Goal: Task Accomplishment & Management: Manage account settings

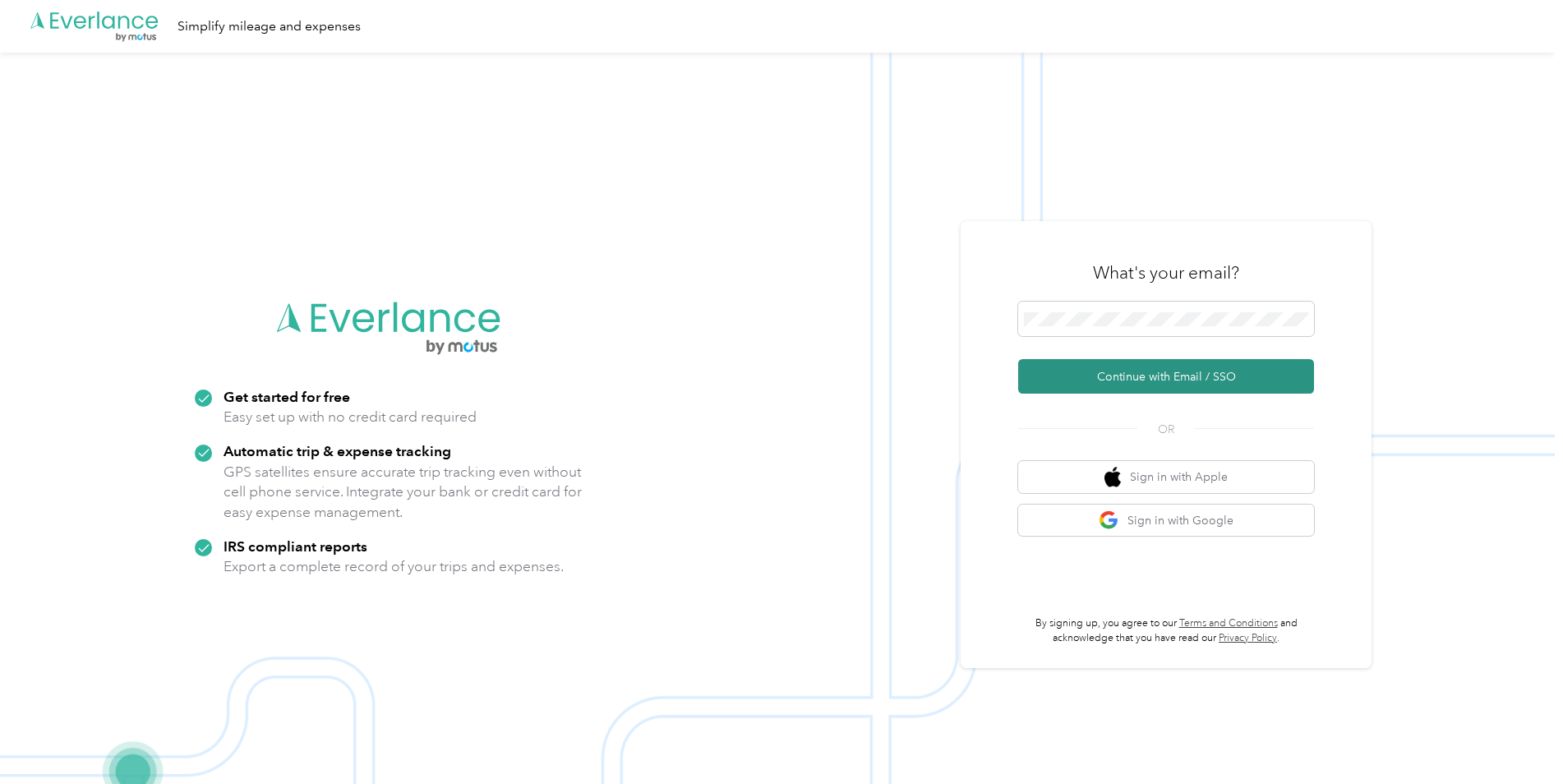
click at [1136, 378] on button "Continue with Email / SSO" at bounding box center [1166, 376] width 296 height 35
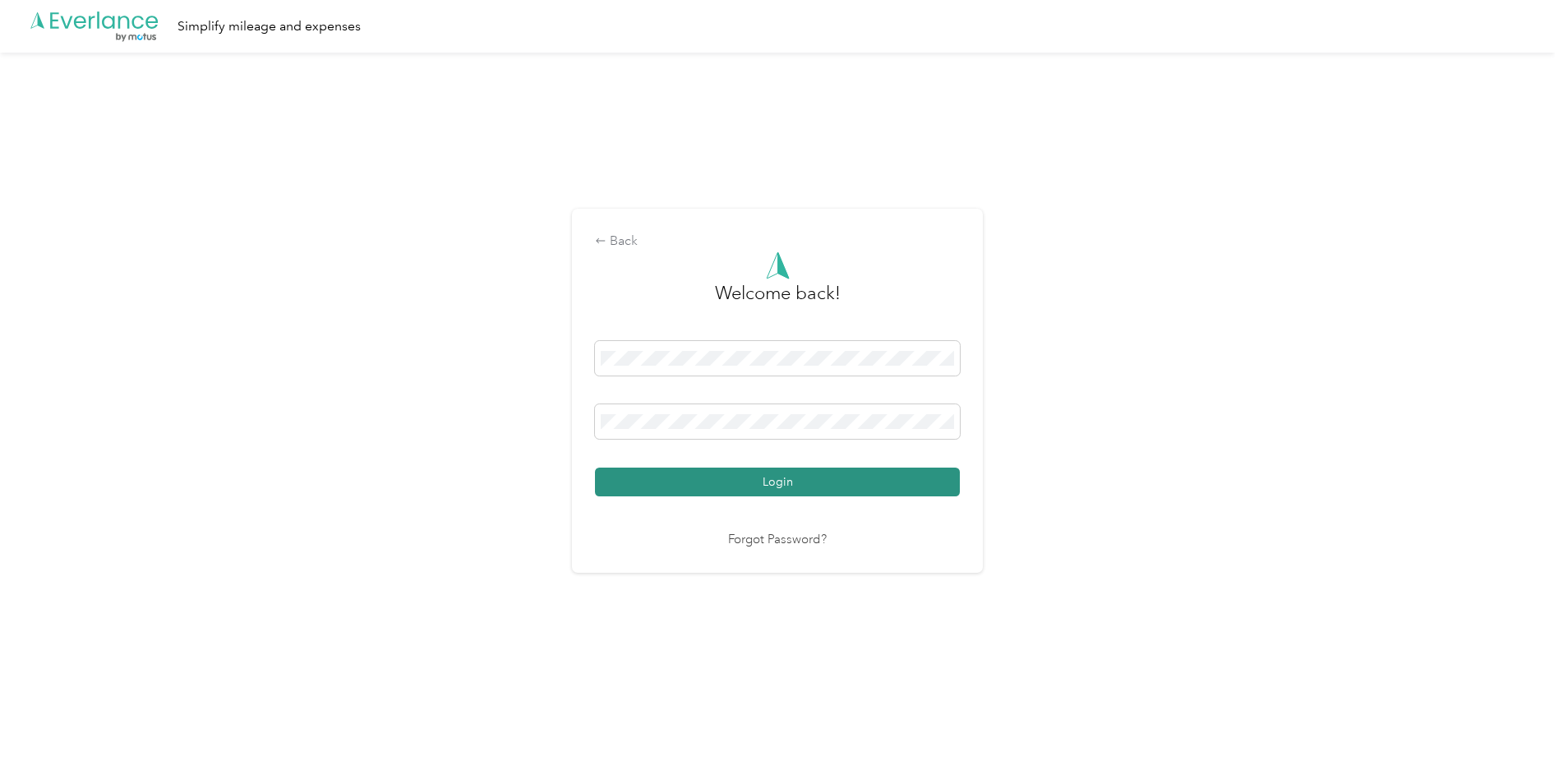
click at [951, 474] on button "Login" at bounding box center [777, 482] width 365 height 29
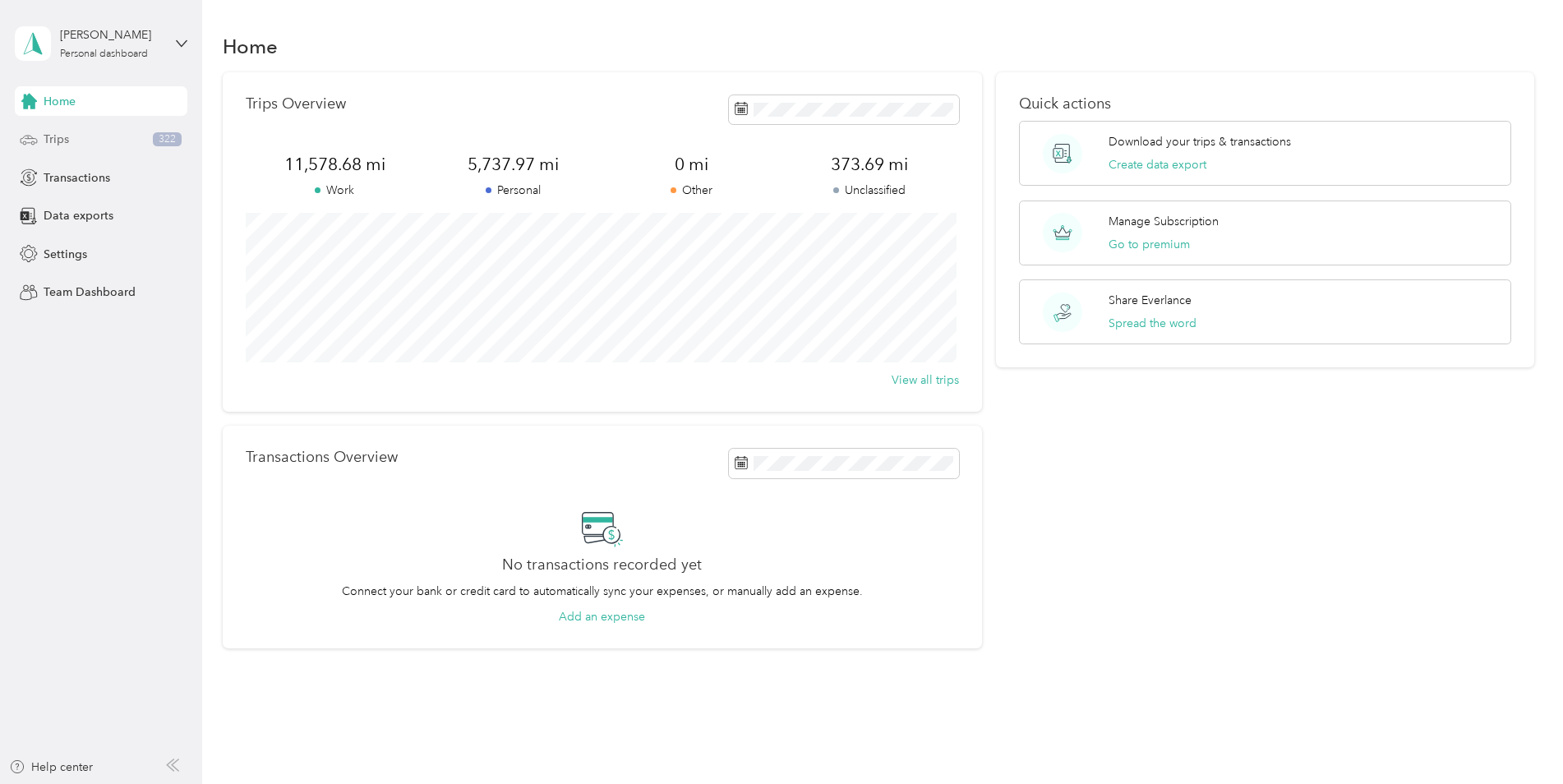
click at [104, 140] on div "Trips 322" at bounding box center [101, 140] width 173 height 30
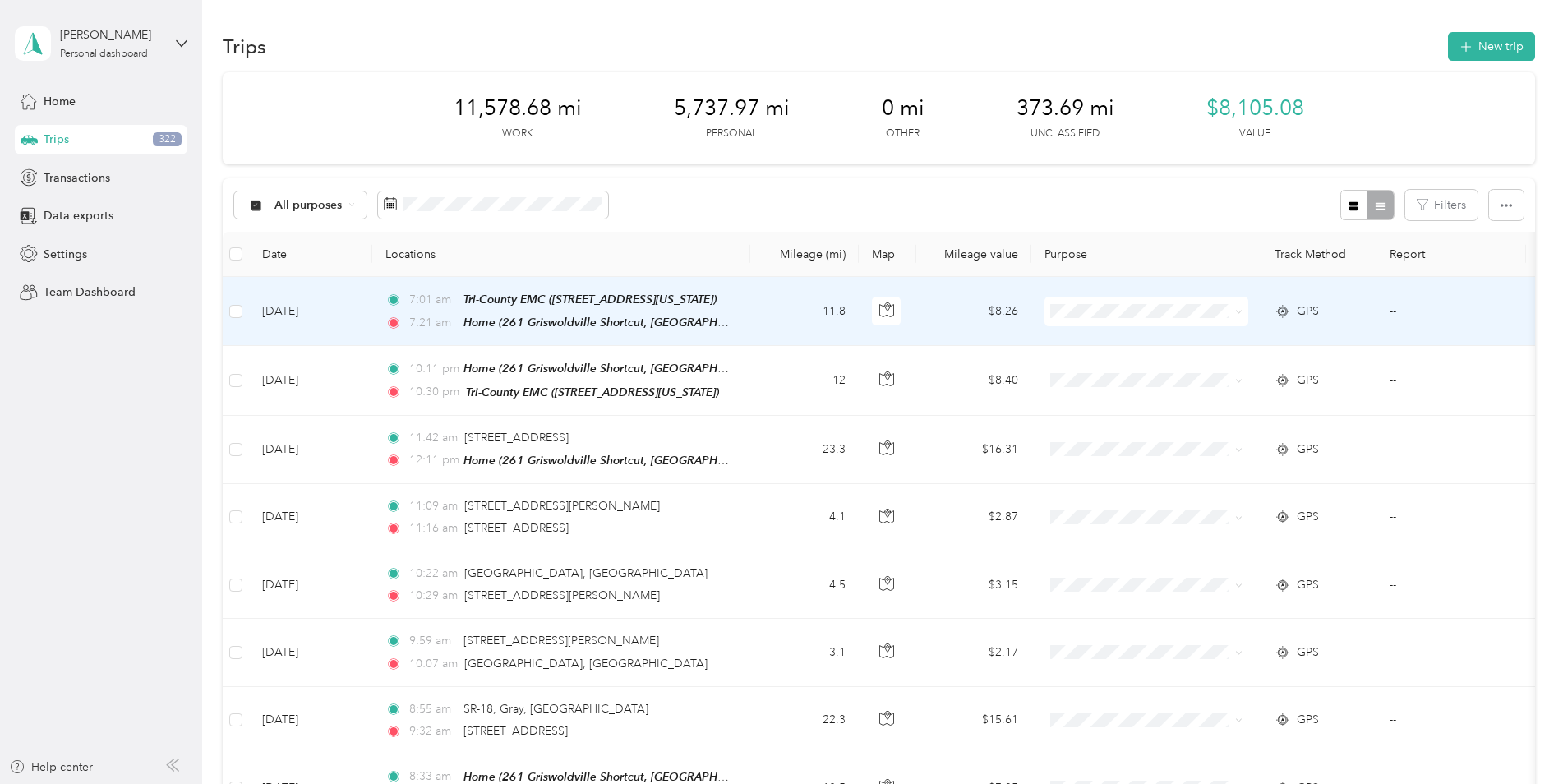
click at [785, 311] on td "11.8" at bounding box center [805, 311] width 108 height 69
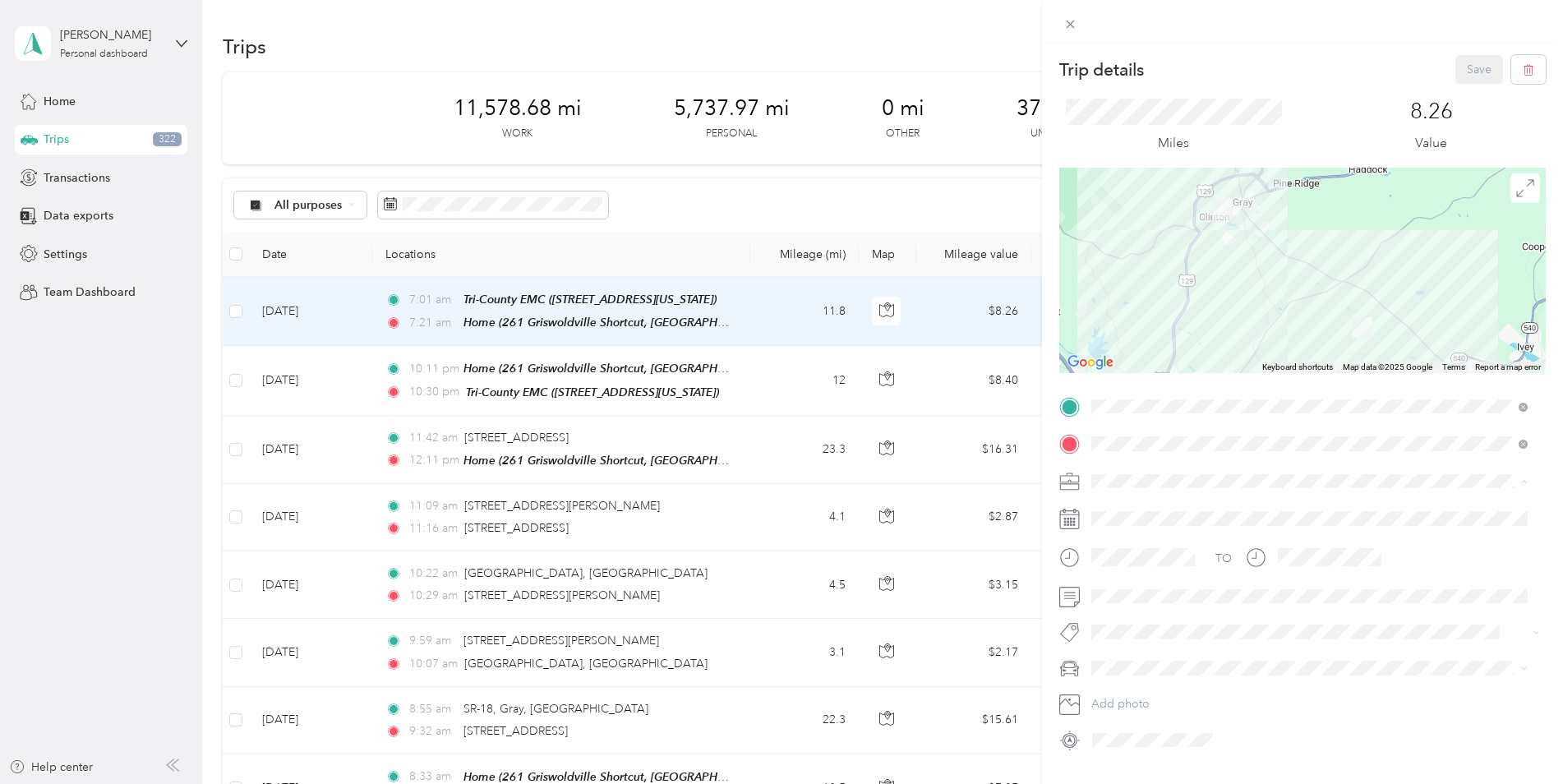
click at [1115, 561] on span "Tri-County EMC" at bounding box center [1138, 568] width 81 height 14
click at [1121, 724] on span "Jeep Cherokee" at bounding box center [1138, 726] width 81 height 14
click at [1480, 64] on button "Save" at bounding box center [1479, 70] width 48 height 29
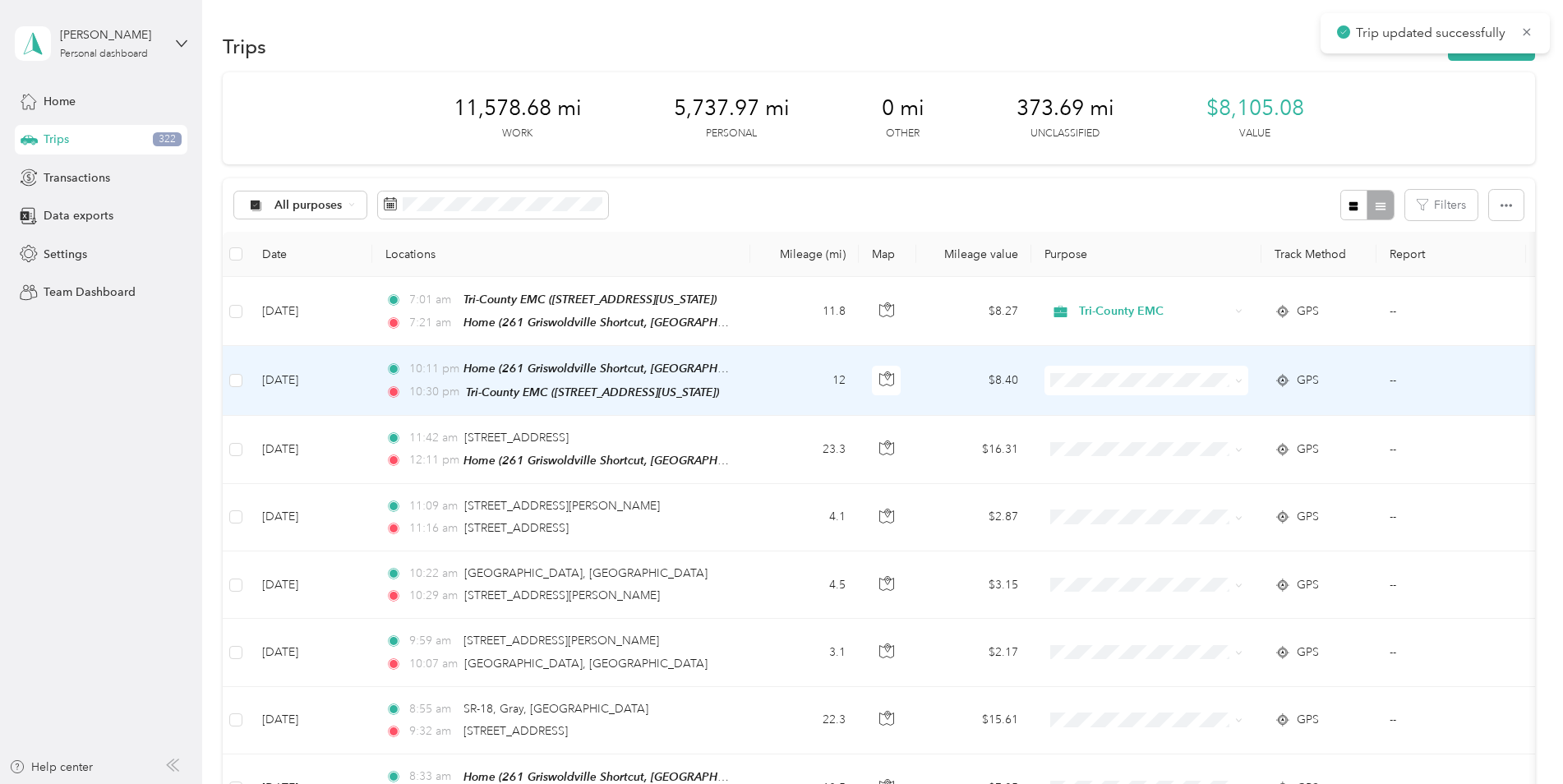
click at [766, 383] on td "12" at bounding box center [805, 380] width 108 height 69
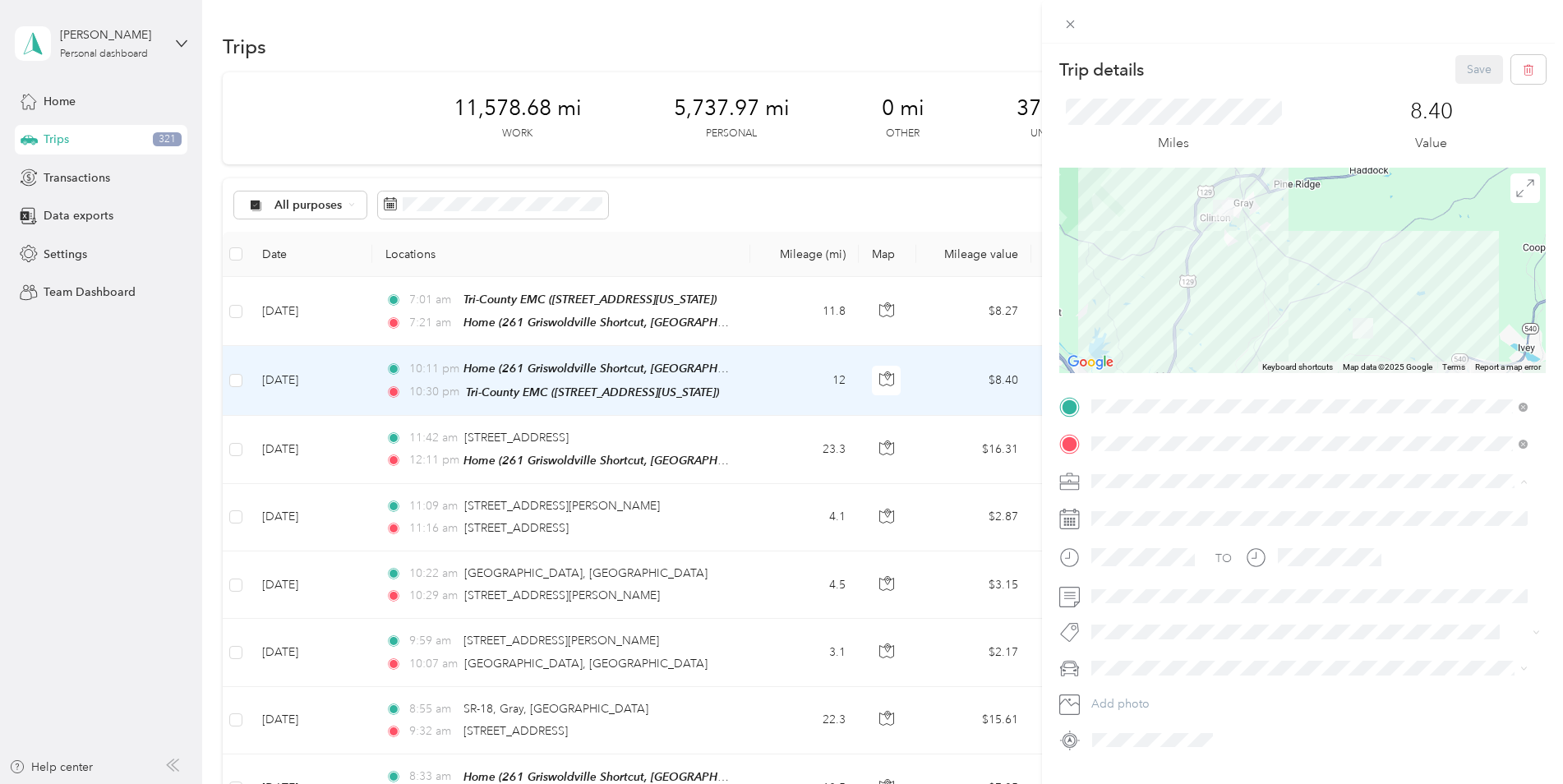
click at [1122, 567] on span "Tri-County EMC" at bounding box center [1138, 568] width 81 height 14
click at [1122, 725] on span "Jeep Cherokee" at bounding box center [1138, 726] width 81 height 14
click at [1465, 62] on button "Save" at bounding box center [1479, 70] width 48 height 29
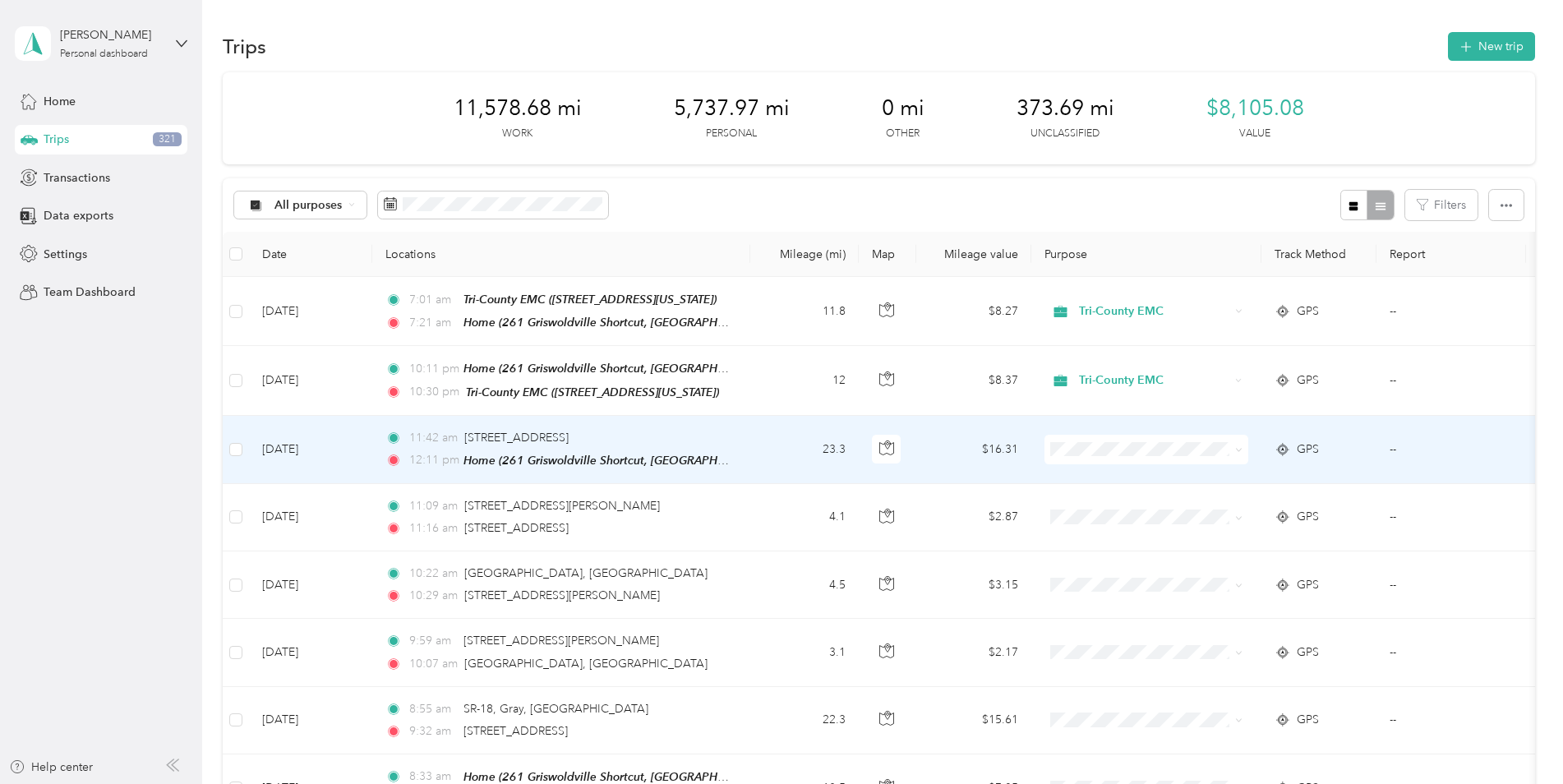
click at [751, 438] on td "23.3" at bounding box center [805, 450] width 108 height 68
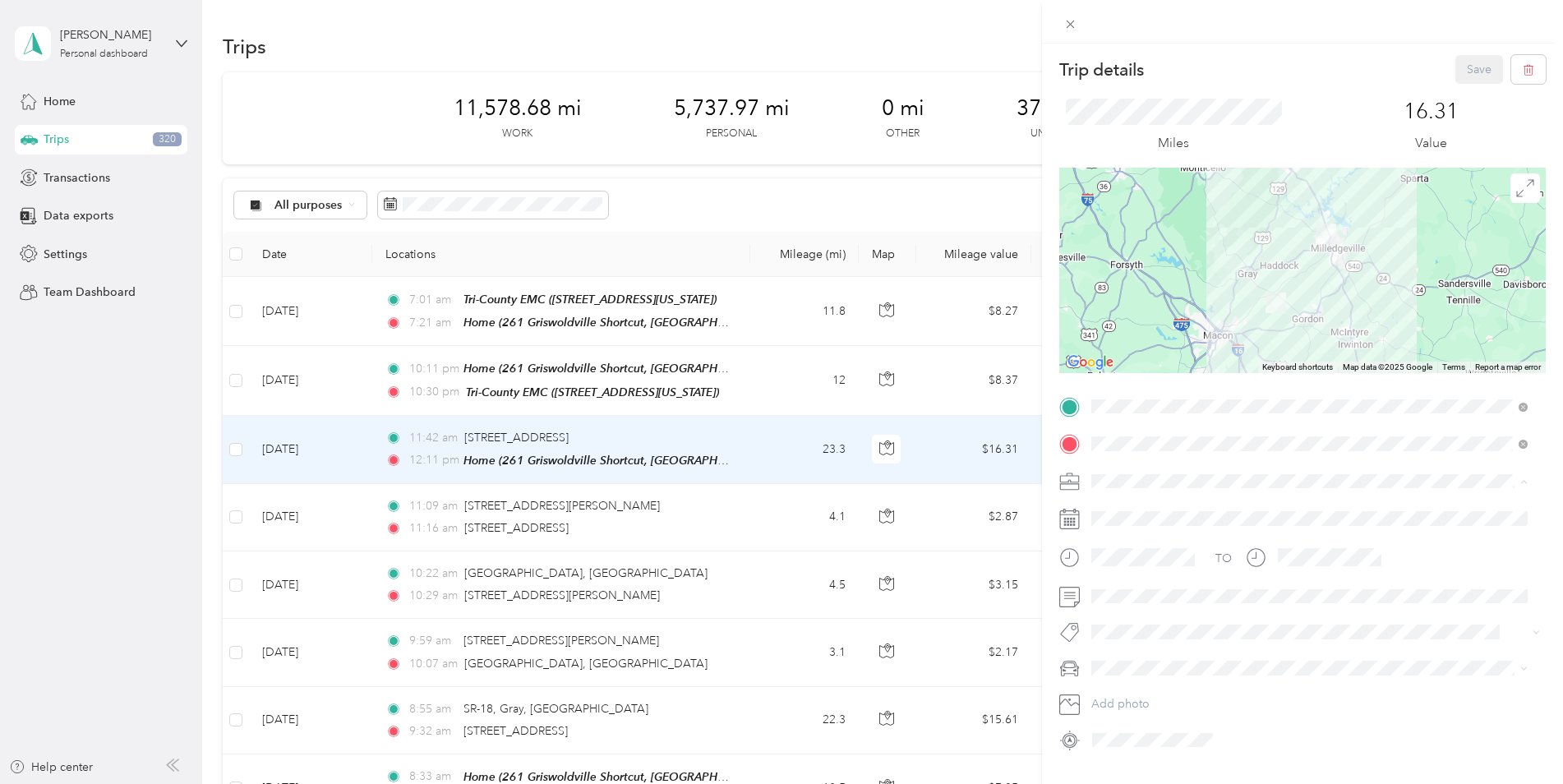
click at [1107, 543] on li "Personal" at bounding box center [1310, 539] width 448 height 29
click at [1114, 726] on span "Jeep Cherokee" at bounding box center [1138, 726] width 81 height 14
click at [1460, 68] on button "Save" at bounding box center [1479, 70] width 48 height 29
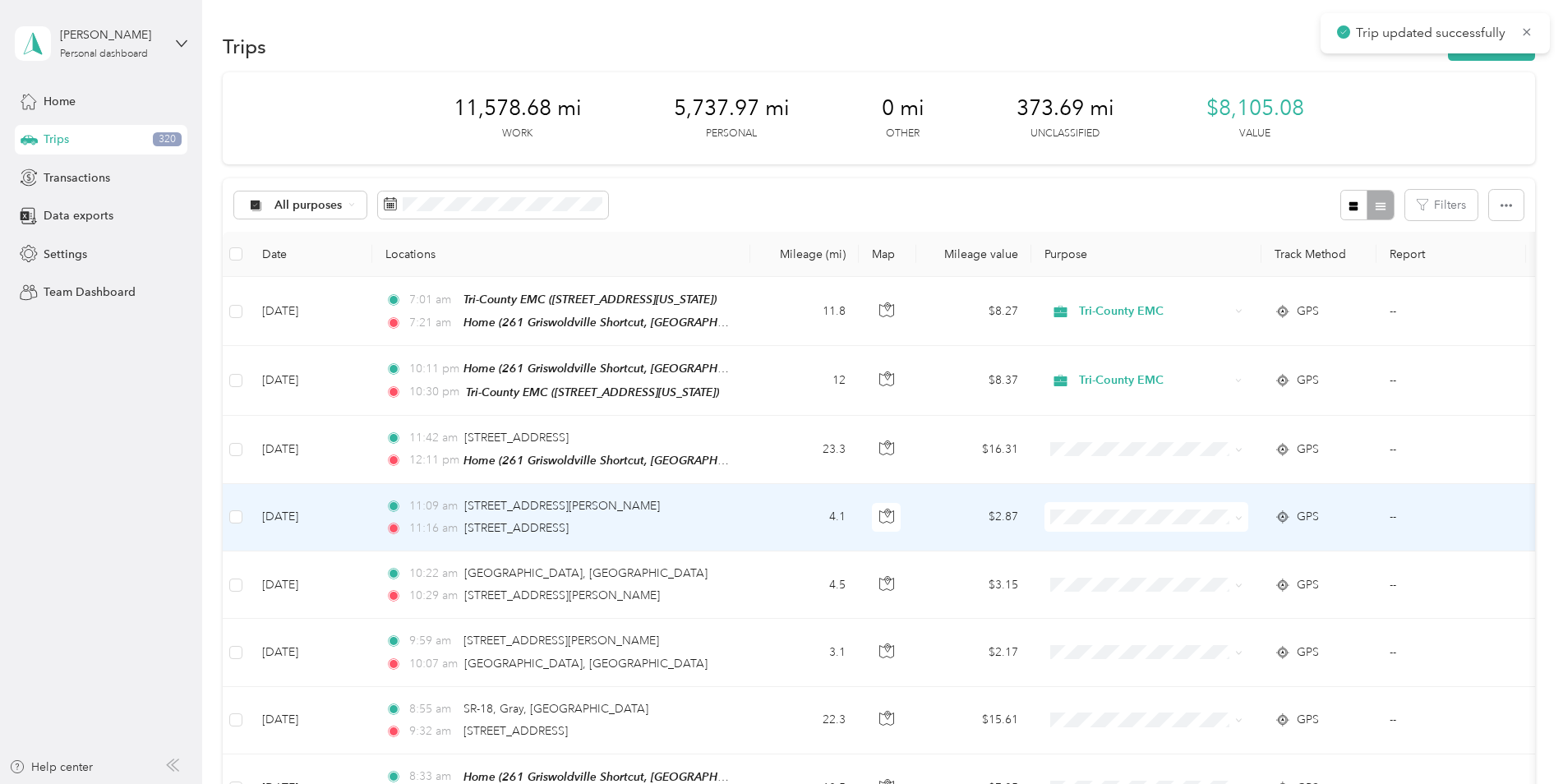
click at [799, 533] on td "4.1" at bounding box center [805, 517] width 108 height 67
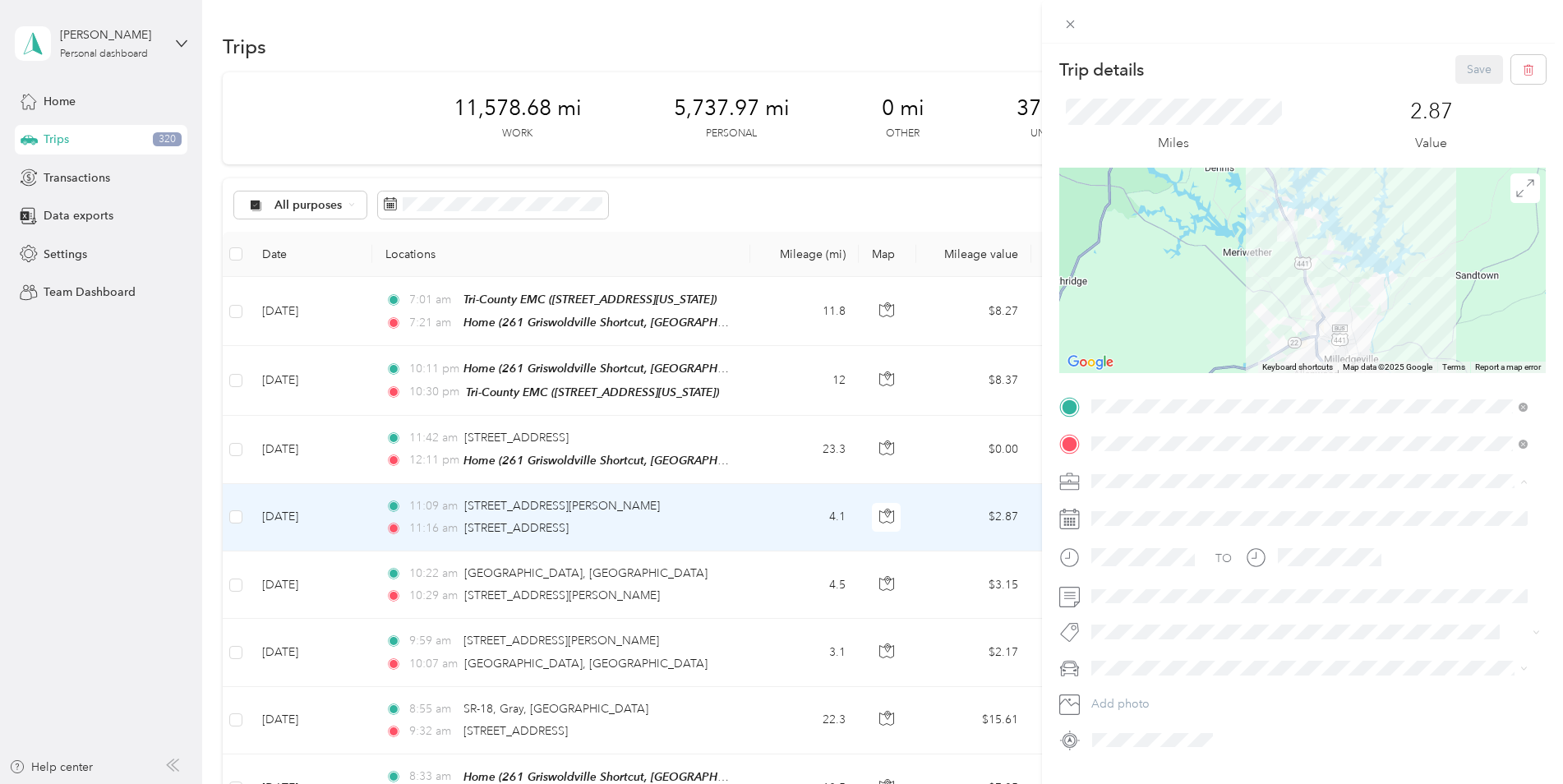
click at [1114, 540] on div "Personal" at bounding box center [1310, 539] width 425 height 17
click at [1126, 722] on span "Jeep Cherokee" at bounding box center [1138, 726] width 81 height 14
click at [1456, 58] on button "Save" at bounding box center [1479, 70] width 48 height 29
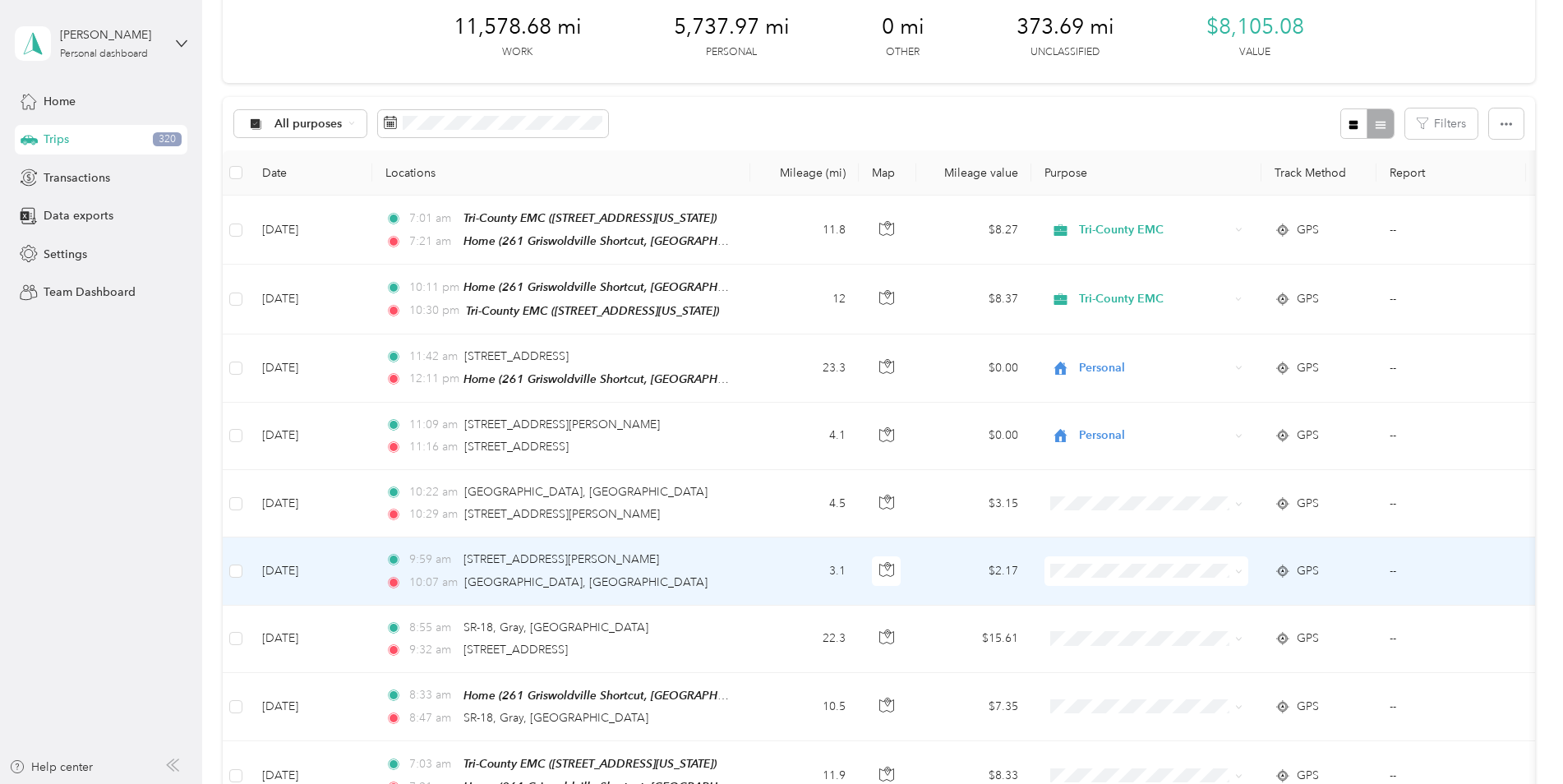
scroll to position [82, 0]
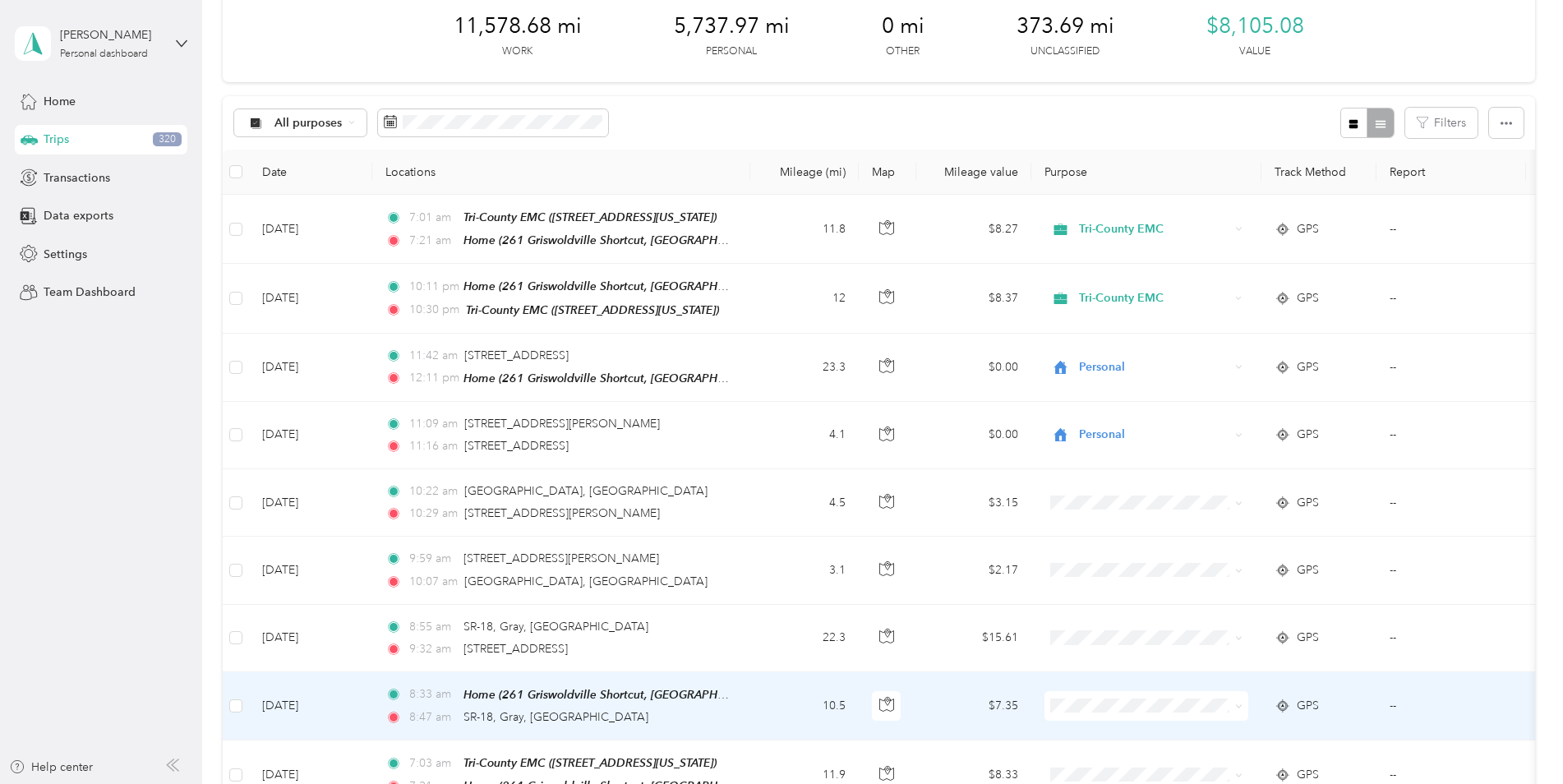
click at [770, 707] on td "10.5" at bounding box center [805, 706] width 108 height 68
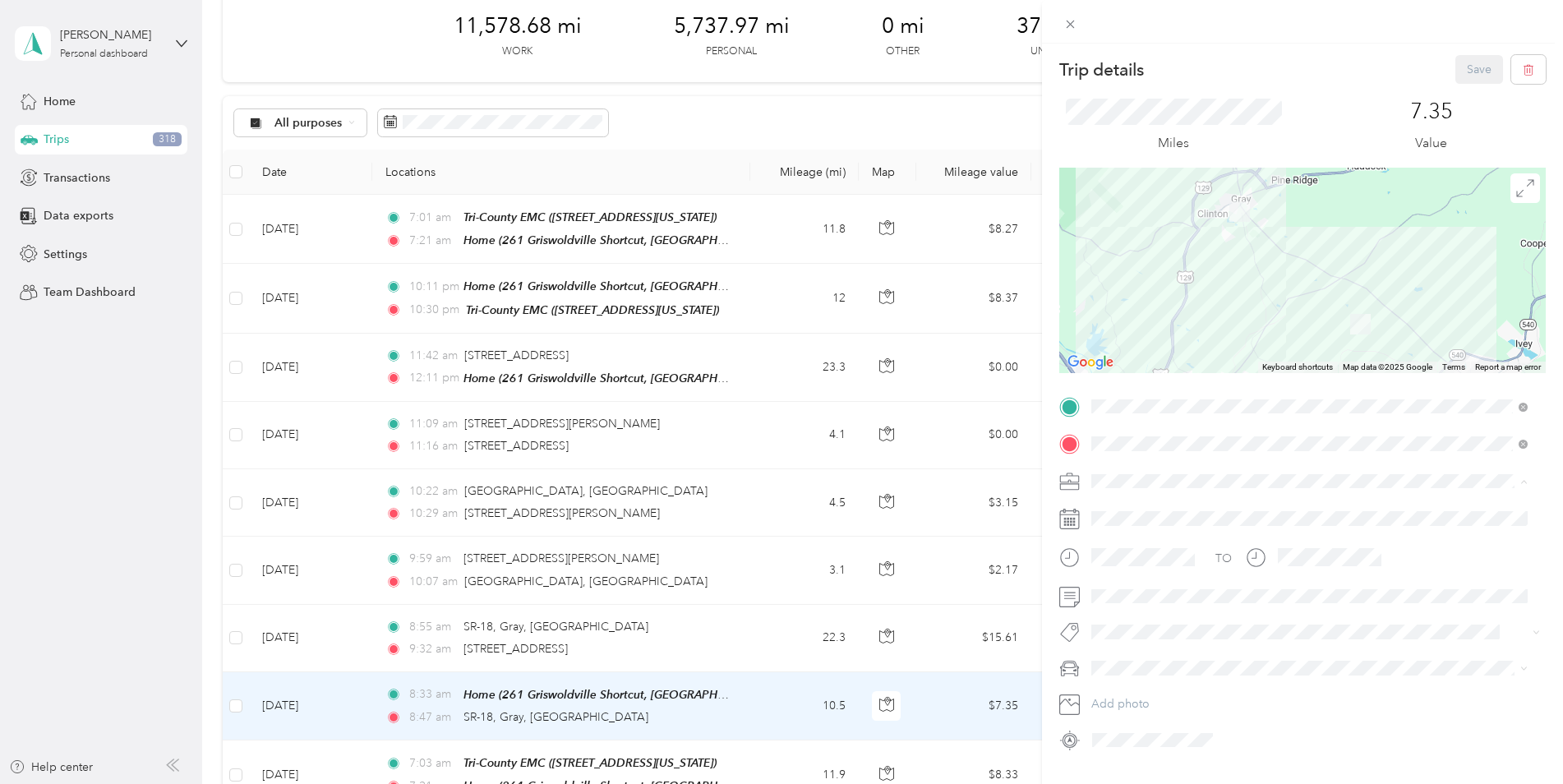
click at [1125, 538] on span "Personal" at bounding box center [1119, 539] width 43 height 14
click at [1130, 729] on li "Jeep Cherokee" at bounding box center [1310, 724] width 448 height 29
click at [1470, 62] on button "Save" at bounding box center [1479, 70] width 48 height 29
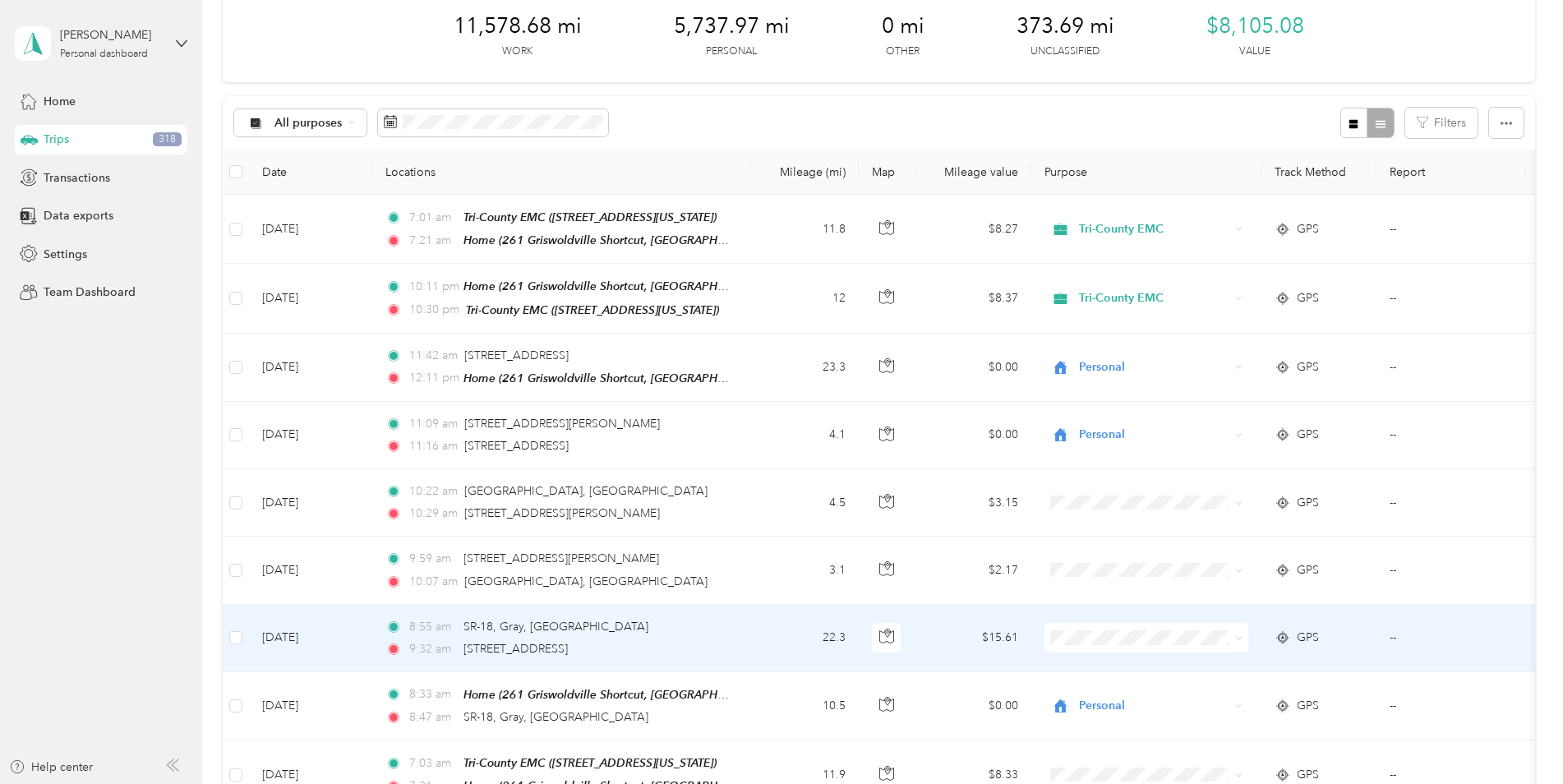
click at [756, 631] on td "22.3" at bounding box center [805, 638] width 108 height 67
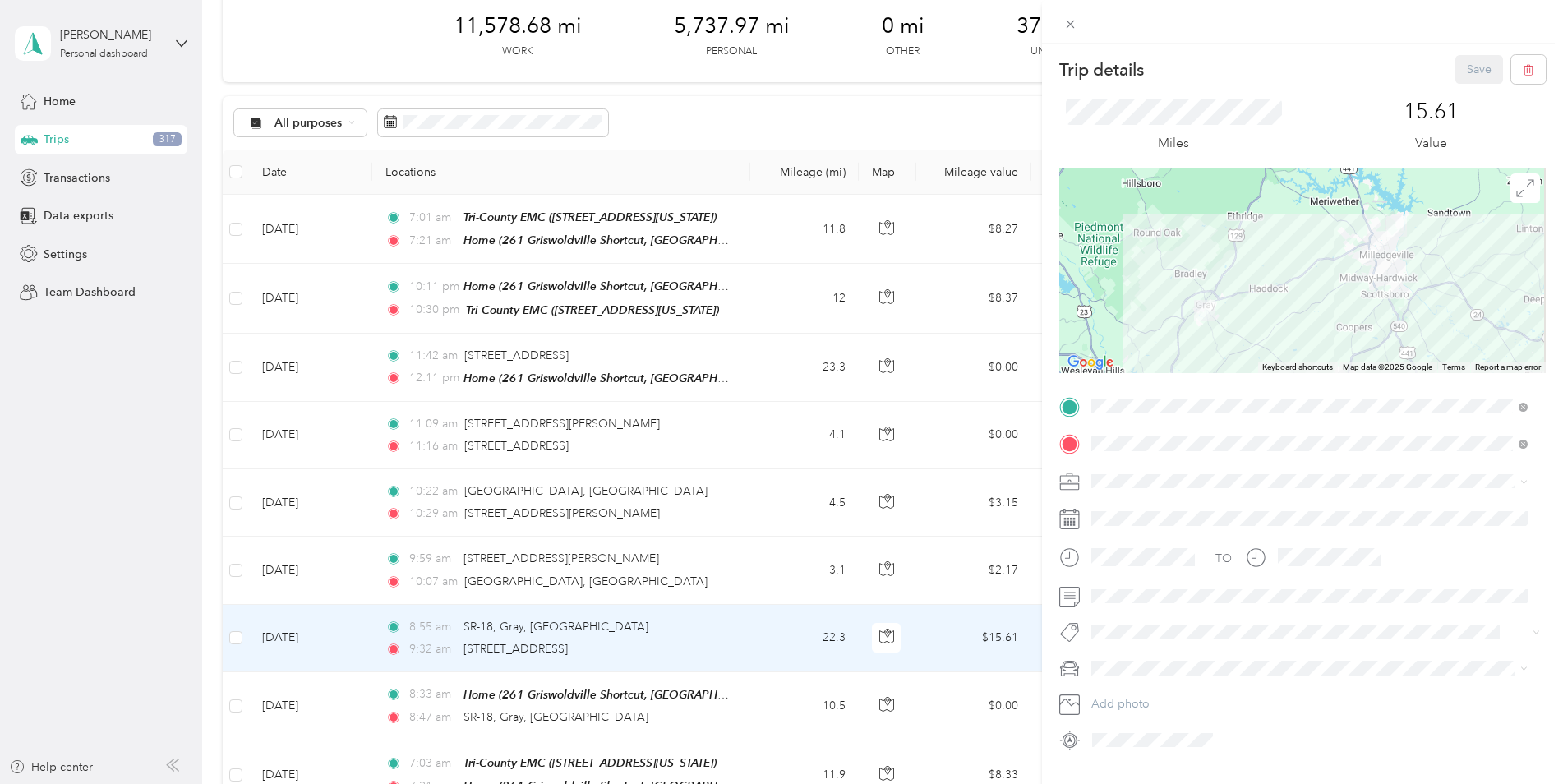
click at [1120, 595] on span "Preferred Reports LLC" at bounding box center [1155, 597] width 115 height 14
click at [1132, 726] on div "Jeep Cherokee" at bounding box center [1310, 726] width 425 height 17
click at [1466, 69] on button "Save" at bounding box center [1479, 70] width 48 height 29
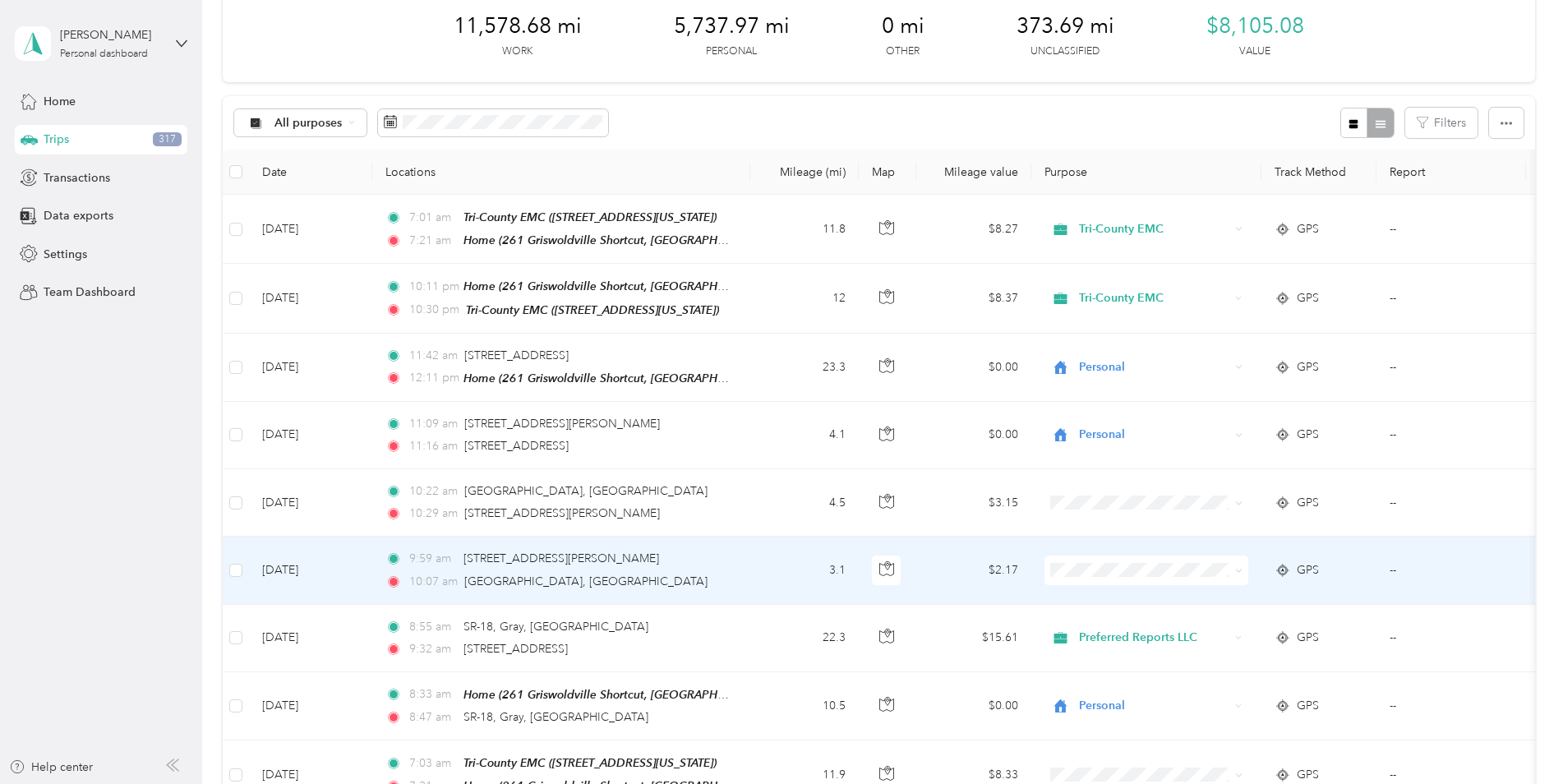
click at [779, 550] on td "3.1" at bounding box center [805, 570] width 108 height 67
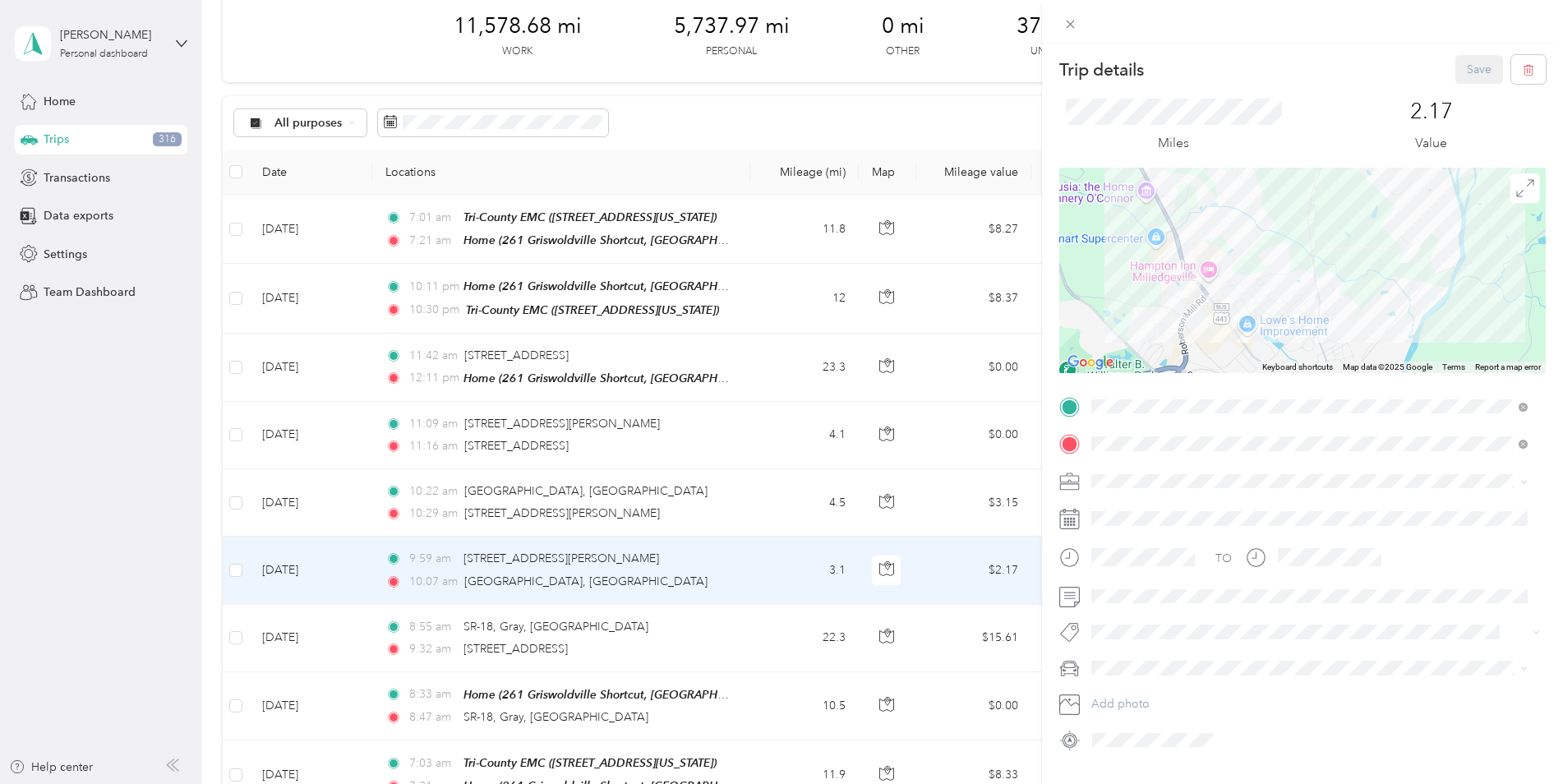
click at [1111, 538] on span "Personal" at bounding box center [1119, 539] width 43 height 14
click at [1122, 722] on span "Jeep Cherokee" at bounding box center [1138, 726] width 81 height 14
click at [1461, 68] on button "Save" at bounding box center [1479, 70] width 48 height 29
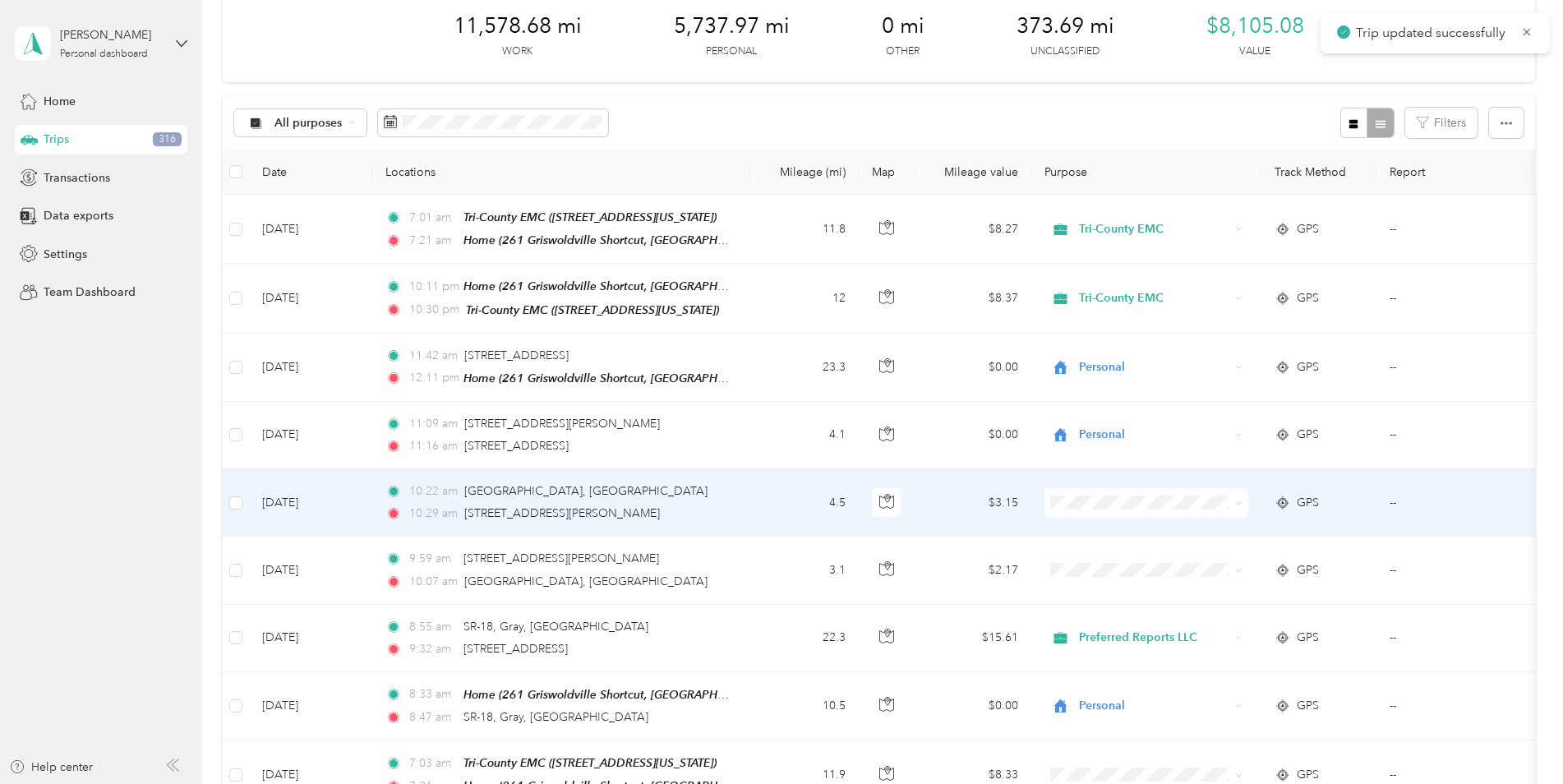
click at [778, 499] on td "4.5" at bounding box center [805, 503] width 108 height 67
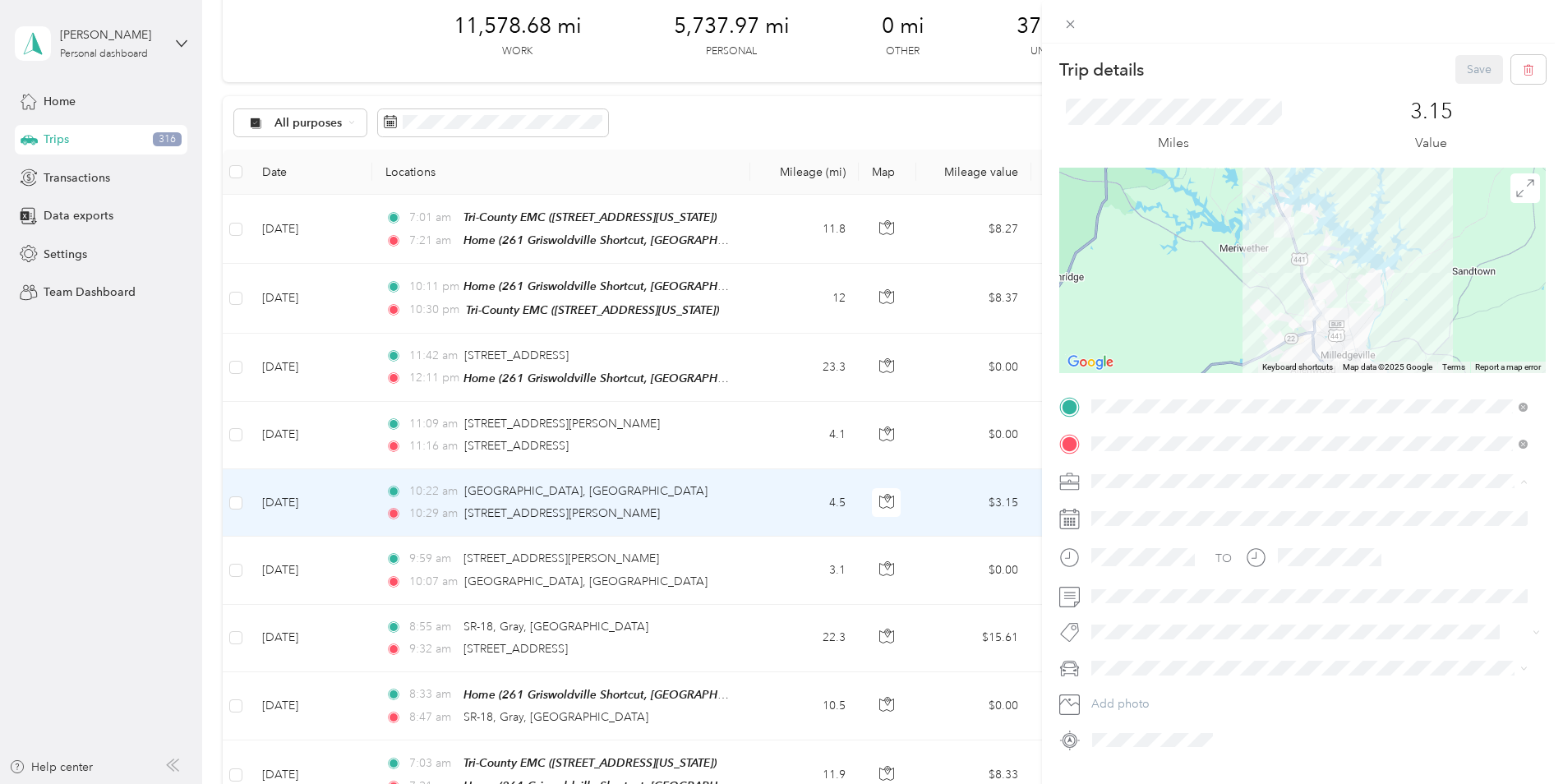
click at [1122, 539] on span "Personal" at bounding box center [1119, 539] width 43 height 14
click at [1127, 726] on span "Jeep Cherokee" at bounding box center [1138, 726] width 81 height 14
click at [1461, 65] on button "Save" at bounding box center [1479, 70] width 48 height 29
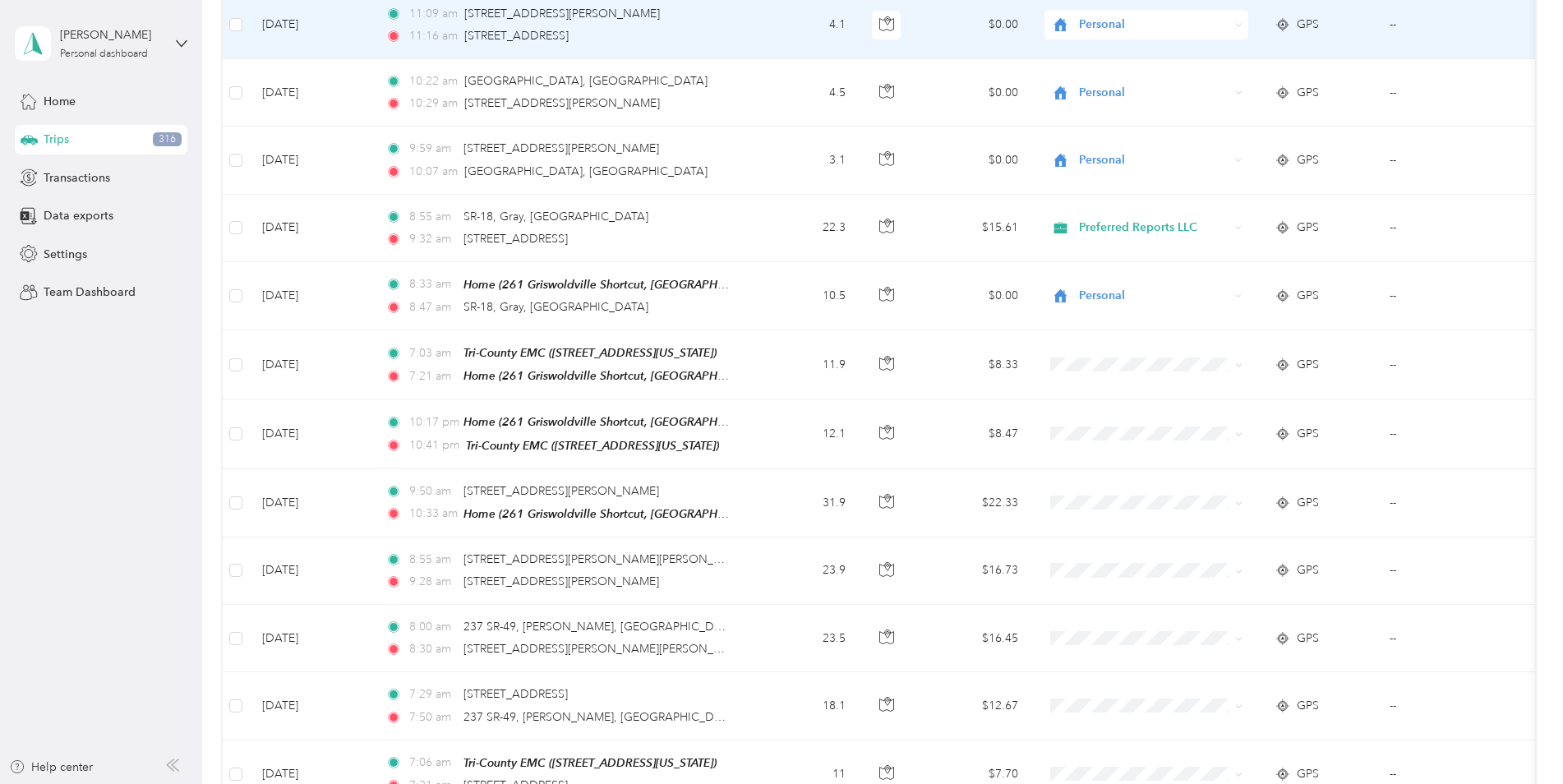
scroll to position [493, 0]
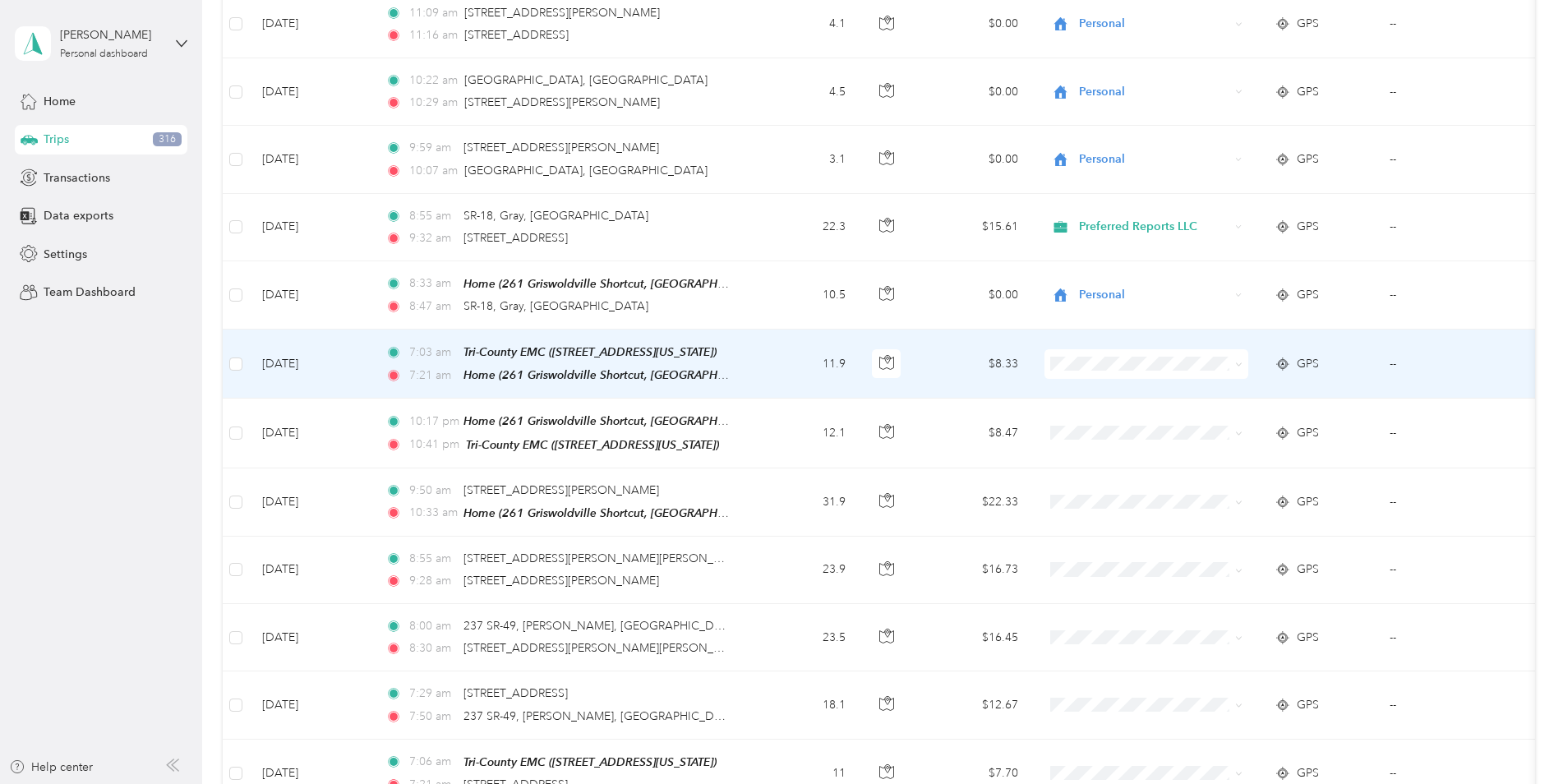
click at [780, 355] on td "11.9" at bounding box center [805, 364] width 108 height 69
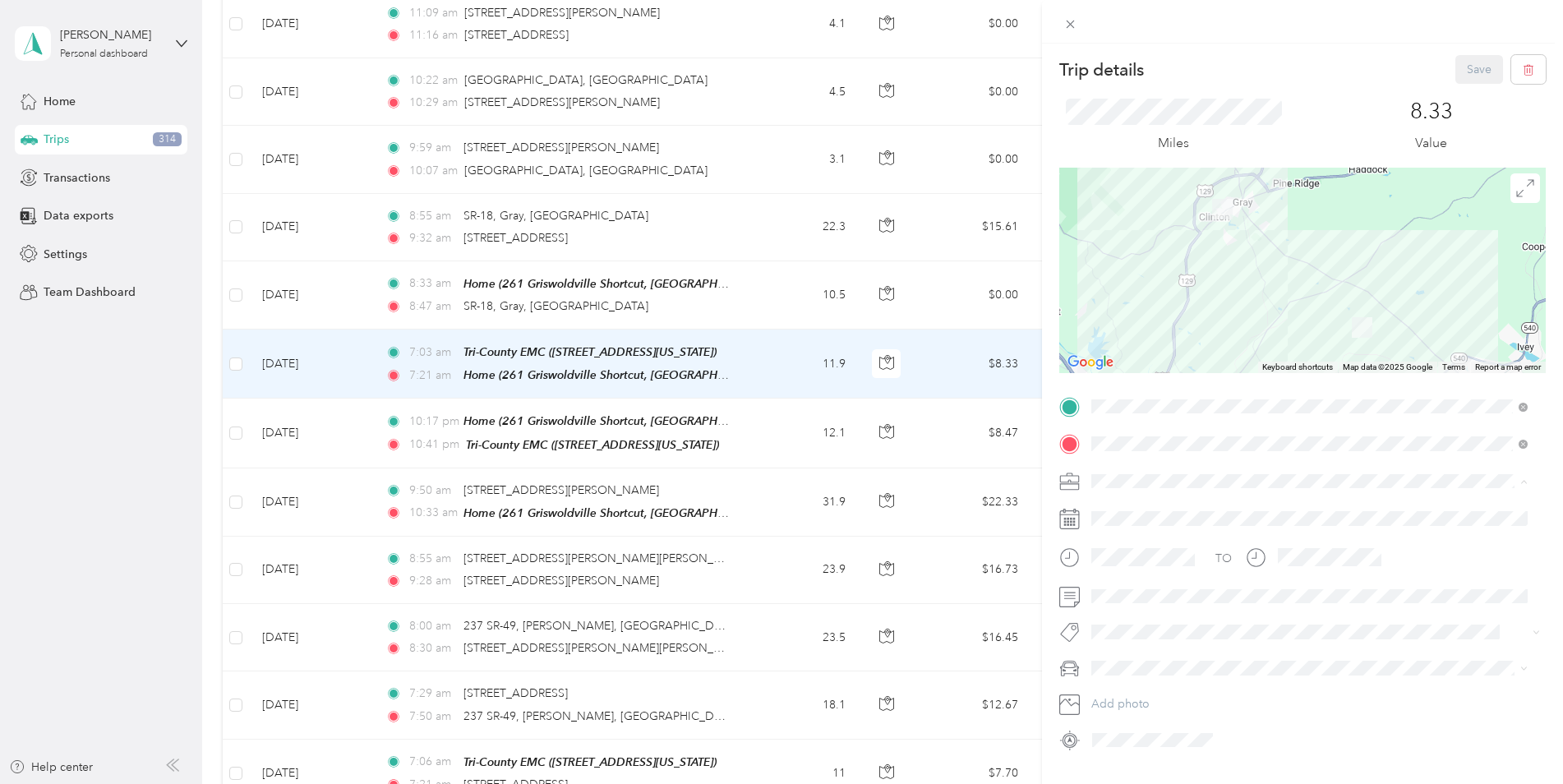
click at [1112, 567] on span "Tri-County EMC" at bounding box center [1138, 568] width 81 height 14
click at [1118, 723] on span "Jeep Cherokee" at bounding box center [1138, 721] width 81 height 14
click at [1468, 74] on button "Save" at bounding box center [1479, 70] width 48 height 29
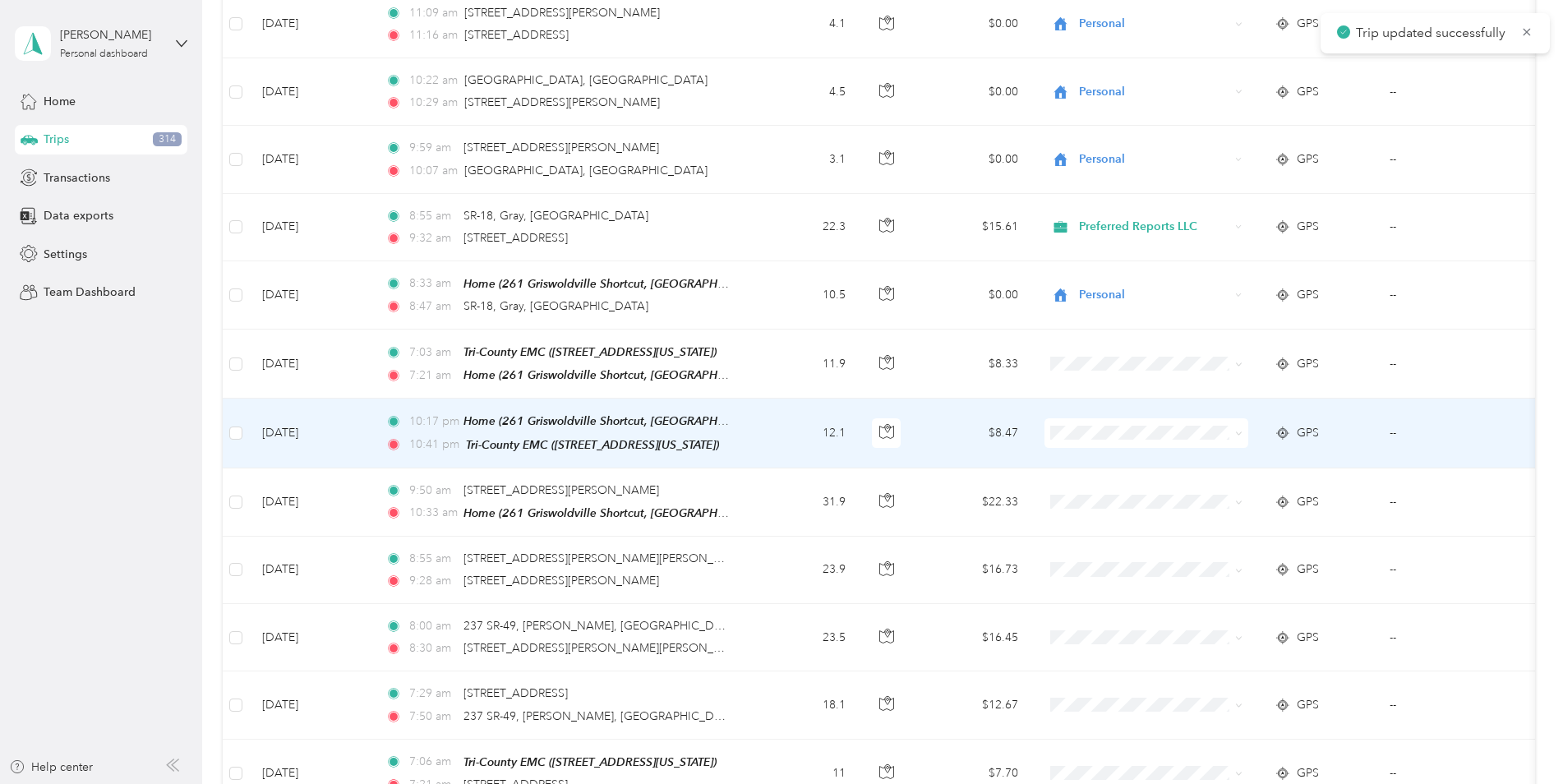
click at [808, 431] on td "12.1" at bounding box center [805, 433] width 108 height 69
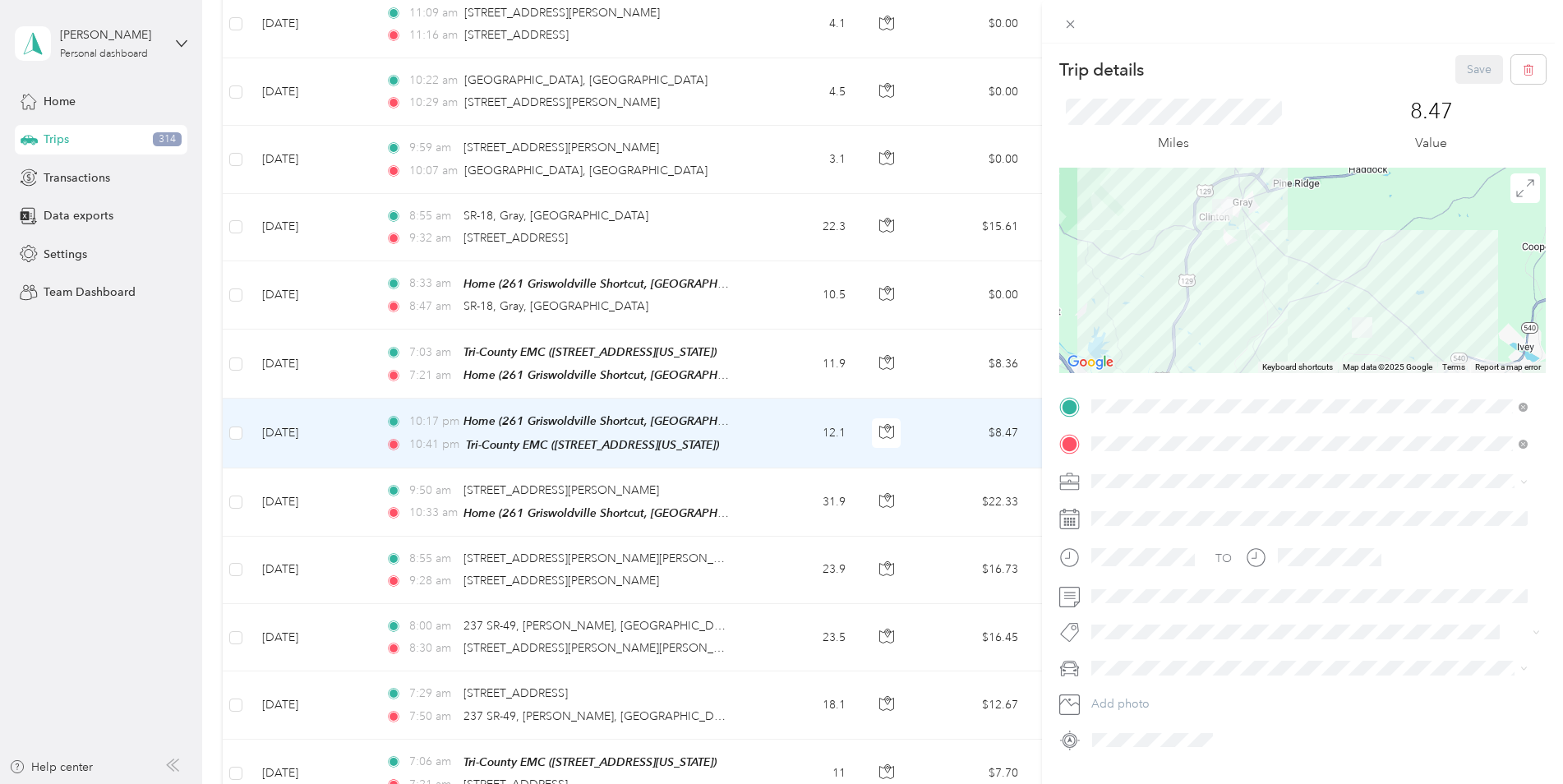
click at [1115, 565] on span "Tri-County EMC" at bounding box center [1138, 564] width 81 height 14
click at [1115, 726] on span "Jeep Cherokee" at bounding box center [1138, 726] width 81 height 14
click at [1456, 61] on button "Save" at bounding box center [1479, 70] width 48 height 29
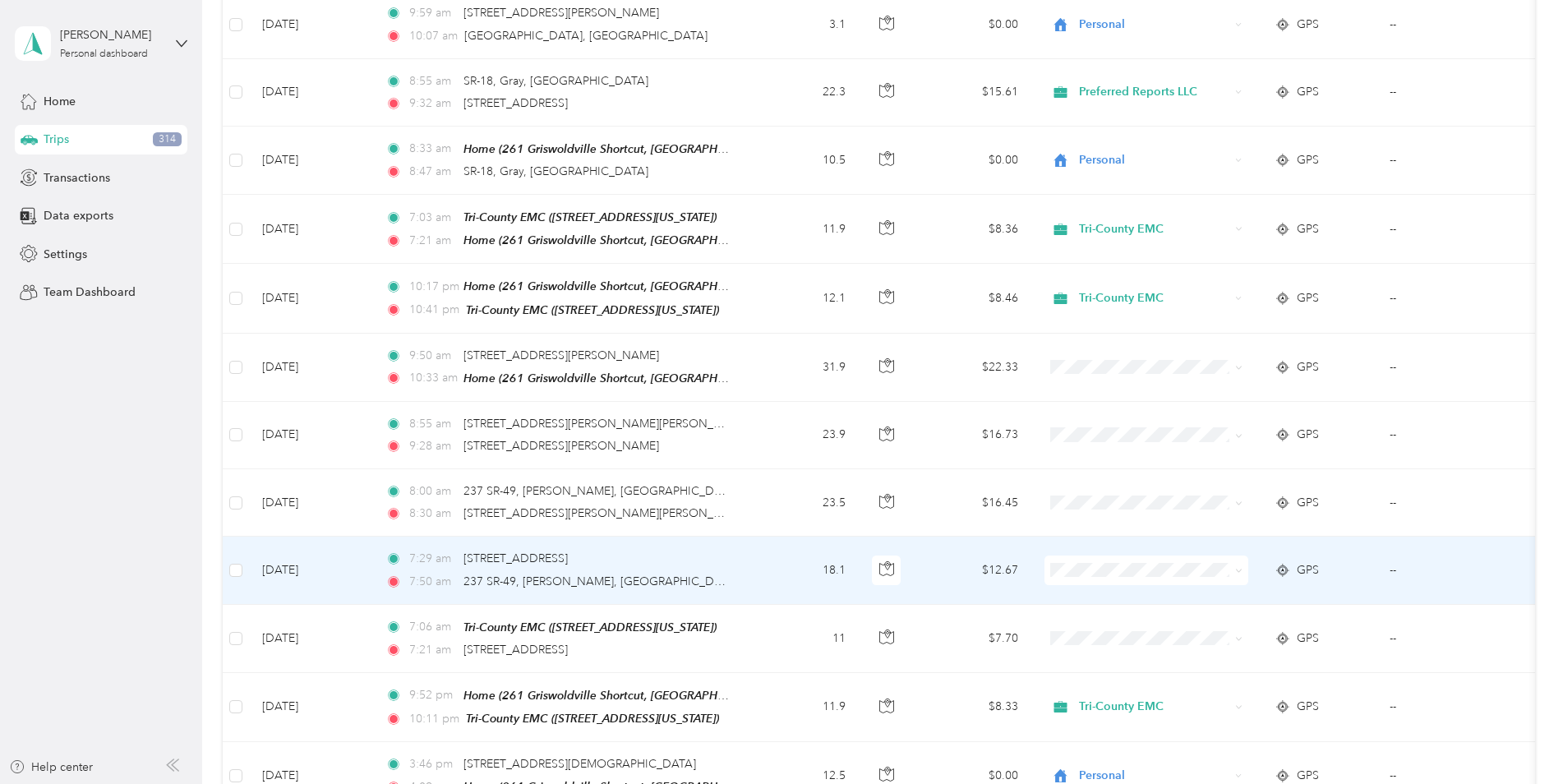
scroll to position [658, 0]
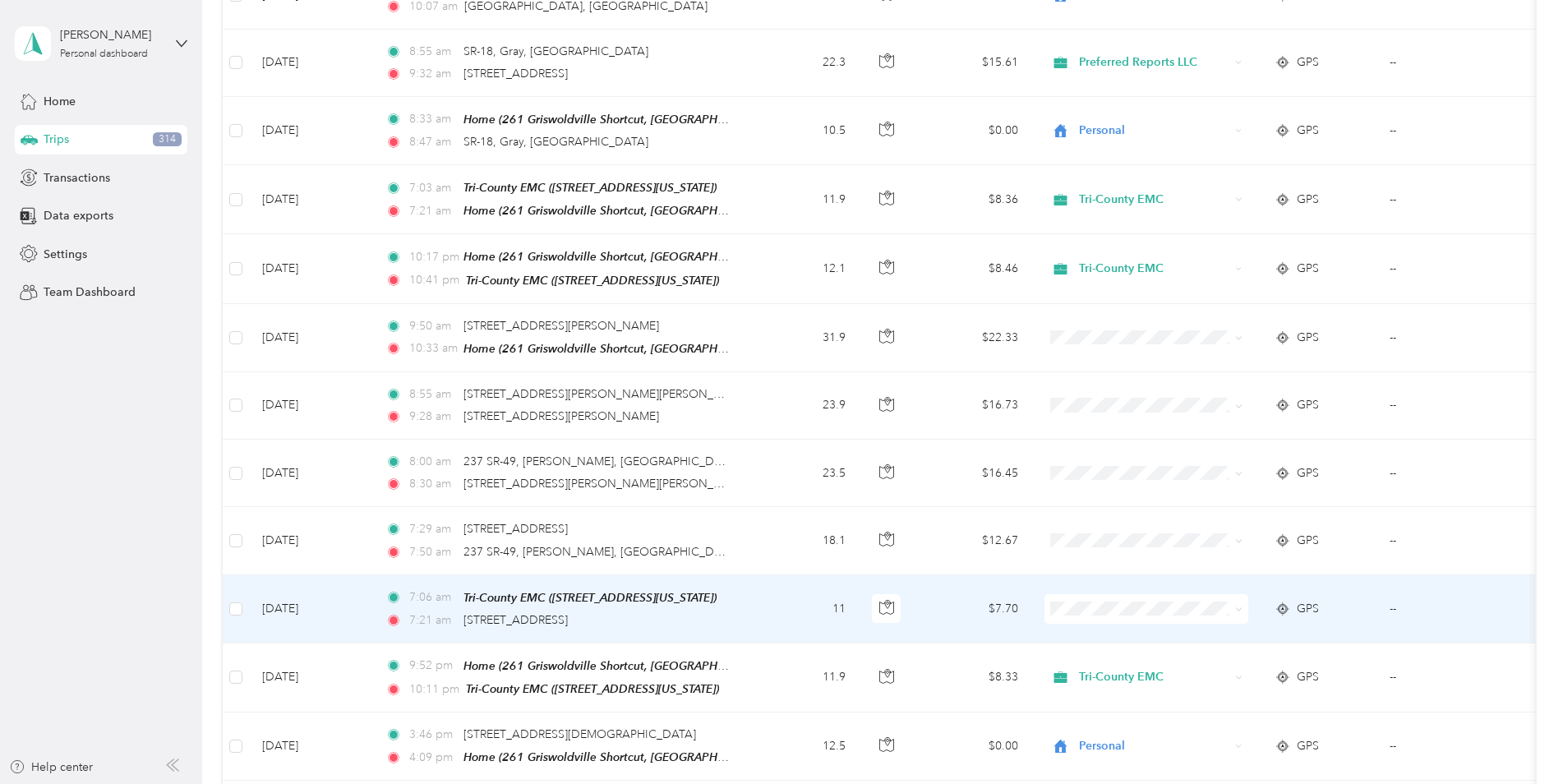
click at [755, 597] on td "11" at bounding box center [805, 609] width 108 height 68
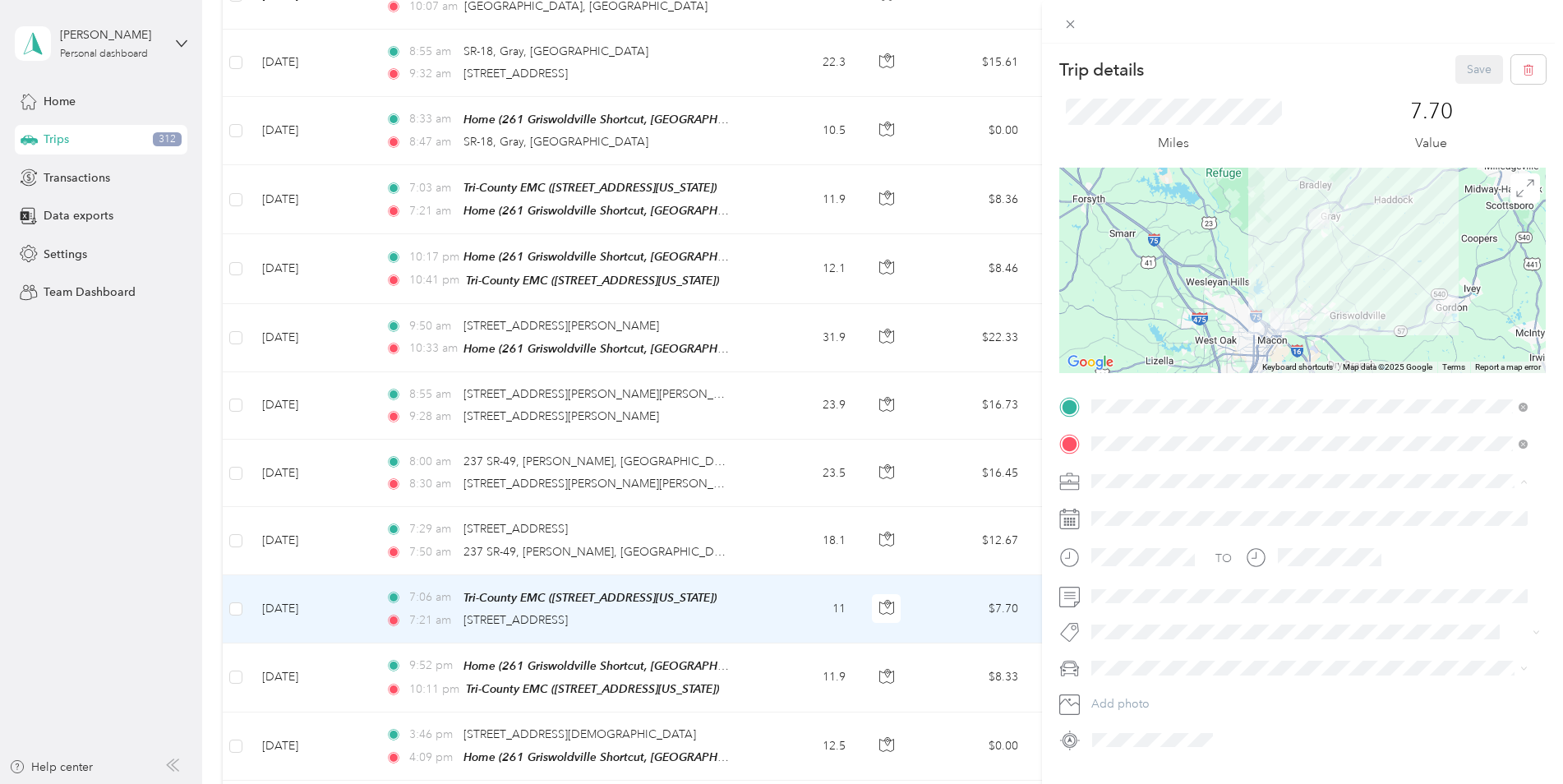
click at [1115, 594] on span "Preferred Reports LLC" at bounding box center [1155, 597] width 115 height 14
click at [1070, 587] on div at bounding box center [1302, 597] width 487 height 26
click at [1130, 719] on span "Jeep Cherokee" at bounding box center [1138, 726] width 81 height 14
click at [1459, 67] on button "Save" at bounding box center [1479, 70] width 48 height 29
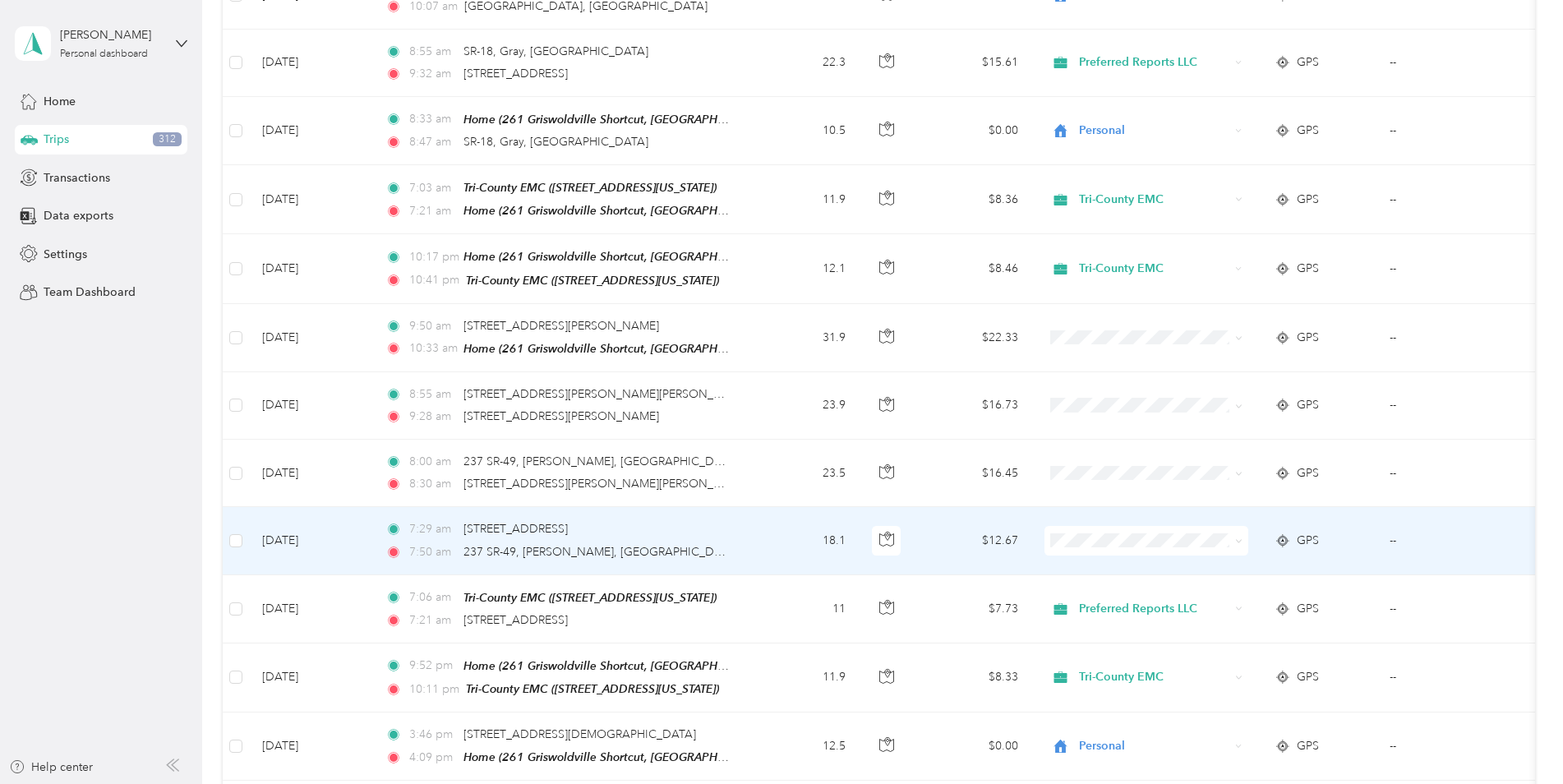
click at [729, 532] on div "7:29 am [STREET_ADDRESS] 7:50 am 237 SR-49, [PERSON_NAME], [GEOGRAPHIC_DATA]" at bounding box center [557, 539] width 345 height 40
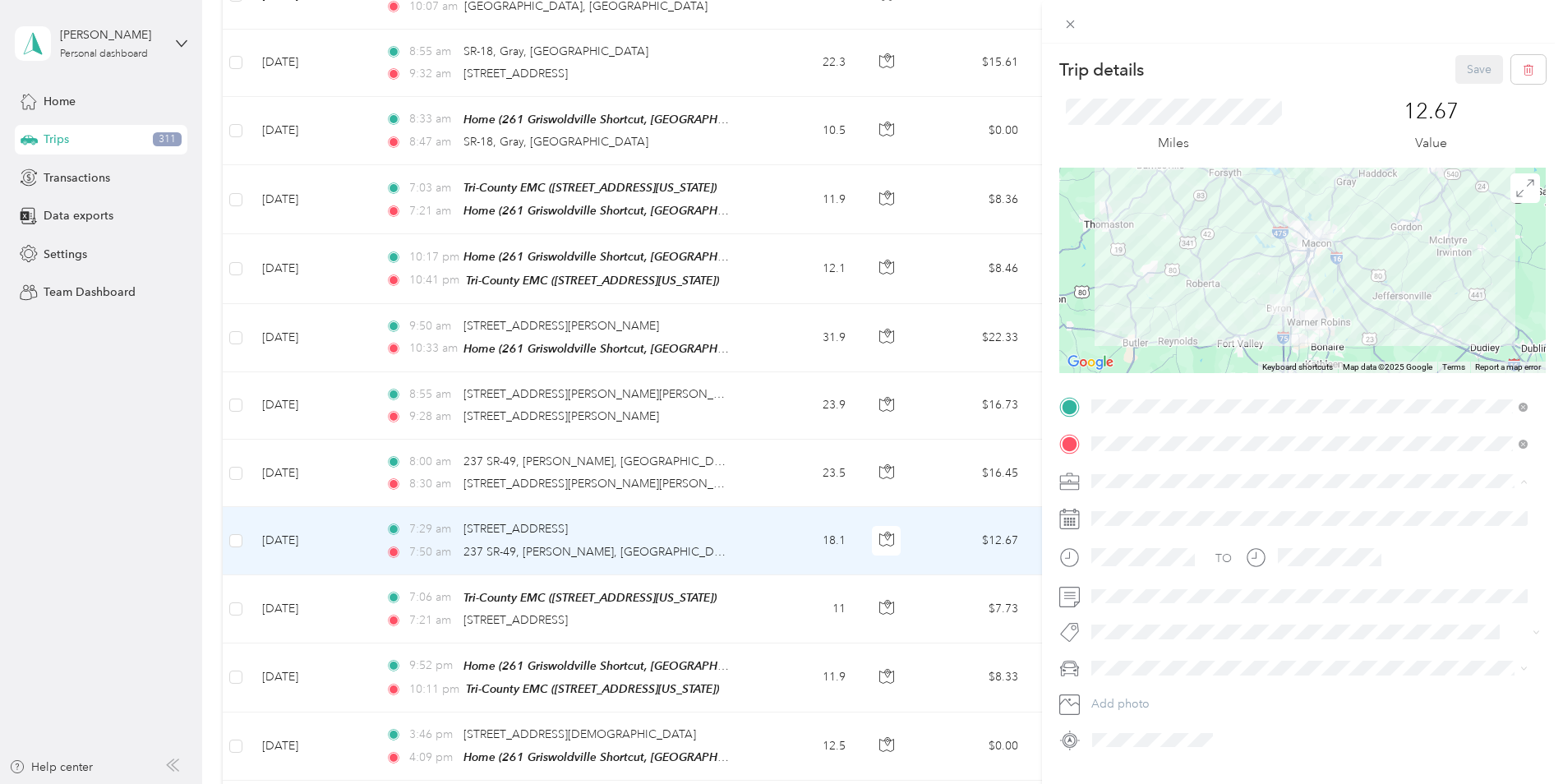
click at [1116, 592] on span "Preferred Reports LLC" at bounding box center [1155, 597] width 115 height 14
click at [1133, 723] on span "Jeep Cherokee" at bounding box center [1138, 726] width 81 height 14
click at [1468, 70] on button "Save" at bounding box center [1479, 70] width 48 height 29
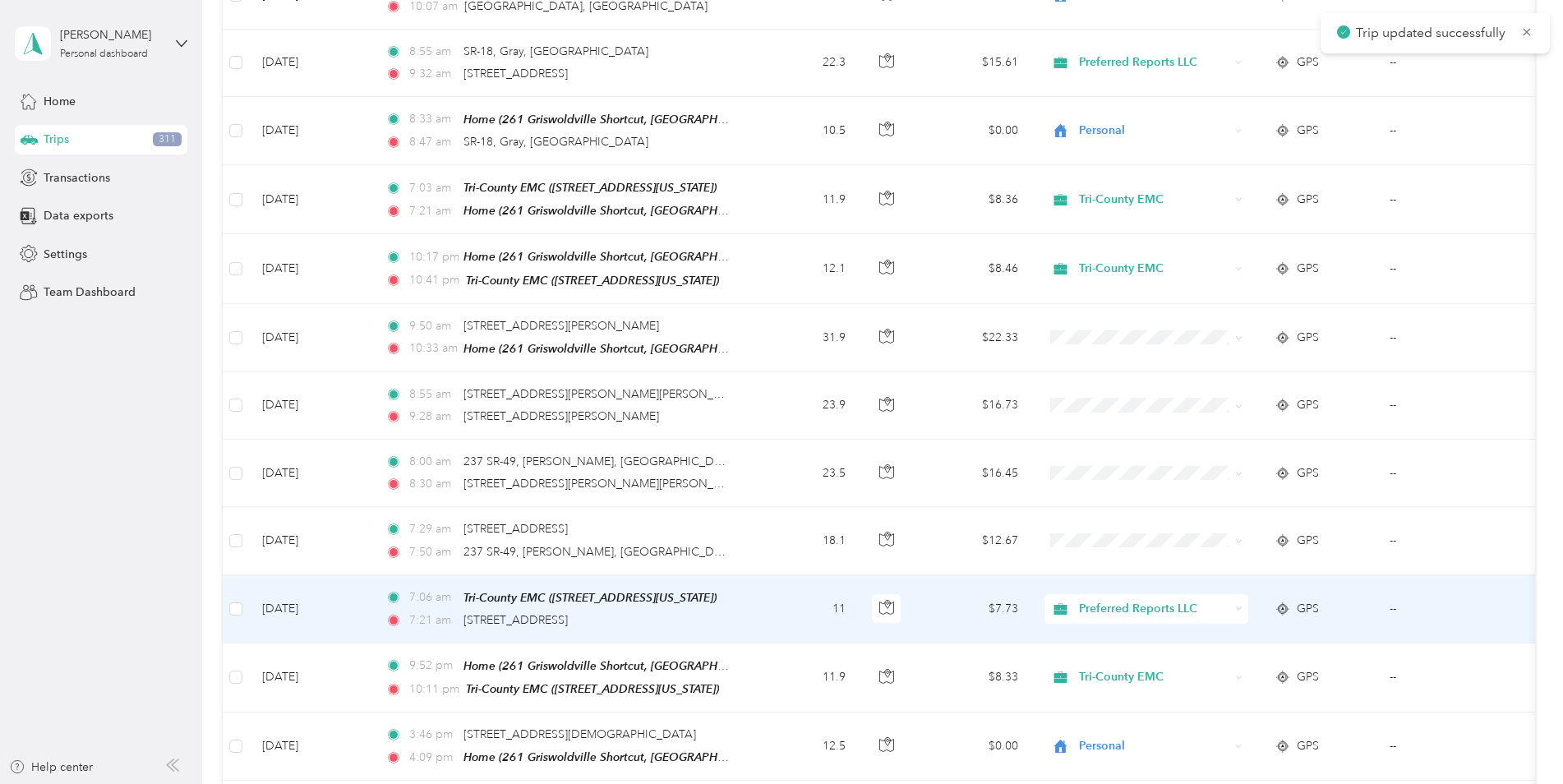
click at [786, 595] on td "11" at bounding box center [805, 609] width 108 height 68
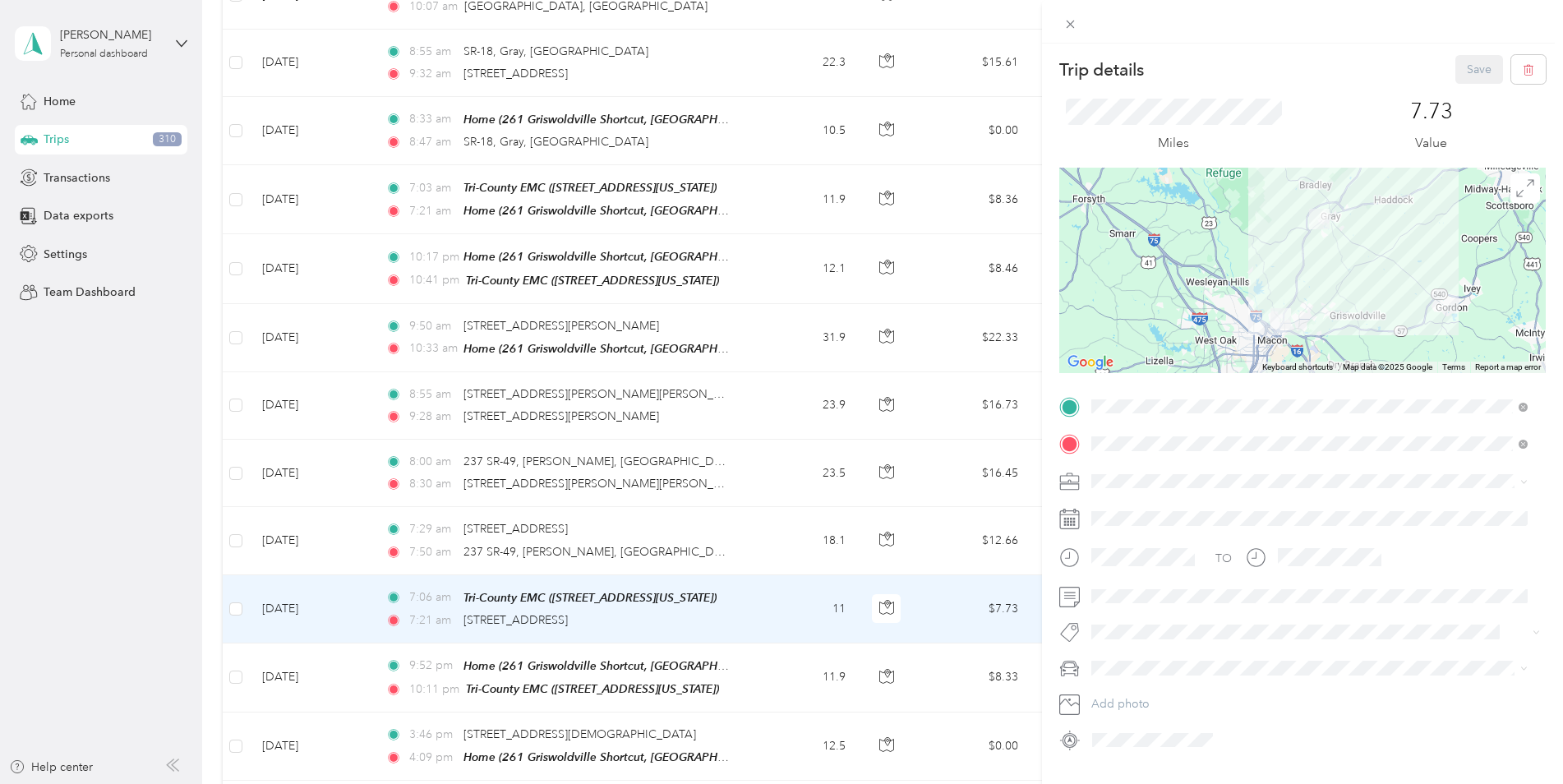
drag, startPoint x: 213, startPoint y: 509, endPoint x: 214, endPoint y: 499, distance: 10.0
click at [213, 508] on div "Trip details Save This trip cannot be edited because it is either under review,…" at bounding box center [782, 392] width 1563 height 784
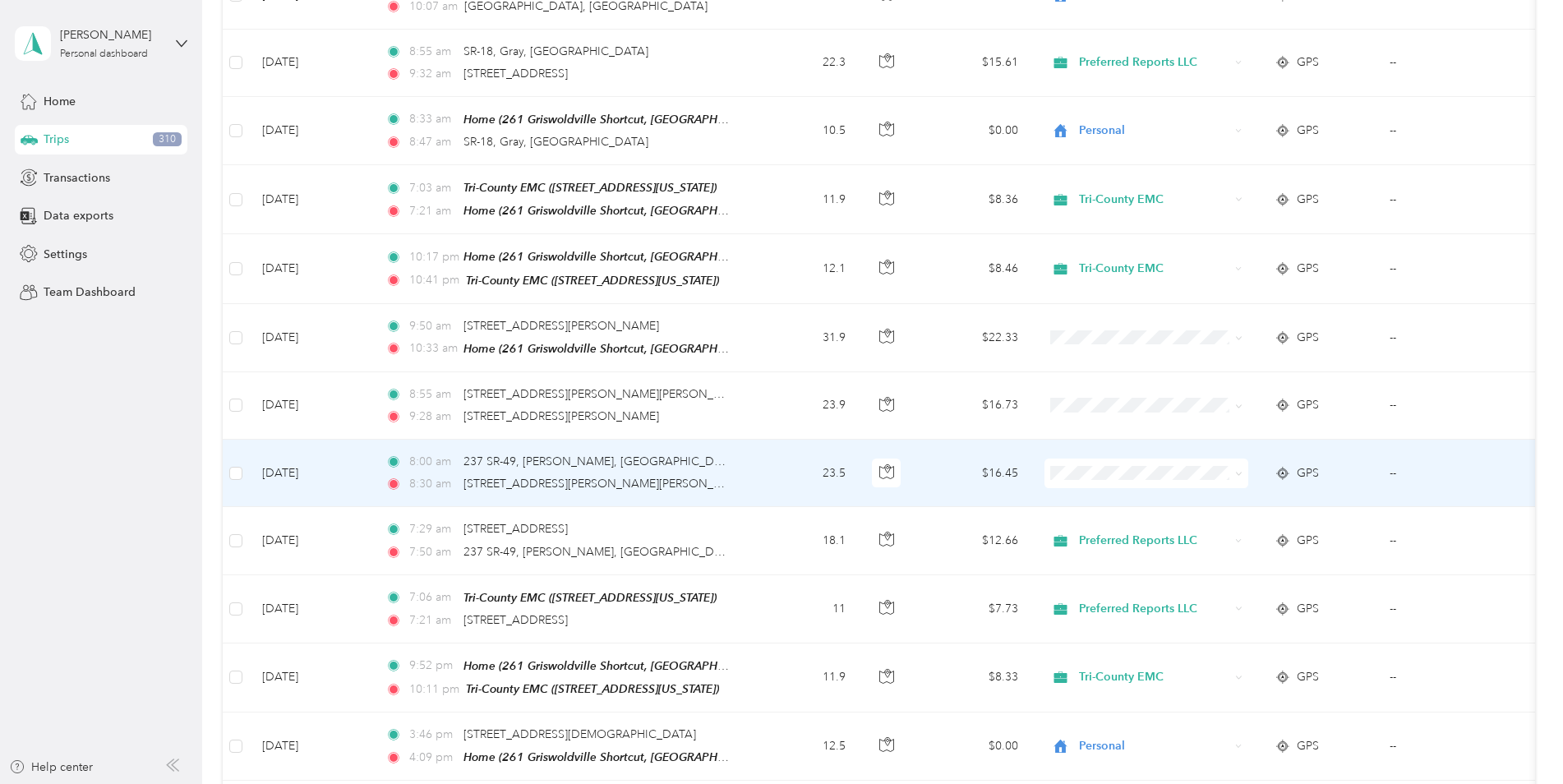
click at [714, 459] on div "8:00 am 237 SR-49, [PERSON_NAME], [GEOGRAPHIC_DATA]" at bounding box center [557, 461] width 345 height 18
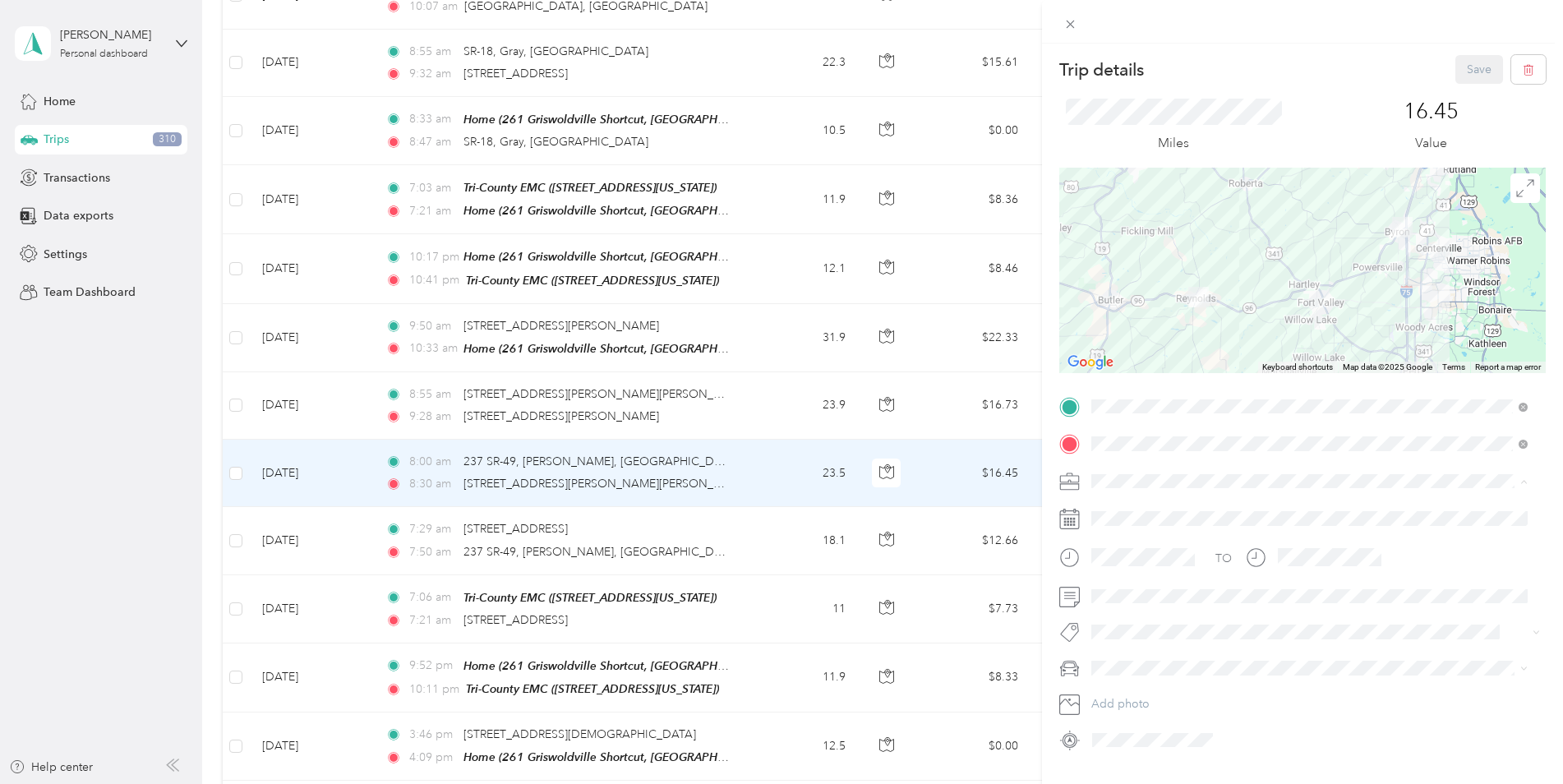
click at [1116, 594] on span "Preferred Reports LLC" at bounding box center [1155, 597] width 115 height 14
click at [1126, 720] on span "Jeep Cherokee" at bounding box center [1138, 718] width 81 height 14
click at [1465, 71] on button "Save" at bounding box center [1479, 70] width 48 height 29
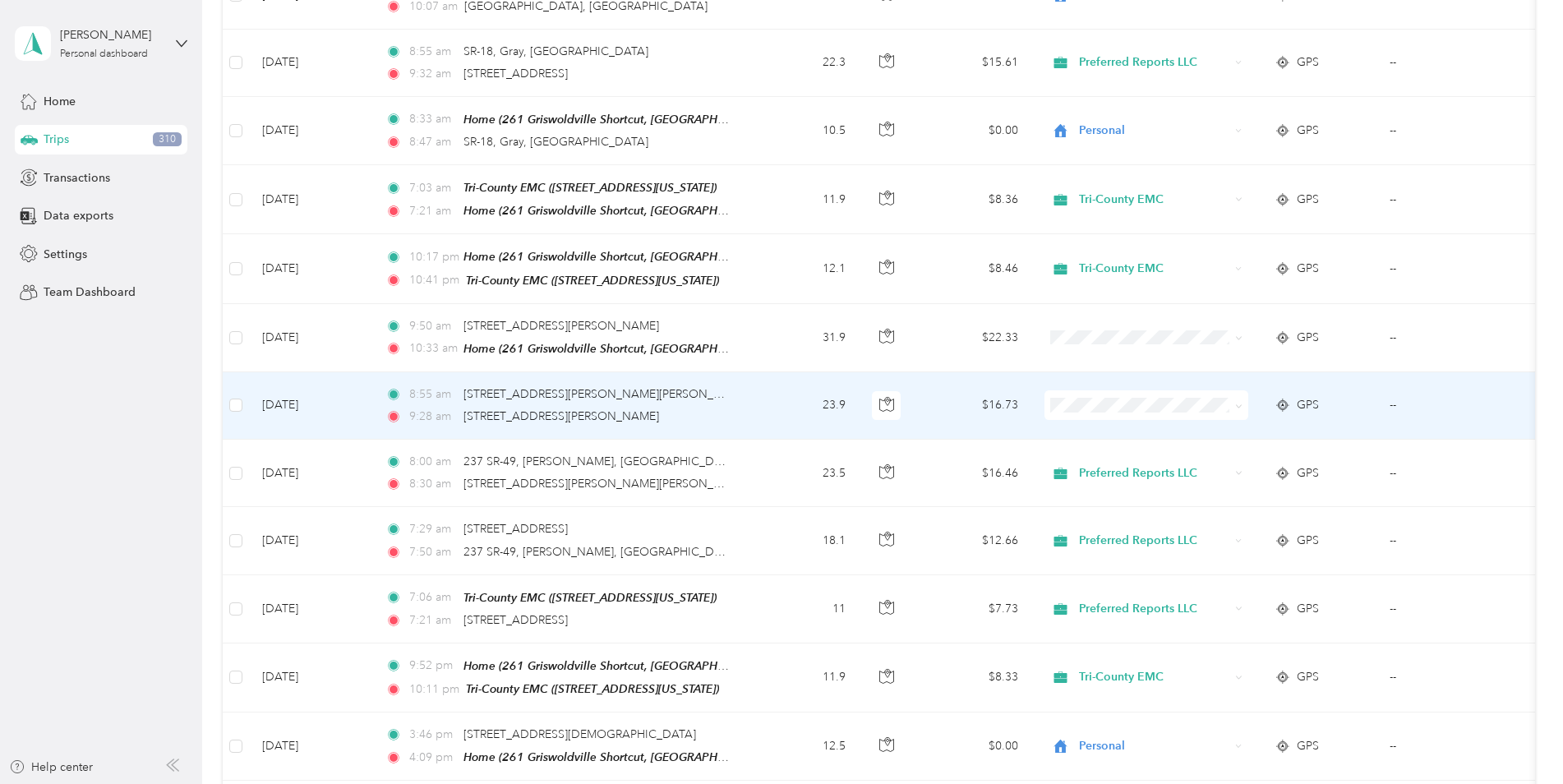
click at [736, 392] on td "8:55 am 123–[STREET_ADDRESS][PERSON_NAME][PERSON_NAME] 9:28 am 130–[STREET_ADDR…" at bounding box center [562, 406] width 378 height 67
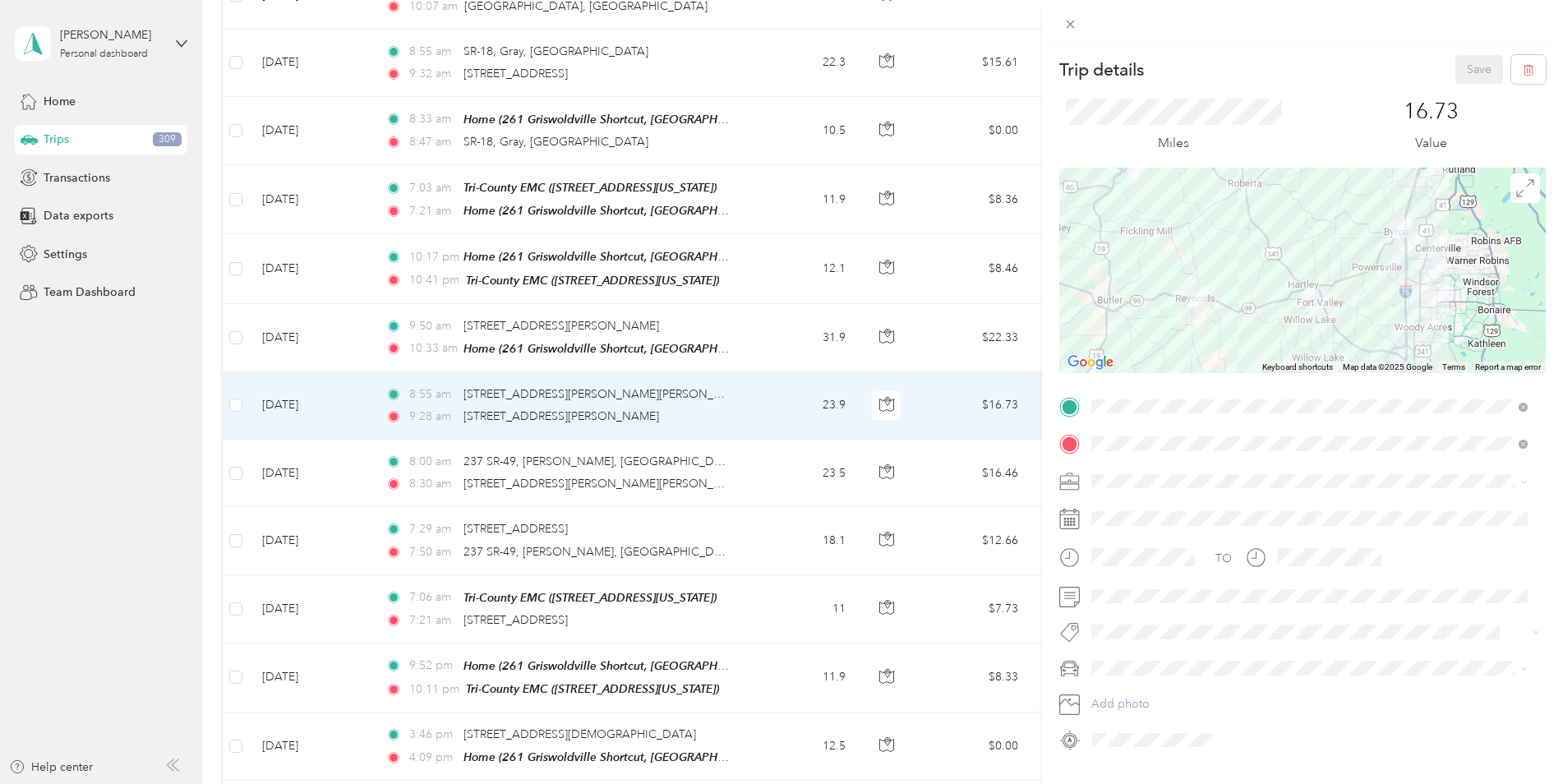
click at [1115, 591] on span "Preferred Reports LLC" at bounding box center [1155, 591] width 115 height 14
click at [1143, 723] on span "Jeep Cherokee" at bounding box center [1138, 726] width 81 height 14
click at [1470, 77] on button "Save" at bounding box center [1479, 70] width 48 height 29
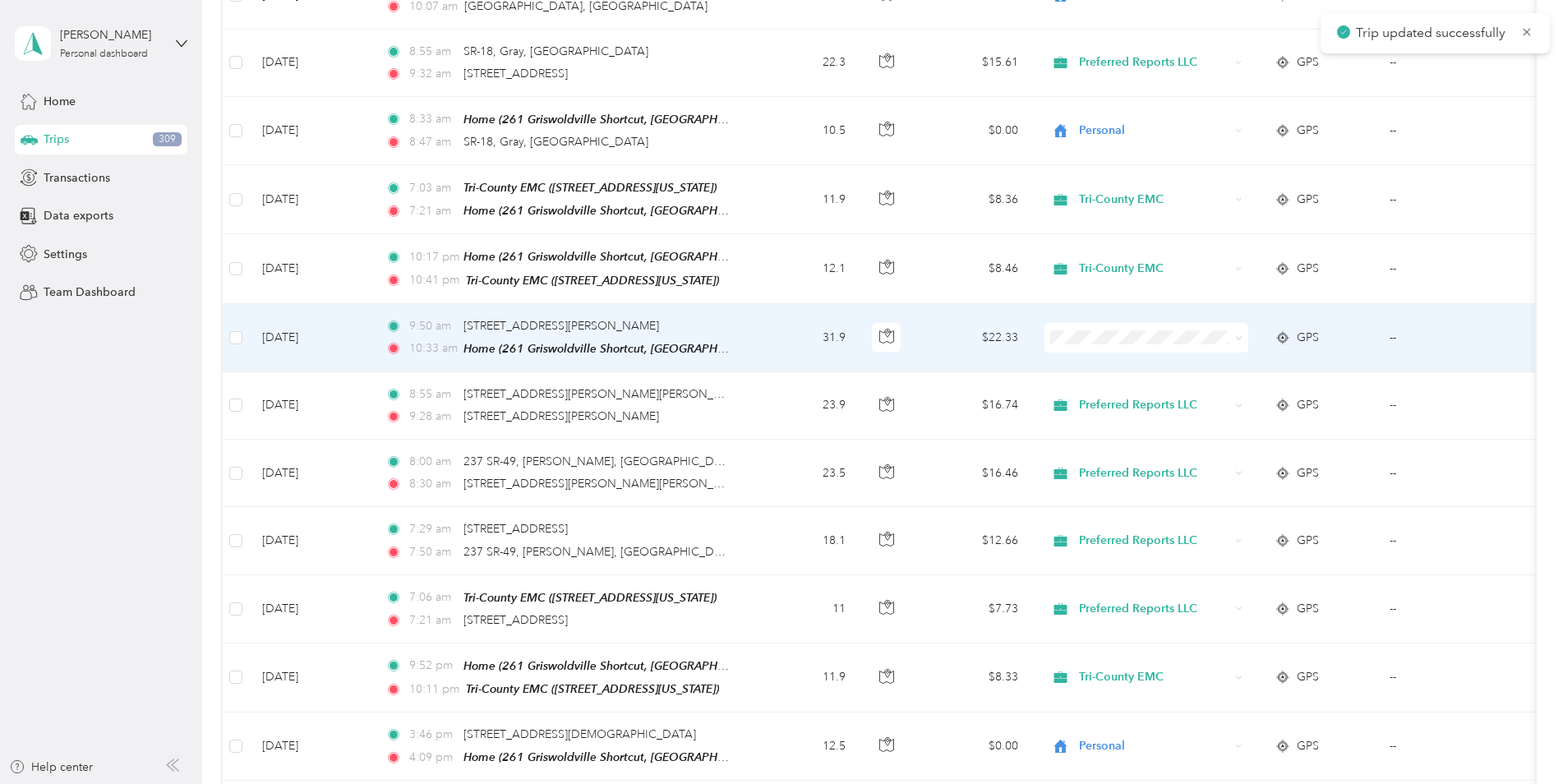
click at [737, 317] on td "9:50 am [STREET_ADDRESS][PERSON_NAME] 10:33 am Home (261 Griswoldville Shortcut…" at bounding box center [562, 338] width 378 height 68
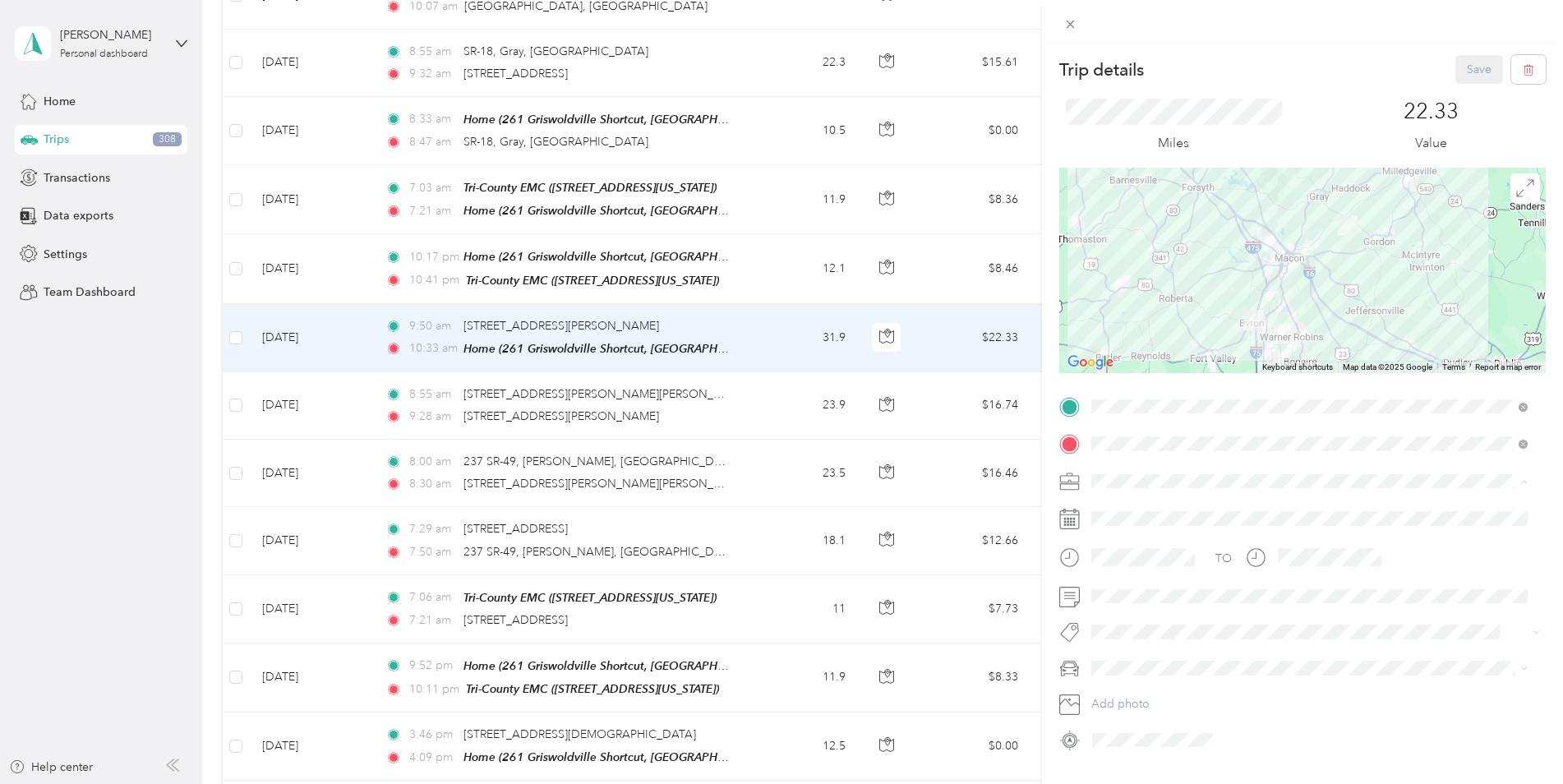
click at [1128, 596] on div "Preferred Reports LLC" at bounding box center [1310, 597] width 425 height 17
click at [1118, 722] on span "Jeep Cherokee" at bounding box center [1138, 723] width 81 height 14
click at [1457, 65] on button "Save" at bounding box center [1479, 70] width 48 height 29
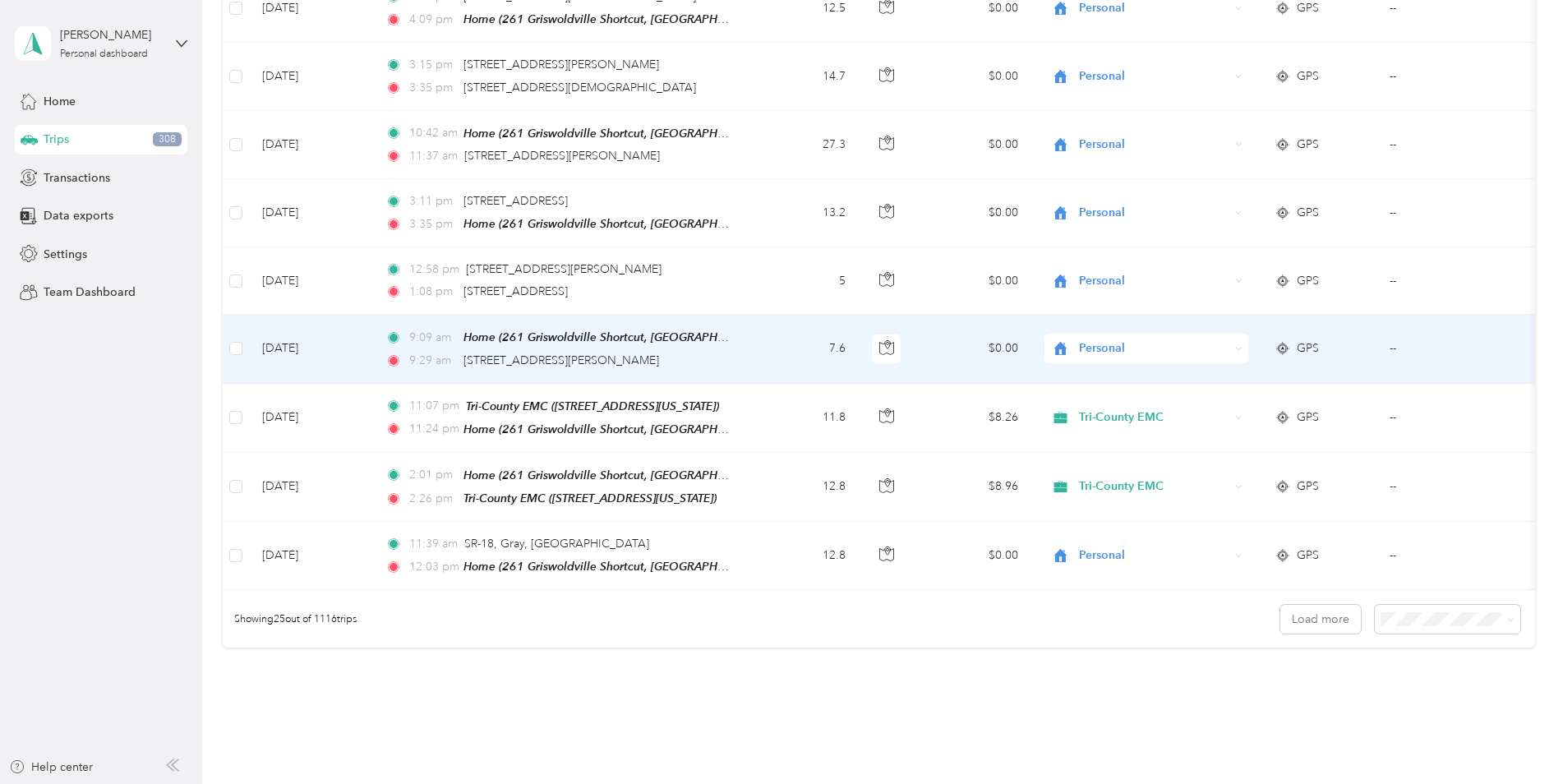
scroll to position [1479, 0]
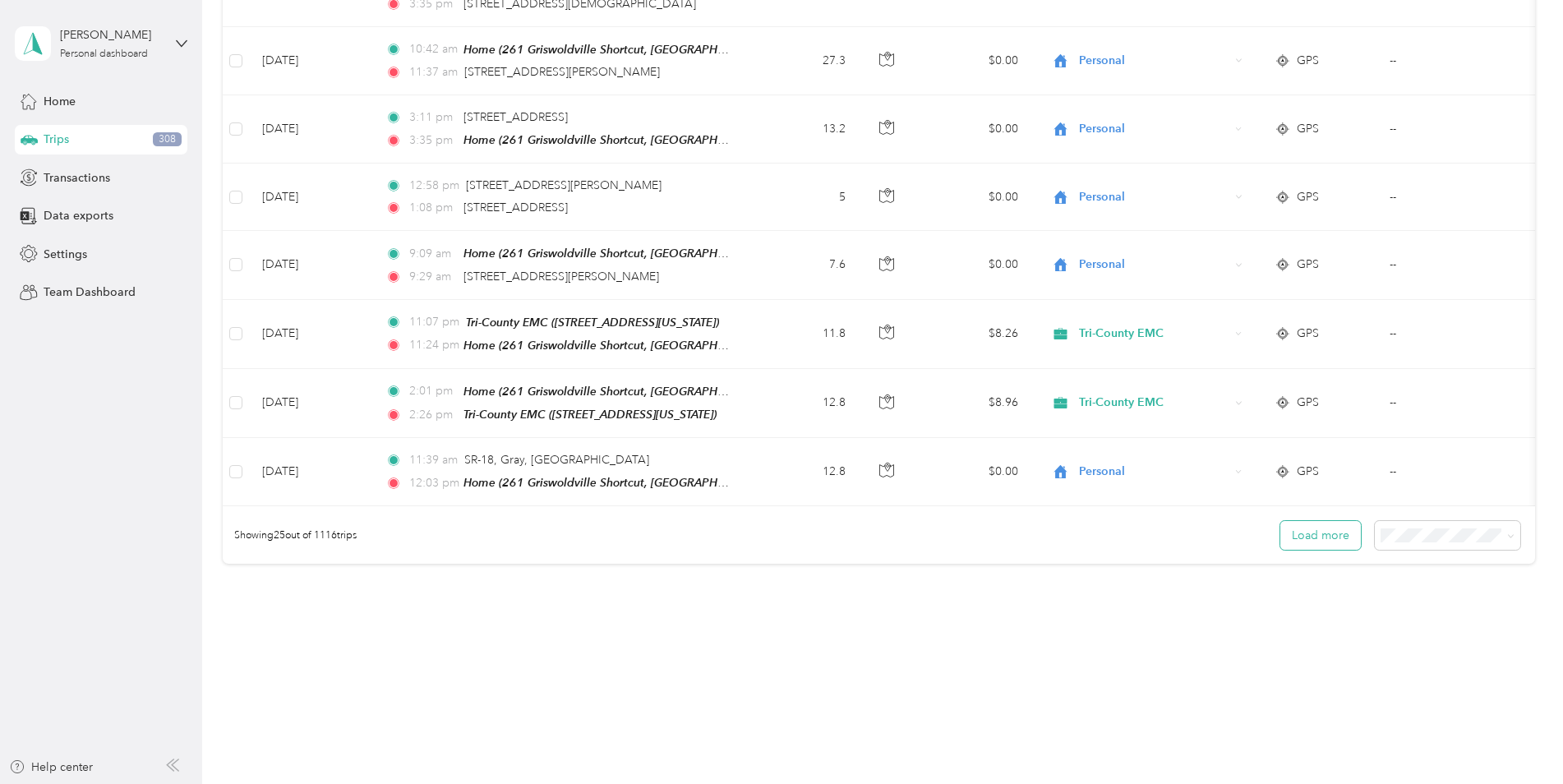
click at [1290, 525] on button "Load more" at bounding box center [1321, 535] width 81 height 29
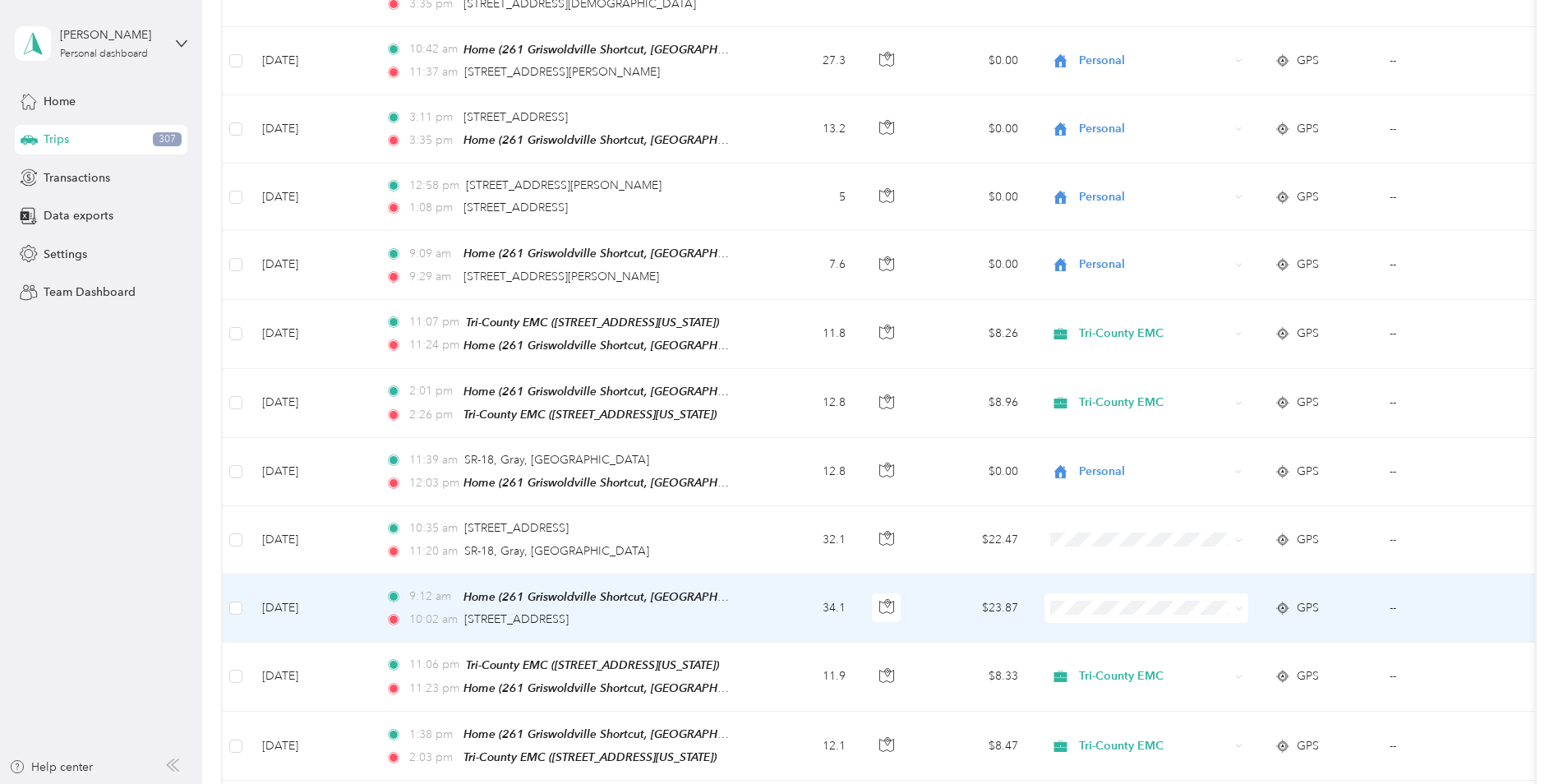
click at [780, 582] on td "34.1" at bounding box center [805, 608] width 108 height 68
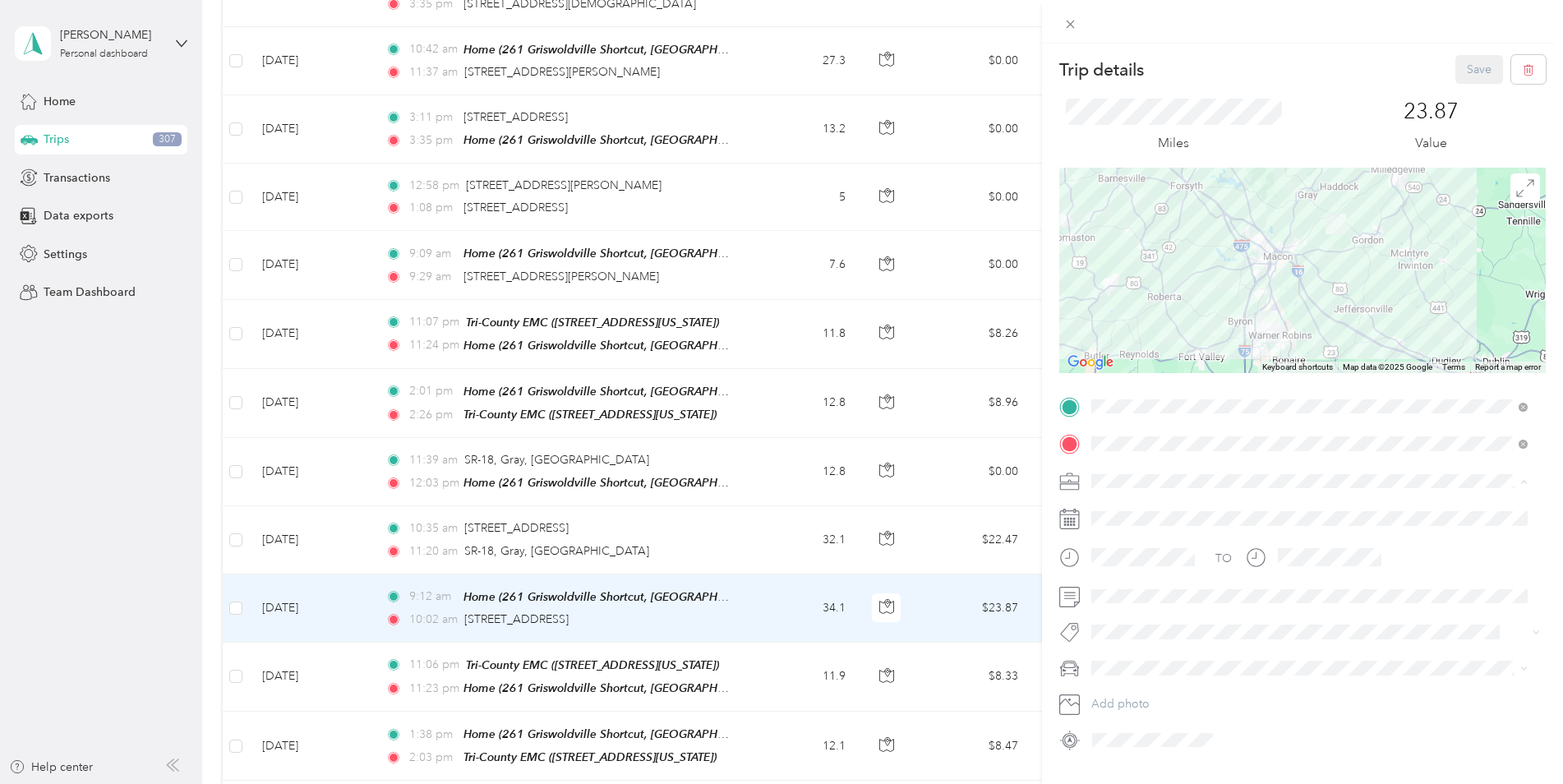
click at [1109, 591] on span "Preferred Reports LLC" at bounding box center [1155, 597] width 115 height 14
click at [1133, 728] on div "Jeep Cherokee" at bounding box center [1310, 726] width 425 height 17
click at [1073, 582] on div "TO Add photo" at bounding box center [1302, 574] width 487 height 360
click at [1456, 66] on button "Save" at bounding box center [1479, 70] width 48 height 29
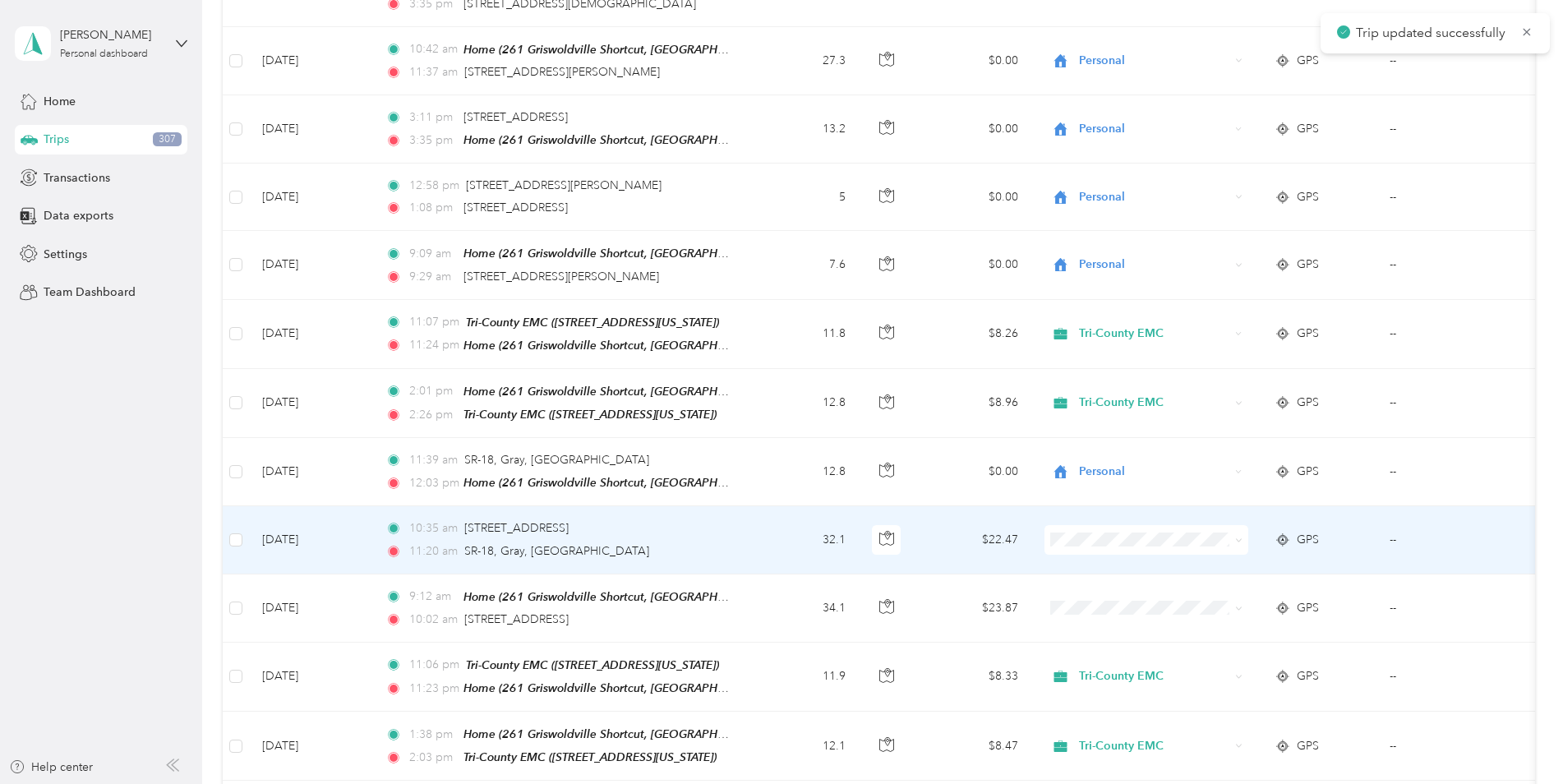
click at [793, 508] on td "32.1" at bounding box center [805, 539] width 108 height 67
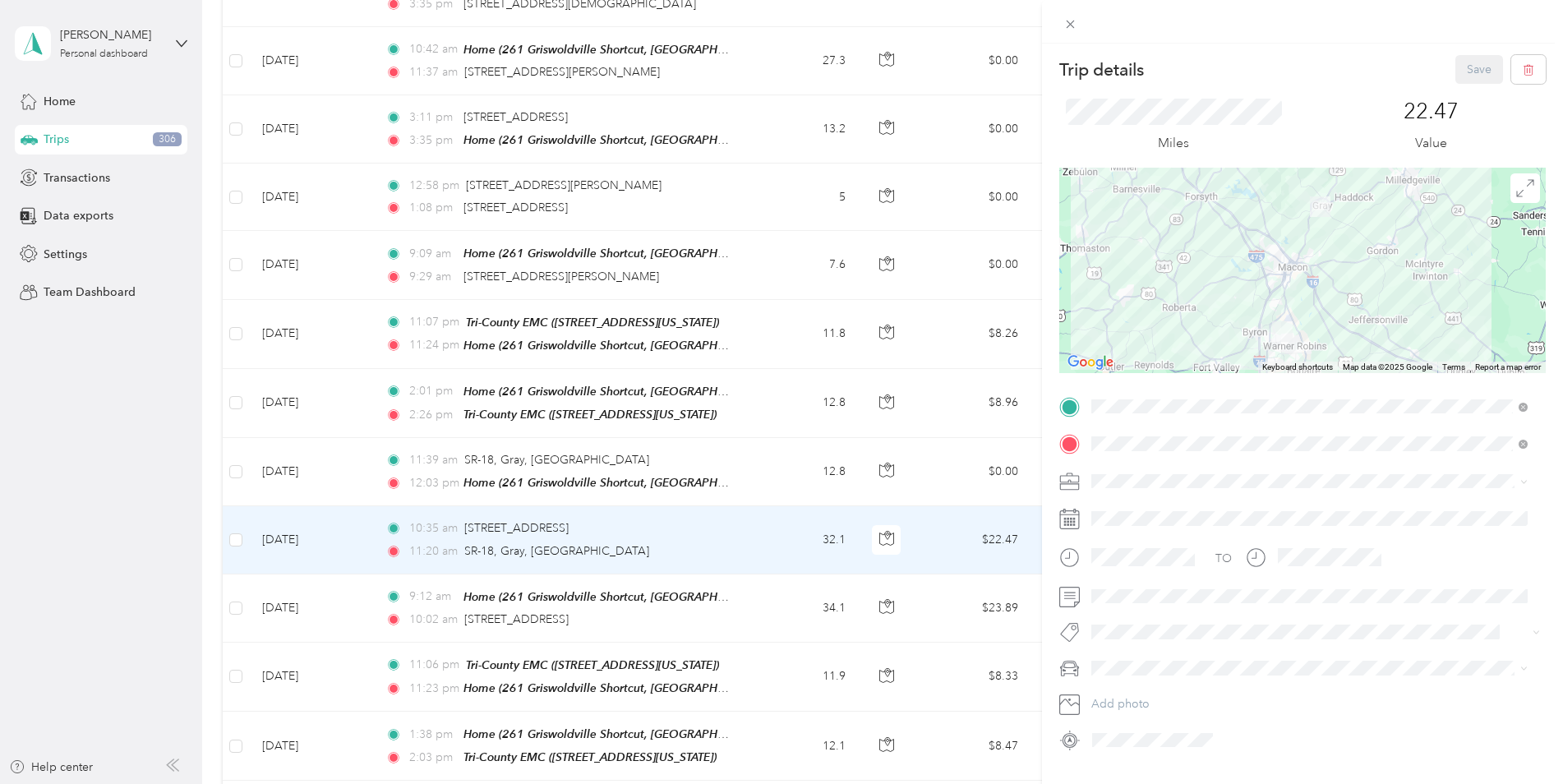
click at [1116, 596] on span "Preferred Reports LLC" at bounding box center [1155, 597] width 115 height 14
click at [1122, 734] on ol "White Ford Escape Jeep Cherokee Blue Ford Escape" at bounding box center [1310, 725] width 448 height 86
click at [1134, 719] on span "Jeep Cherokee" at bounding box center [1138, 723] width 81 height 14
click at [1468, 64] on button "Save" at bounding box center [1479, 70] width 48 height 29
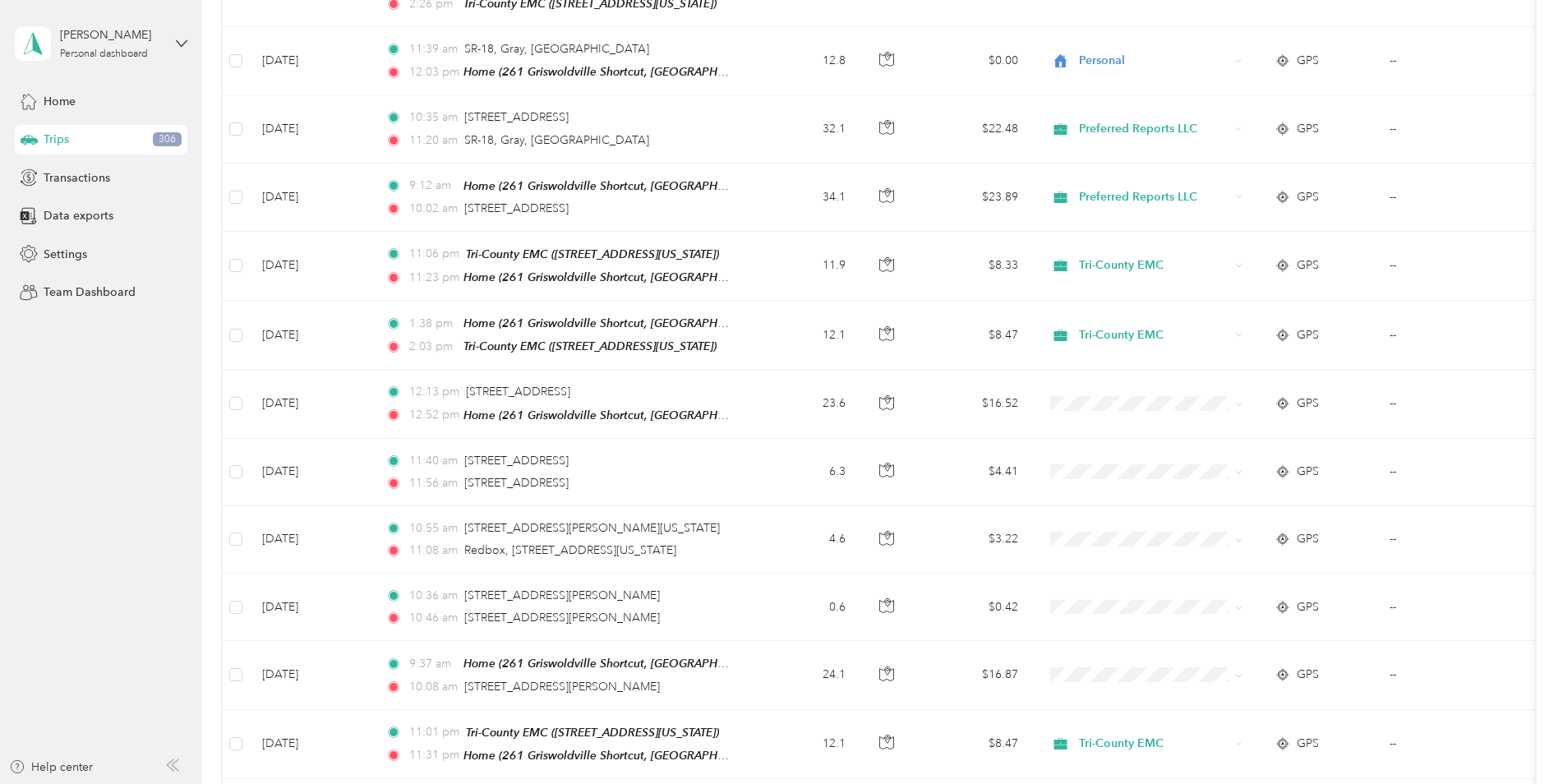
scroll to position [1973, 0]
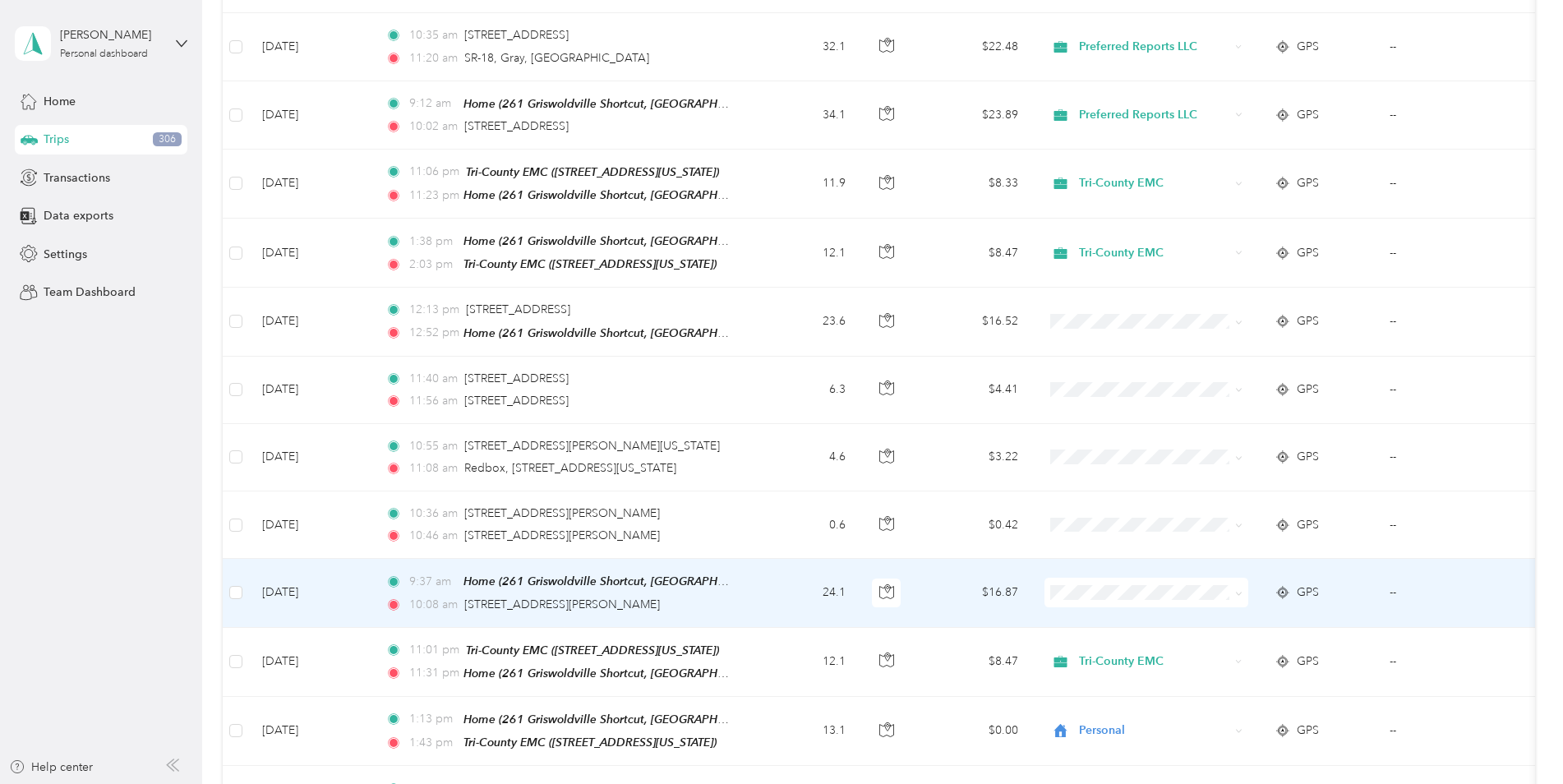
click at [776, 567] on td "24.1" at bounding box center [805, 593] width 108 height 68
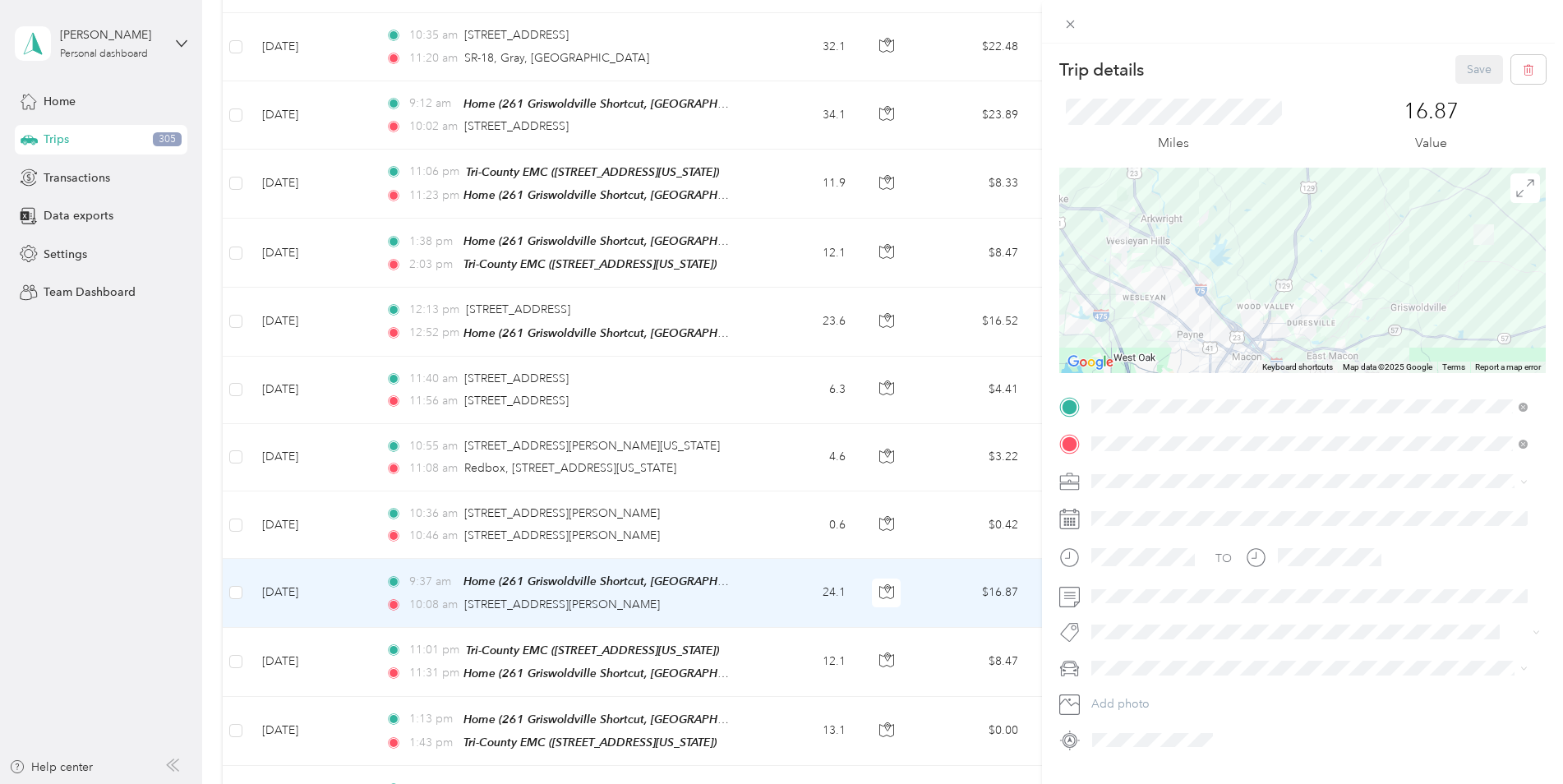
click at [1130, 592] on span "Preferred Reports LLC" at bounding box center [1155, 591] width 115 height 14
click at [1081, 592] on div at bounding box center [1302, 597] width 487 height 26
click at [1123, 721] on span "Jeep Cherokee" at bounding box center [1138, 722] width 81 height 14
click at [1467, 59] on button "Save" at bounding box center [1479, 70] width 48 height 29
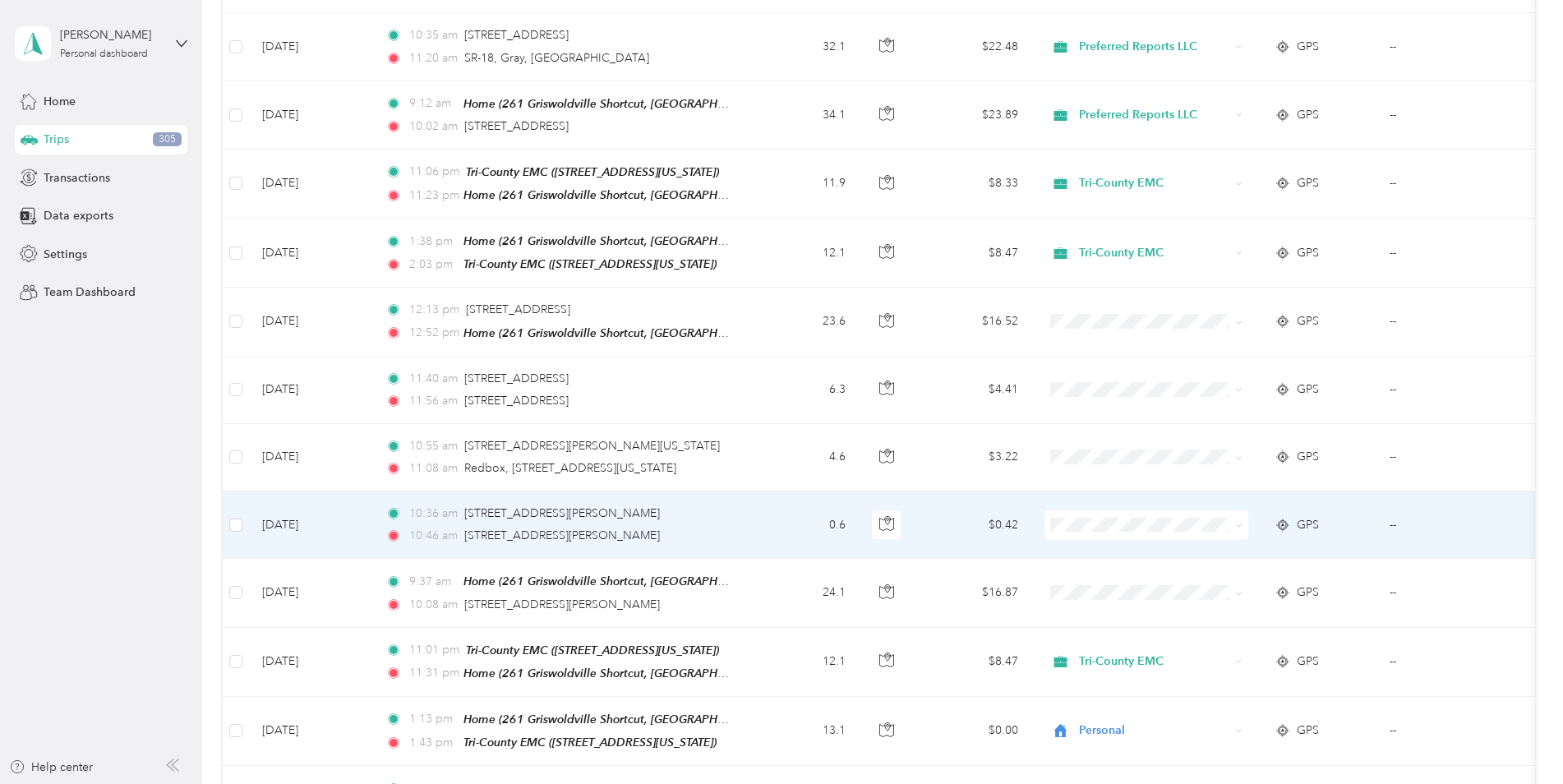
click at [706, 527] on div "10:46 am [STREET_ADDRESS]" at bounding box center [557, 535] width 345 height 18
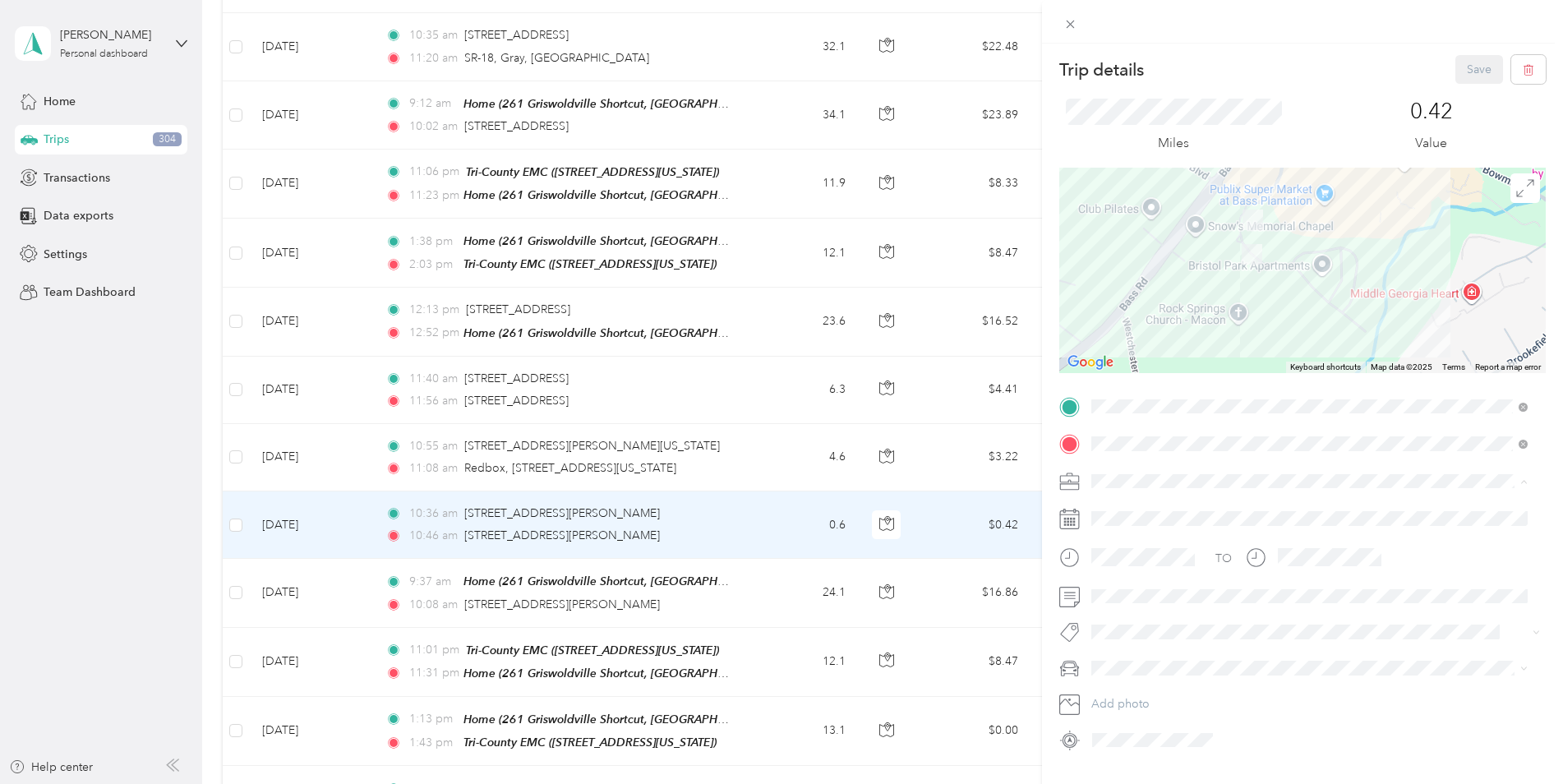
click at [1124, 591] on span "Preferred Reports LLC" at bounding box center [1155, 597] width 115 height 14
click at [1129, 728] on span "Jeep Cherokee" at bounding box center [1138, 724] width 81 height 14
click at [1458, 69] on button "Save" at bounding box center [1479, 70] width 48 height 29
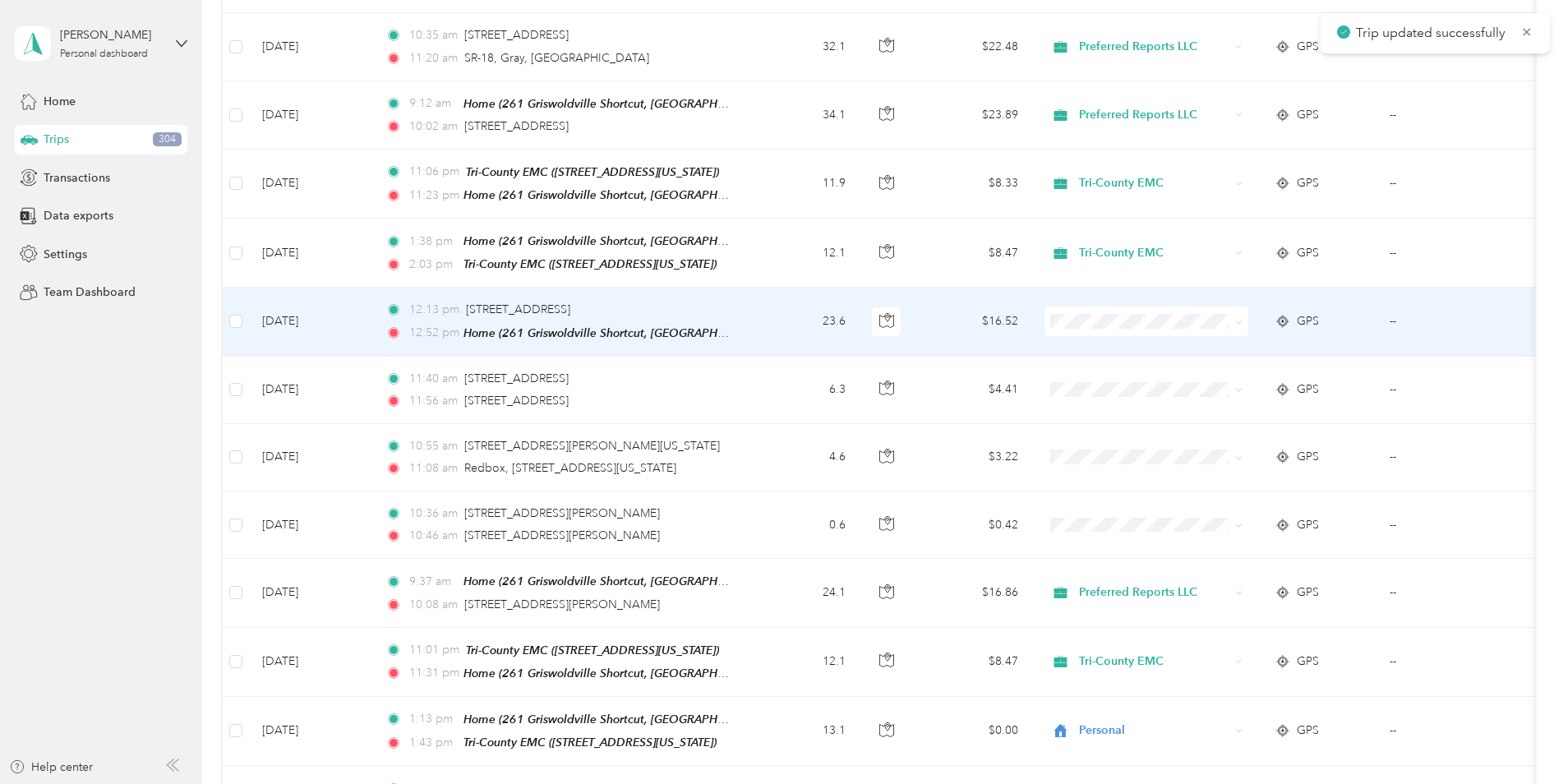
click at [810, 294] on td "23.6" at bounding box center [805, 322] width 108 height 68
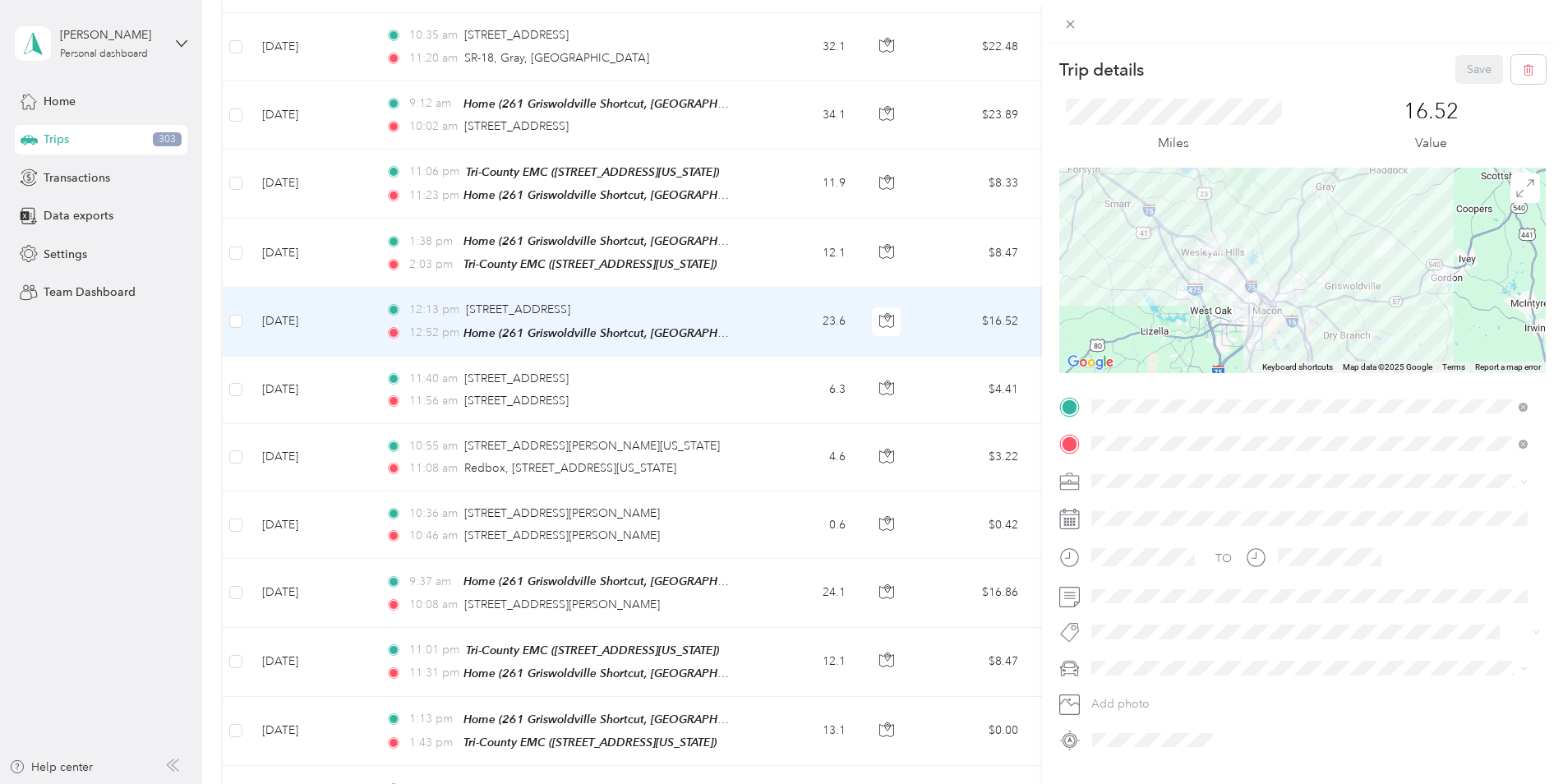
click at [1110, 529] on li "Personal" at bounding box center [1310, 534] width 448 height 29
click at [1115, 723] on span "Jeep Cherokee" at bounding box center [1138, 718] width 81 height 14
click at [1481, 64] on button "Save" at bounding box center [1479, 70] width 48 height 29
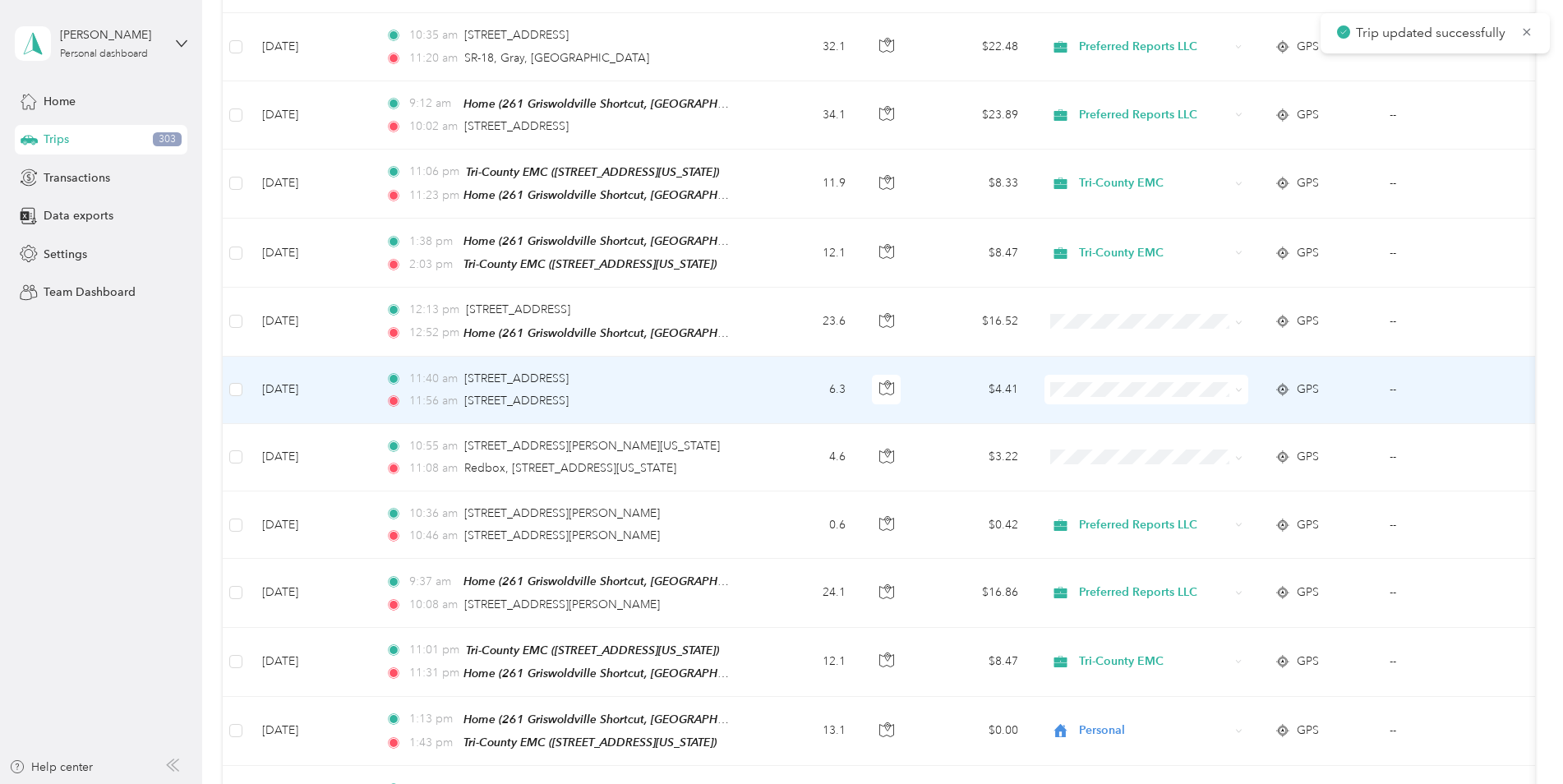
click at [752, 362] on td "6.3" at bounding box center [805, 390] width 108 height 67
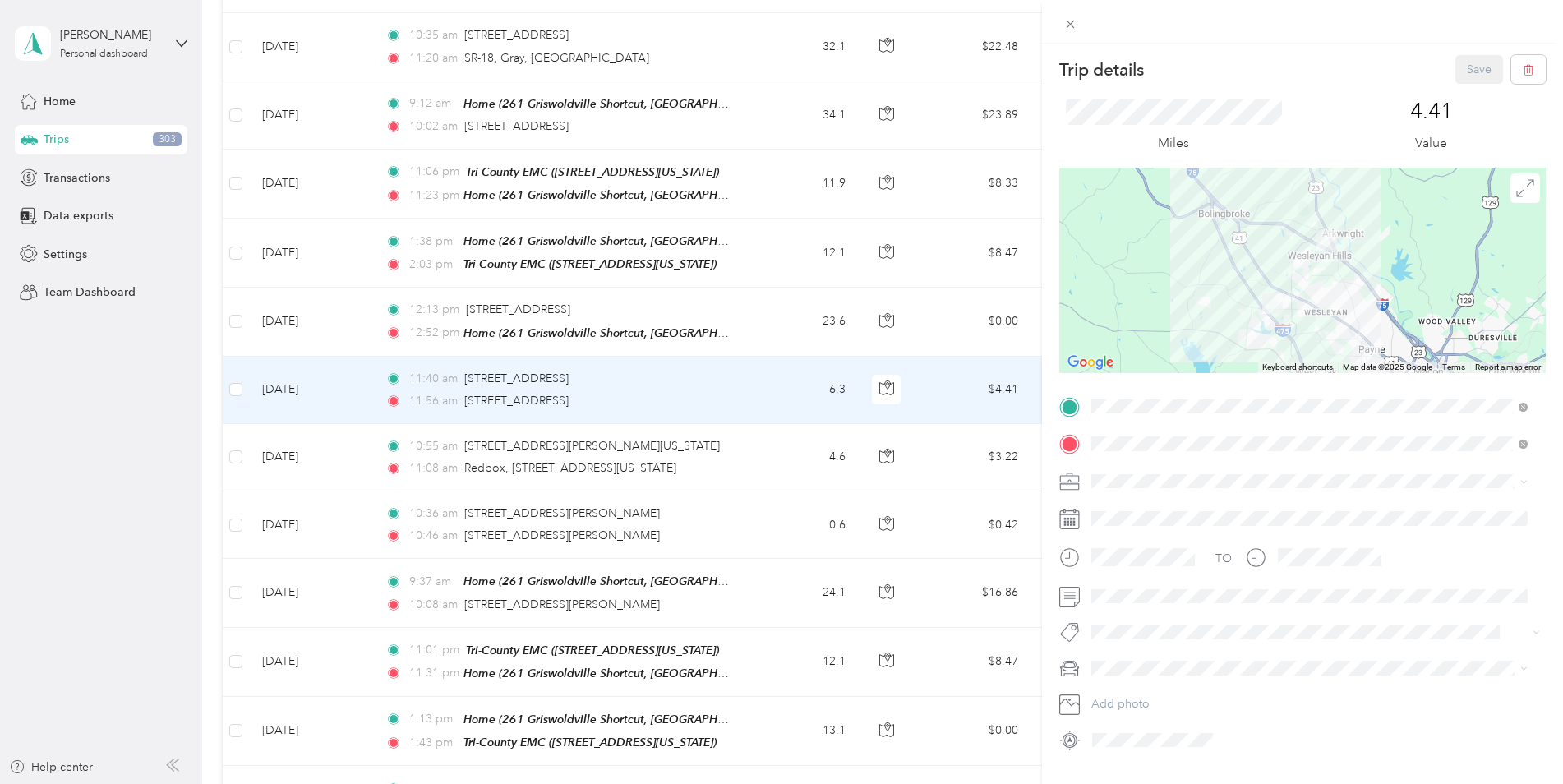
click at [1104, 539] on span "Personal" at bounding box center [1119, 535] width 43 height 14
click at [1118, 728] on li "Jeep Cherokee" at bounding box center [1310, 723] width 448 height 29
click at [1468, 72] on button "Save" at bounding box center [1479, 70] width 48 height 29
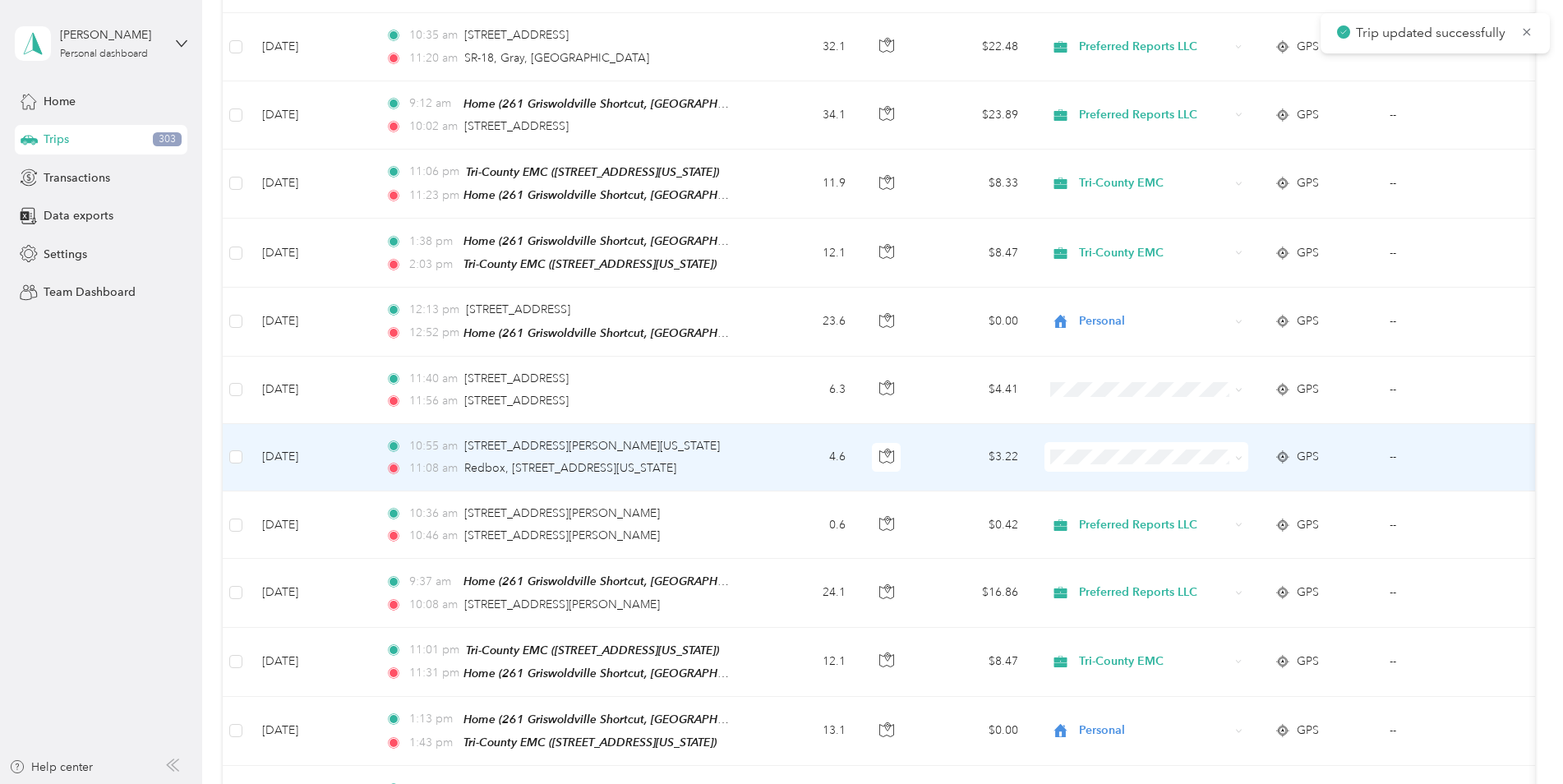
click at [766, 432] on td "4.6" at bounding box center [805, 458] width 108 height 67
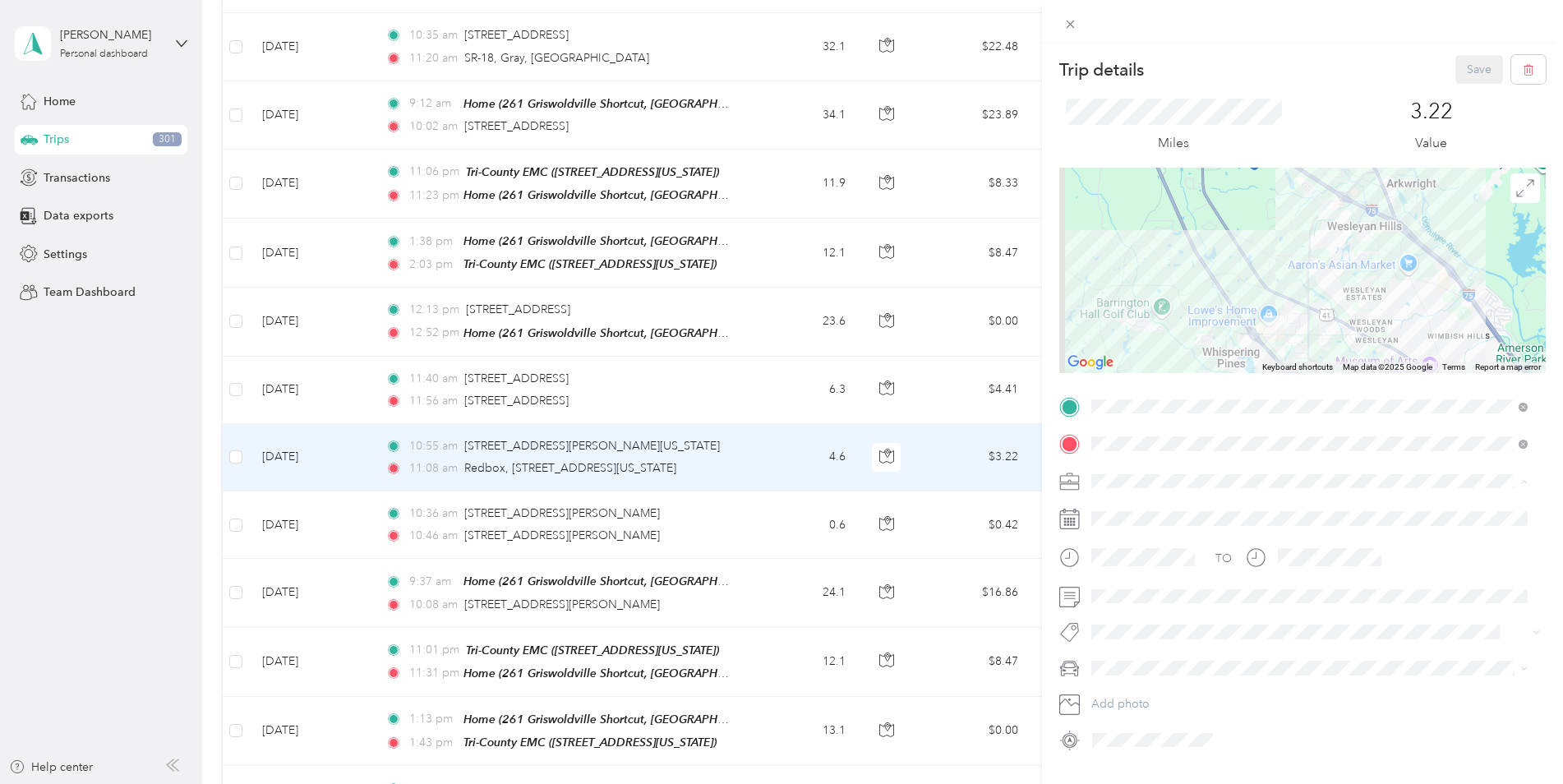
click at [1110, 533] on span "Personal" at bounding box center [1119, 539] width 43 height 14
click at [1122, 722] on span "Jeep Cherokee" at bounding box center [1138, 726] width 81 height 14
click at [1473, 62] on button "Save" at bounding box center [1479, 70] width 48 height 29
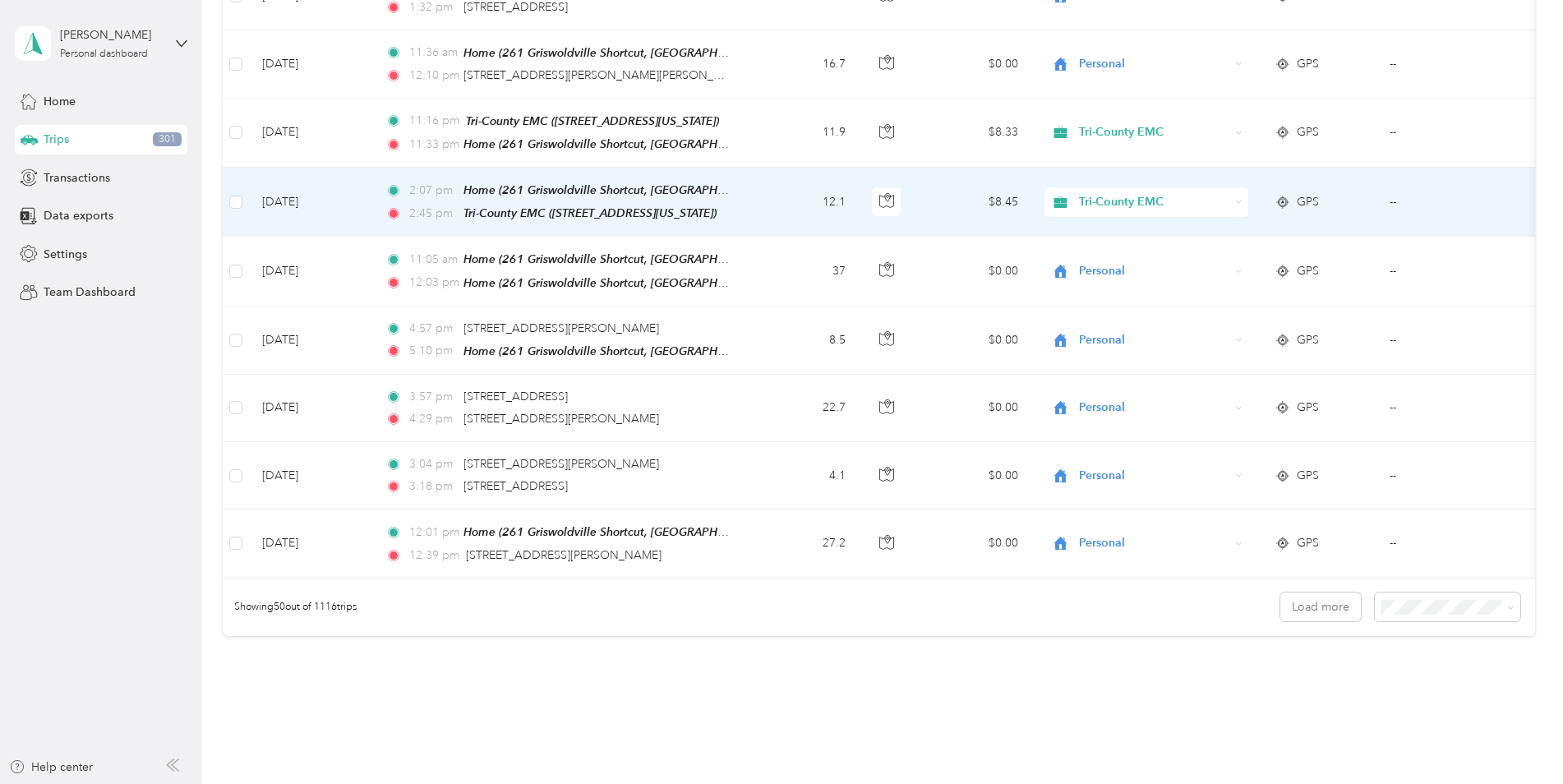
scroll to position [3123, 0]
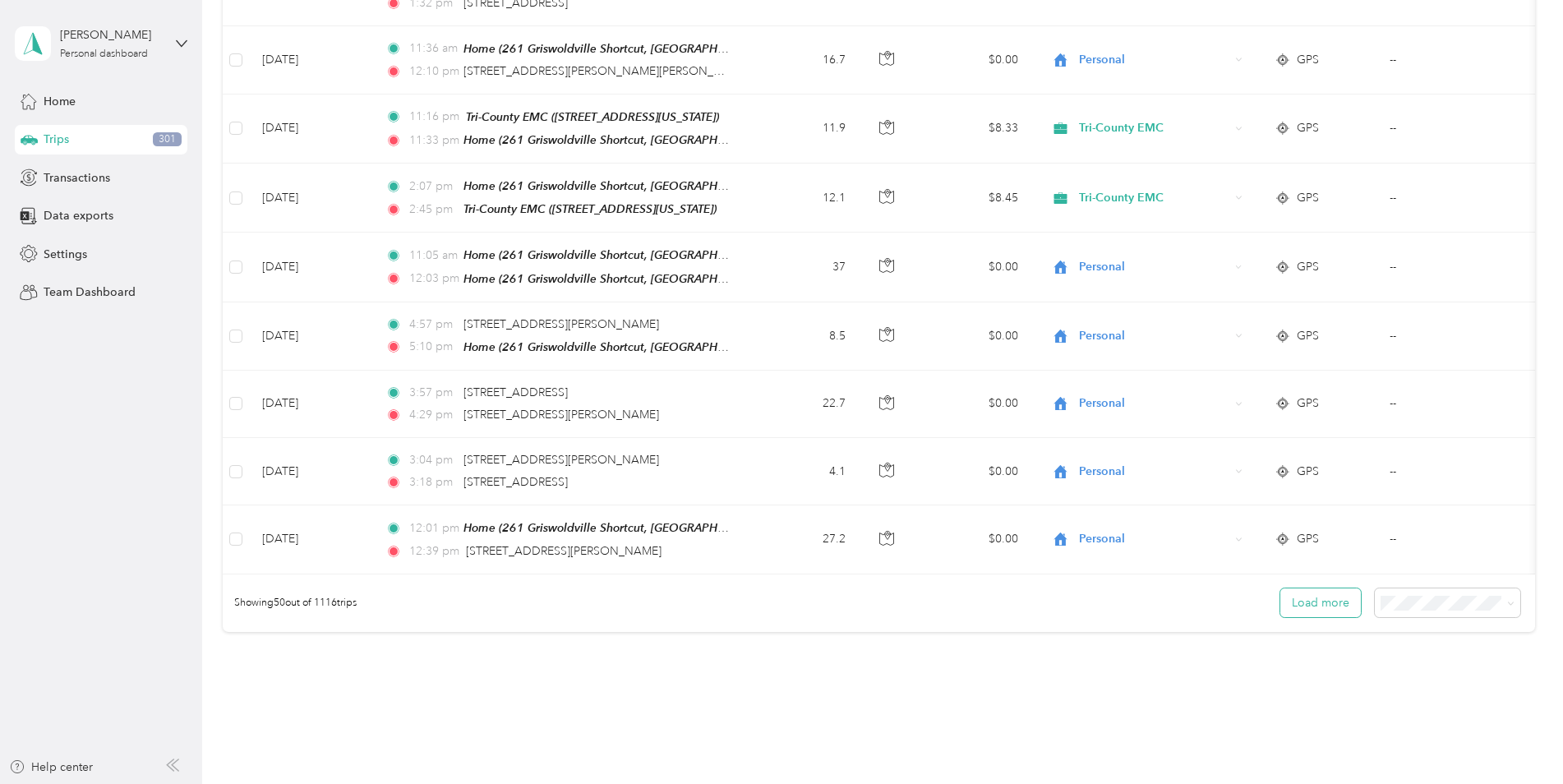
click at [1303, 589] on button "Load more" at bounding box center [1321, 603] width 81 height 29
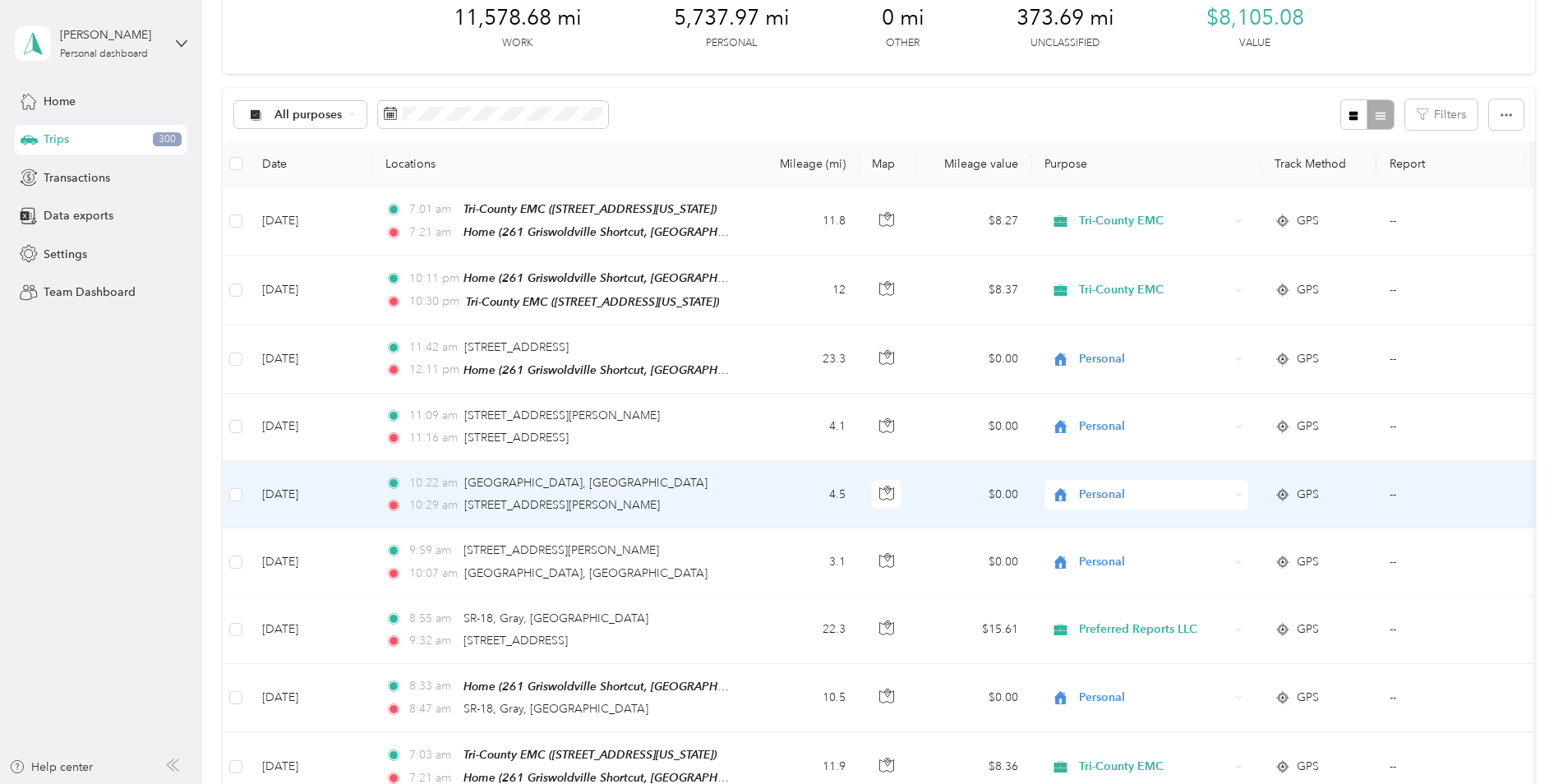
scroll to position [0, 0]
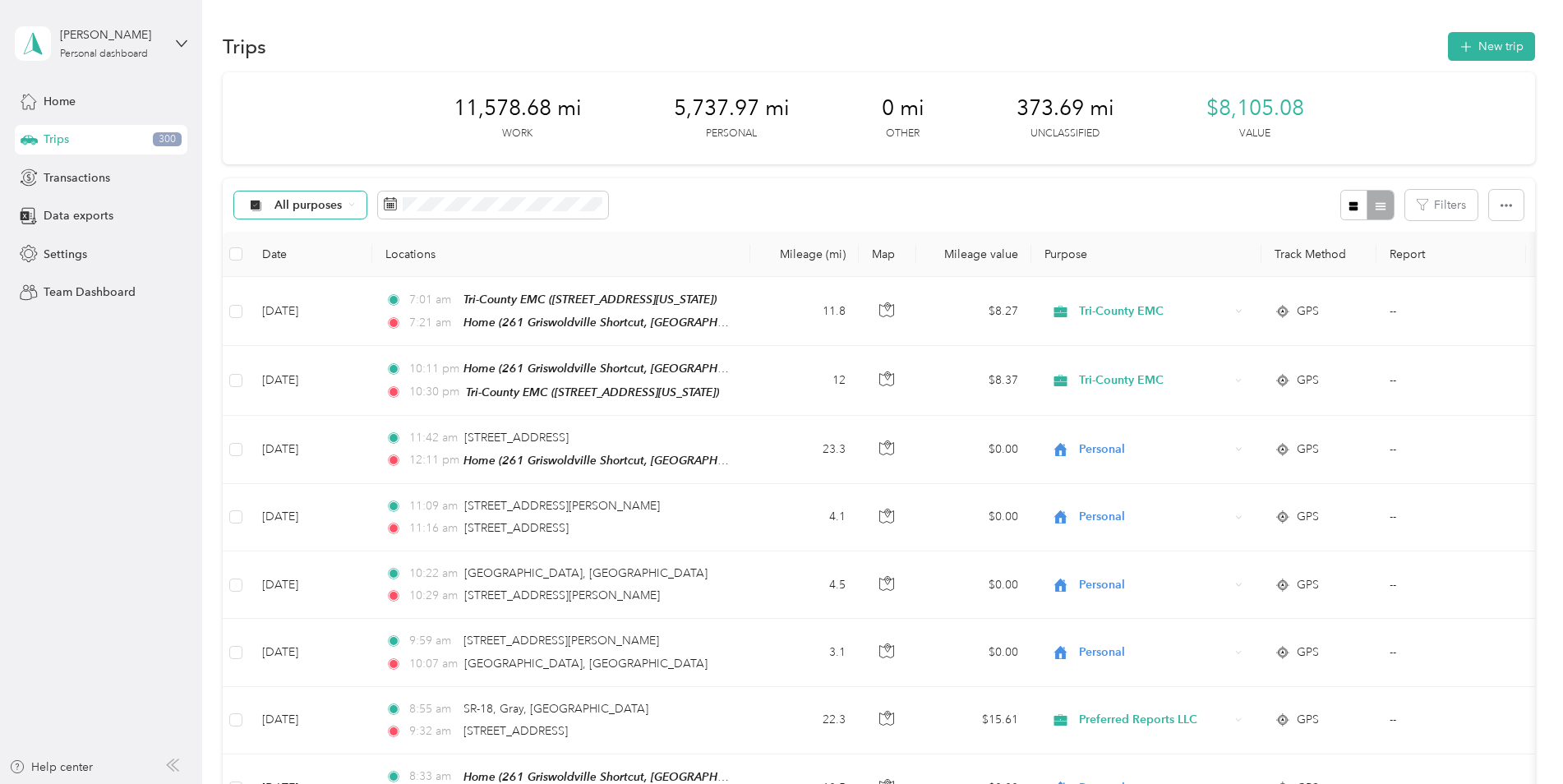
click at [355, 204] on icon at bounding box center [352, 205] width 7 height 7
click at [364, 142] on div "11,578.68 mi Work 5,737.97 mi Personal 0 mi Other 373.69 mi Unclassified $8,105…" at bounding box center [879, 118] width 1312 height 92
